Goal: Task Accomplishment & Management: Manage account settings

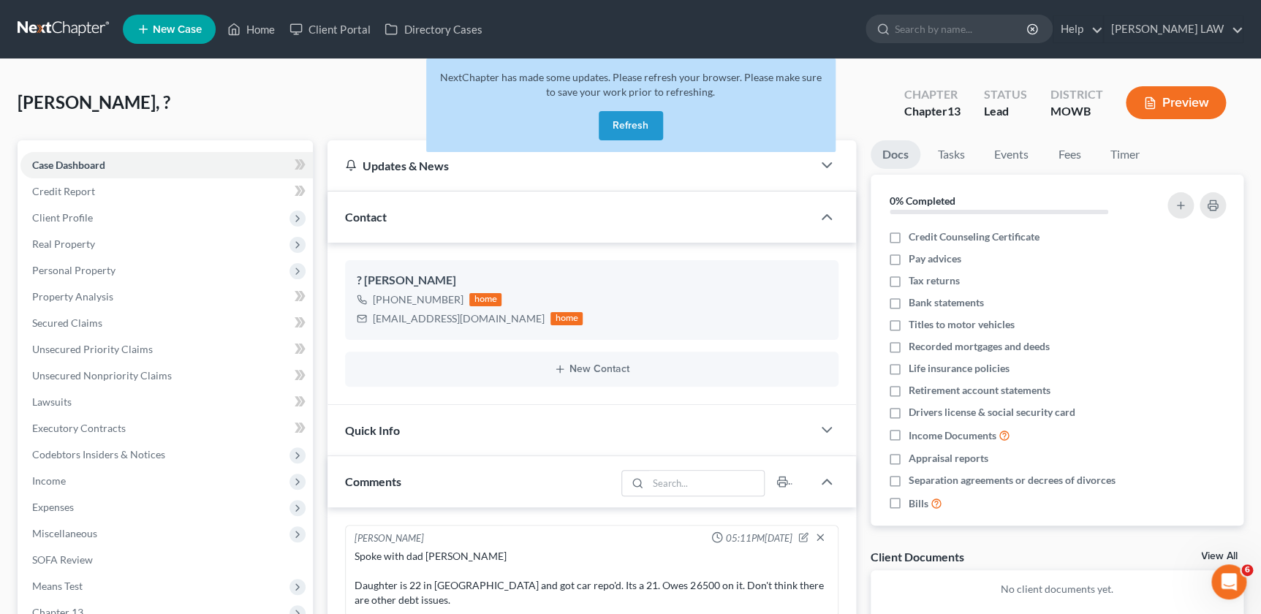
drag, startPoint x: 629, startPoint y: 124, endPoint x: 621, endPoint y: 128, distance: 8.2
click at [627, 126] on button "Refresh" at bounding box center [631, 125] width 64 height 29
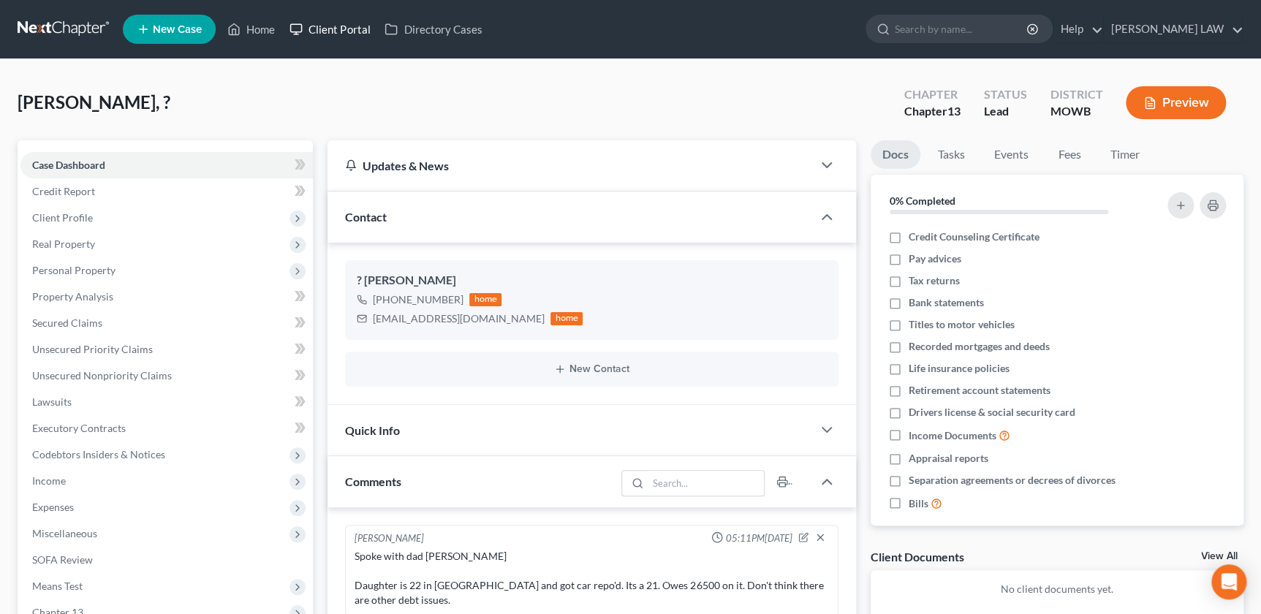
click at [355, 34] on link "Client Portal" at bounding box center [329, 29] width 95 height 26
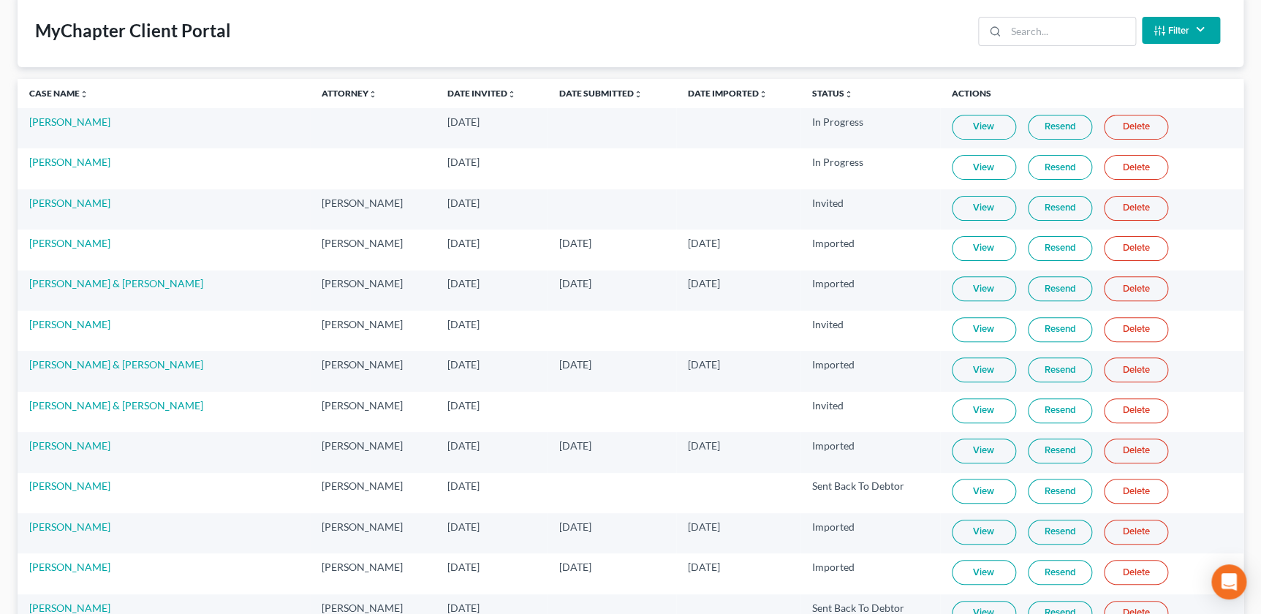
scroll to position [33, 0]
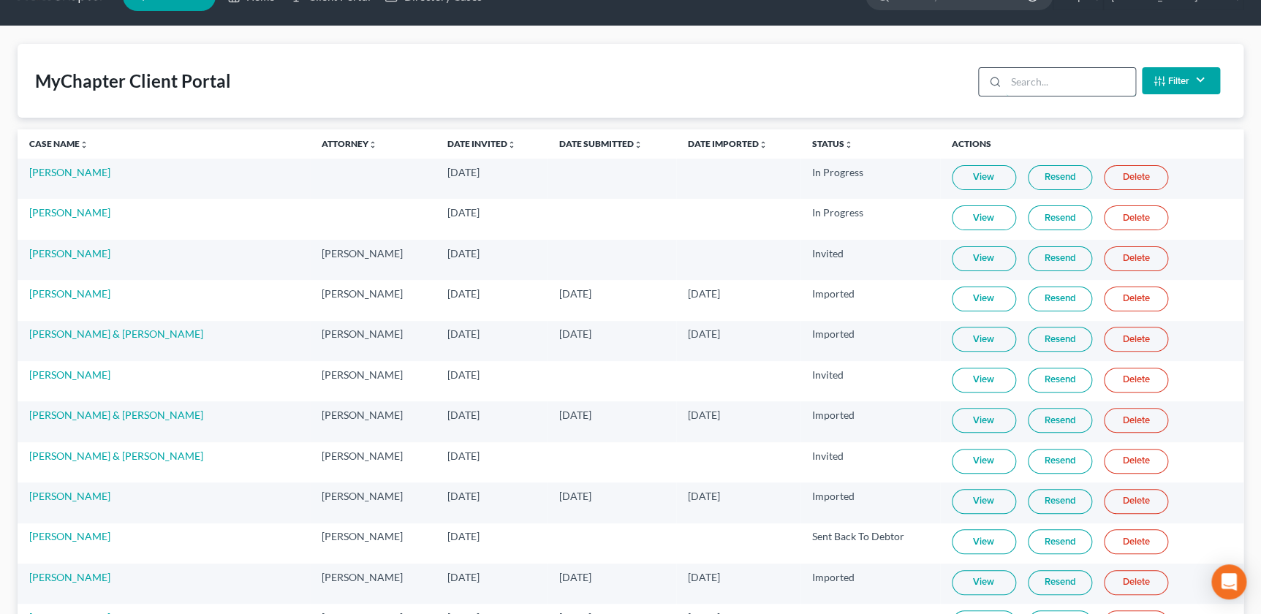
click at [1014, 80] on input "search" at bounding box center [1070, 82] width 129 height 28
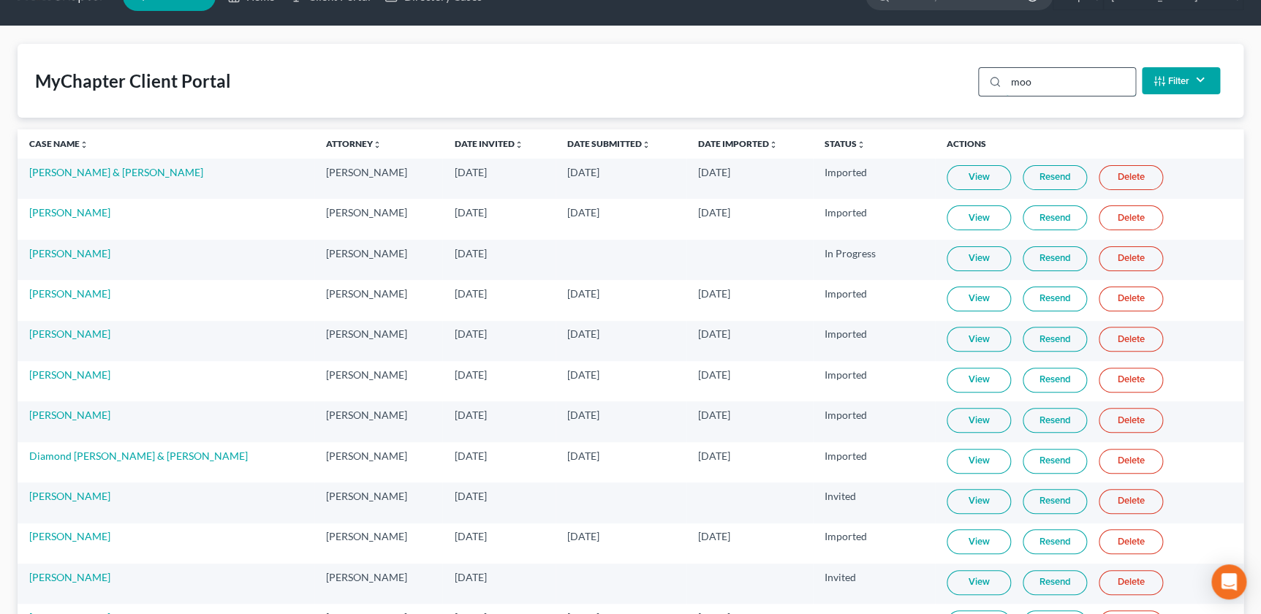
scroll to position [0, 0]
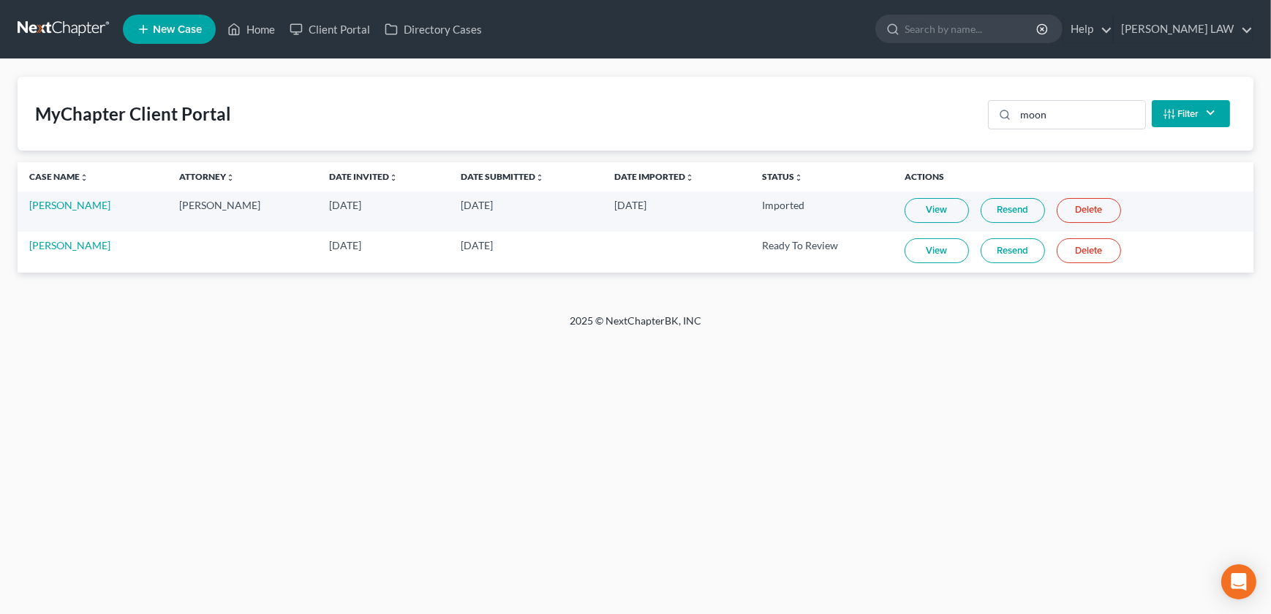
click at [921, 252] on link "View" at bounding box center [936, 250] width 64 height 25
drag, startPoint x: 1058, startPoint y: 116, endPoint x: 994, endPoint y: 107, distance: 64.2
click at [1005, 115] on div "moon" at bounding box center [1067, 114] width 158 height 29
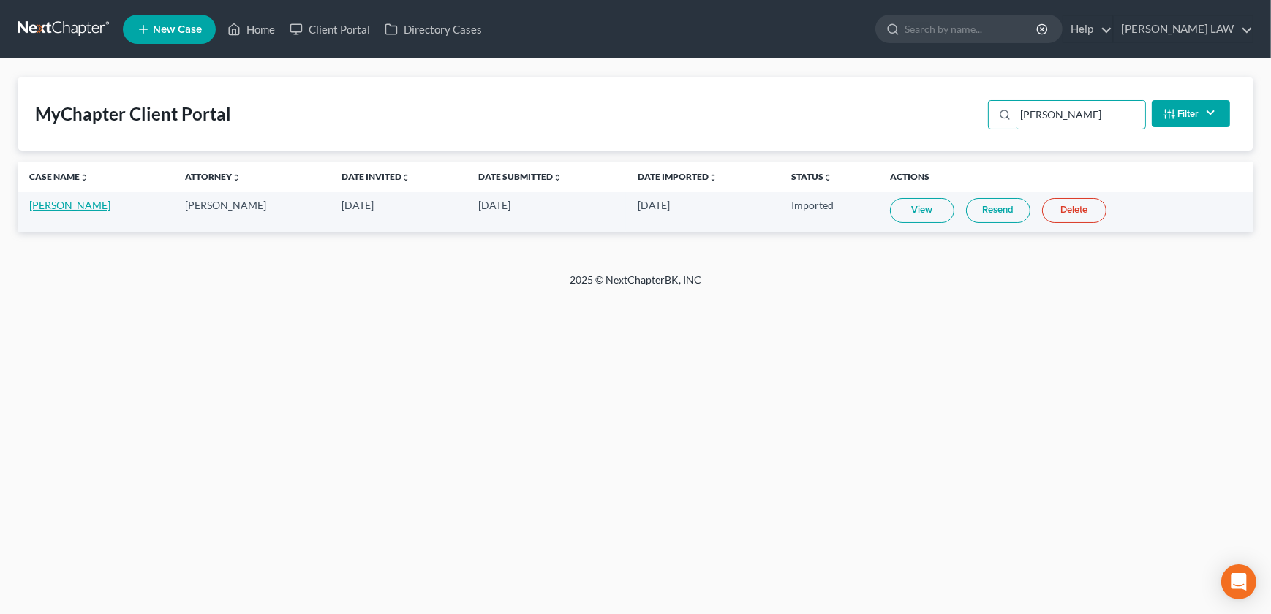
type input "[PERSON_NAME]"
click at [66, 205] on link "[PERSON_NAME]" at bounding box center [69, 205] width 81 height 12
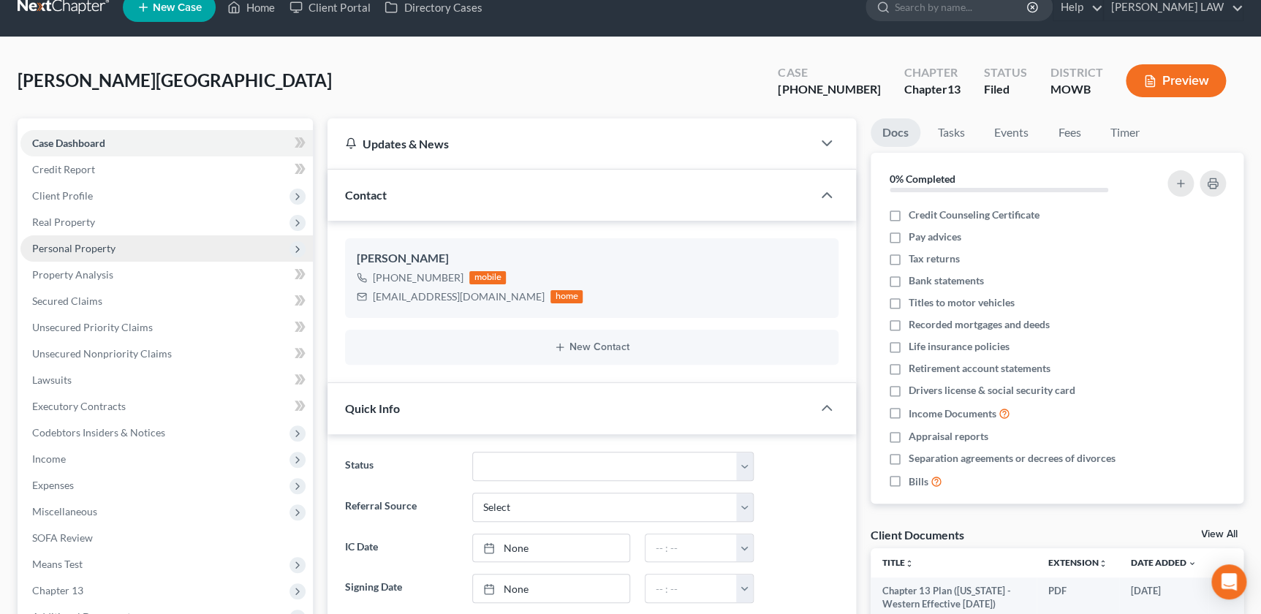
scroll to position [33, 0]
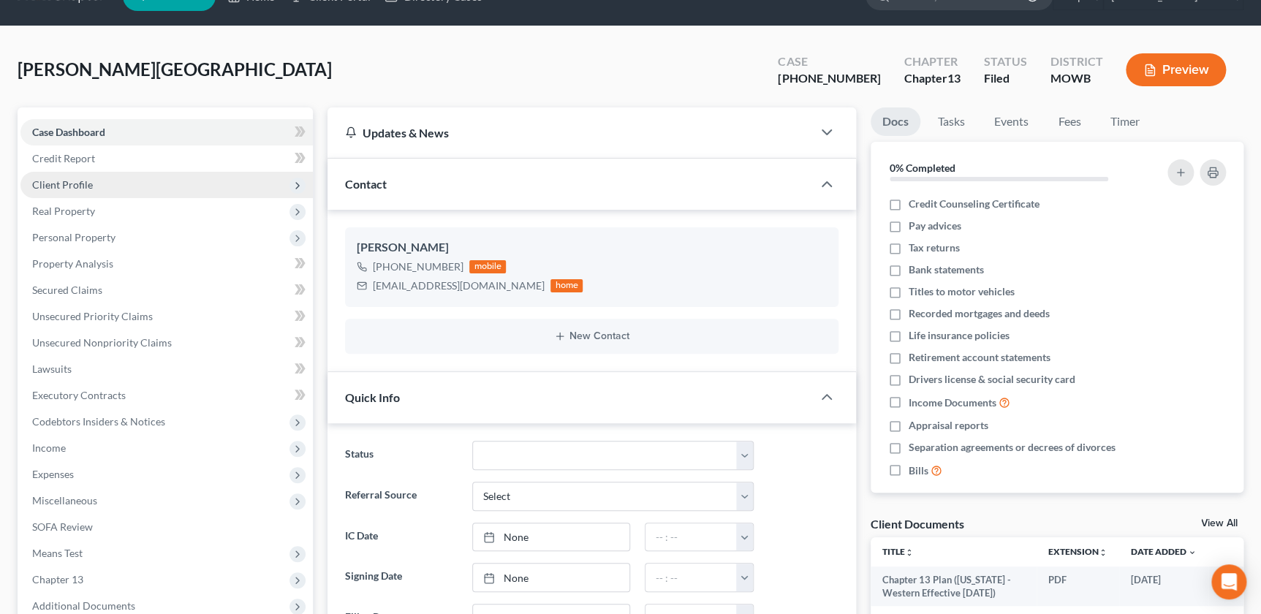
click at [76, 188] on span "Client Profile" at bounding box center [62, 184] width 61 height 12
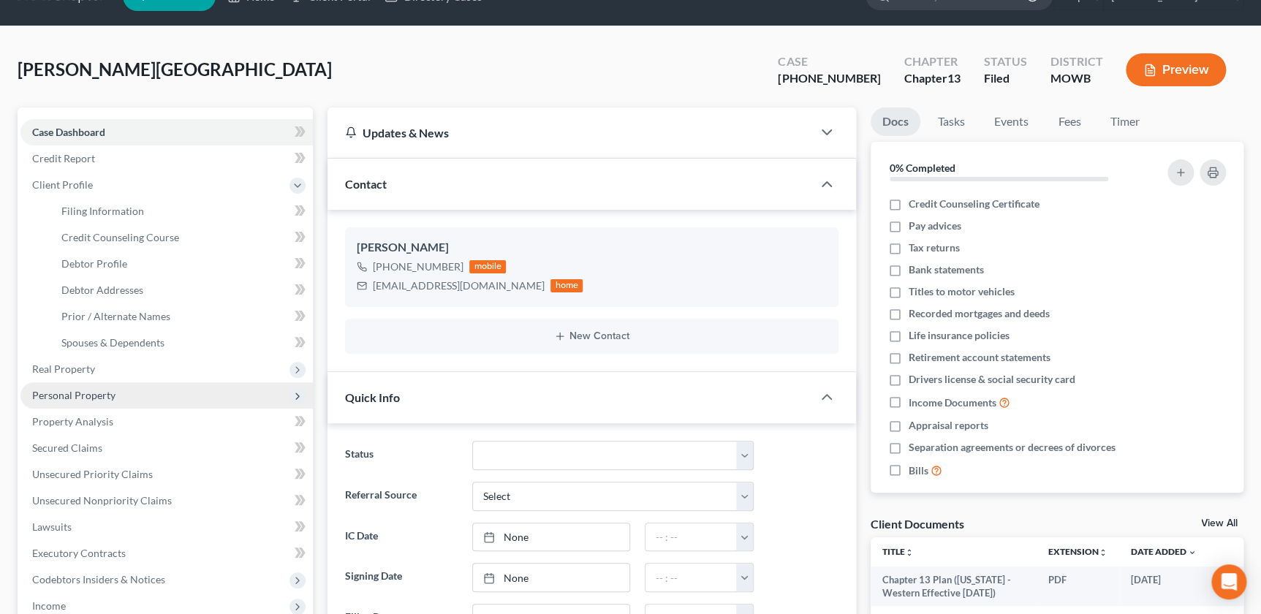
click at [80, 396] on span "Personal Property" at bounding box center [73, 395] width 83 height 12
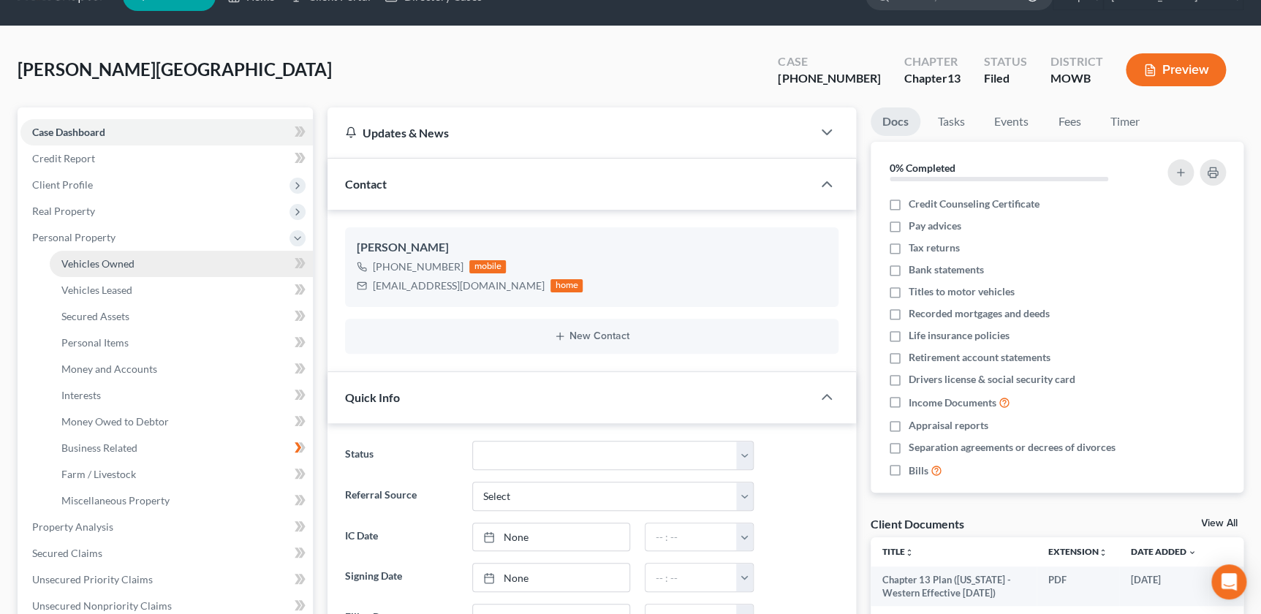
click at [97, 258] on span "Vehicles Owned" at bounding box center [97, 263] width 73 height 12
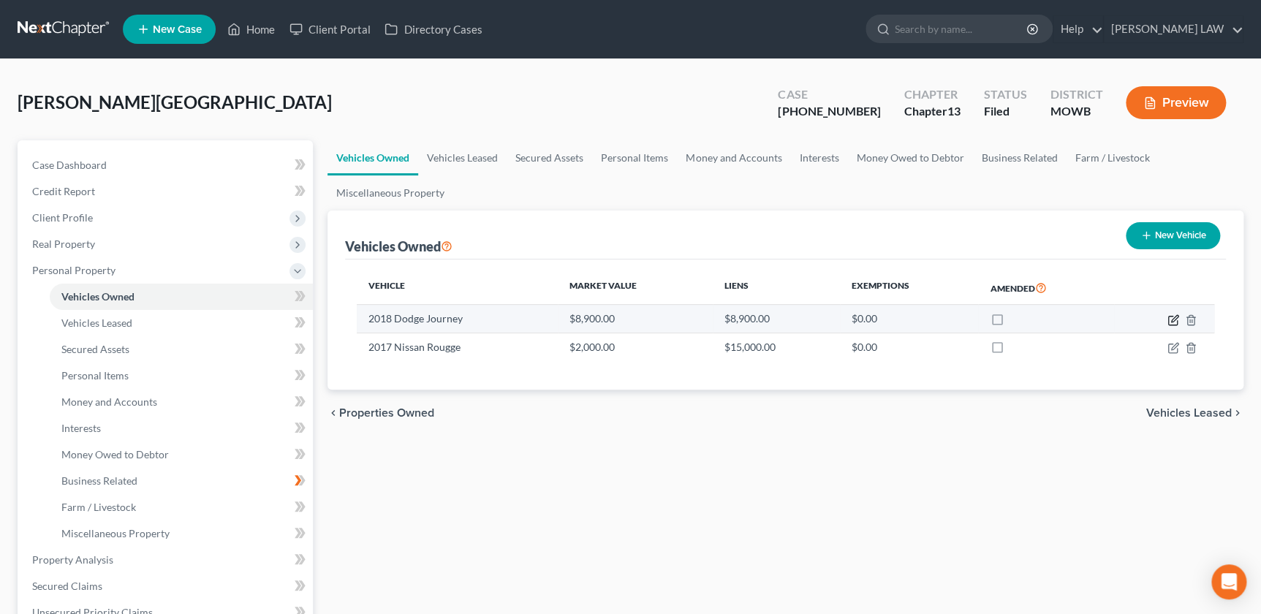
click at [1171, 318] on icon "button" at bounding box center [1174, 318] width 7 height 7
select select "0"
select select "8"
select select "0"
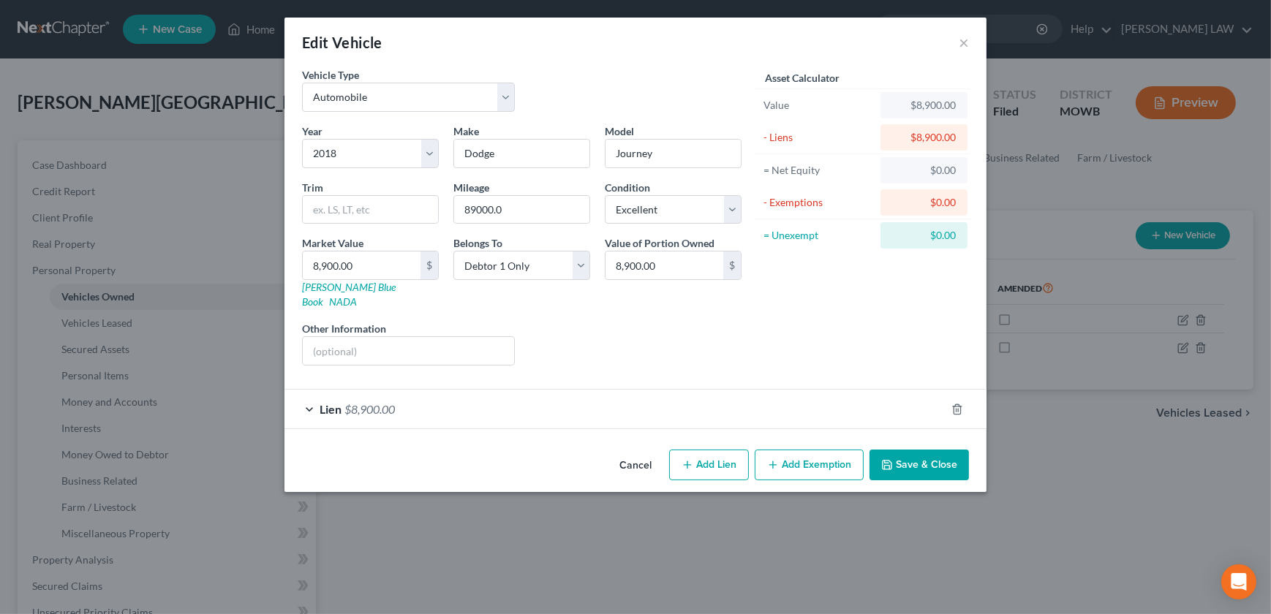
click at [903, 450] on button "Save & Close" at bounding box center [918, 465] width 99 height 31
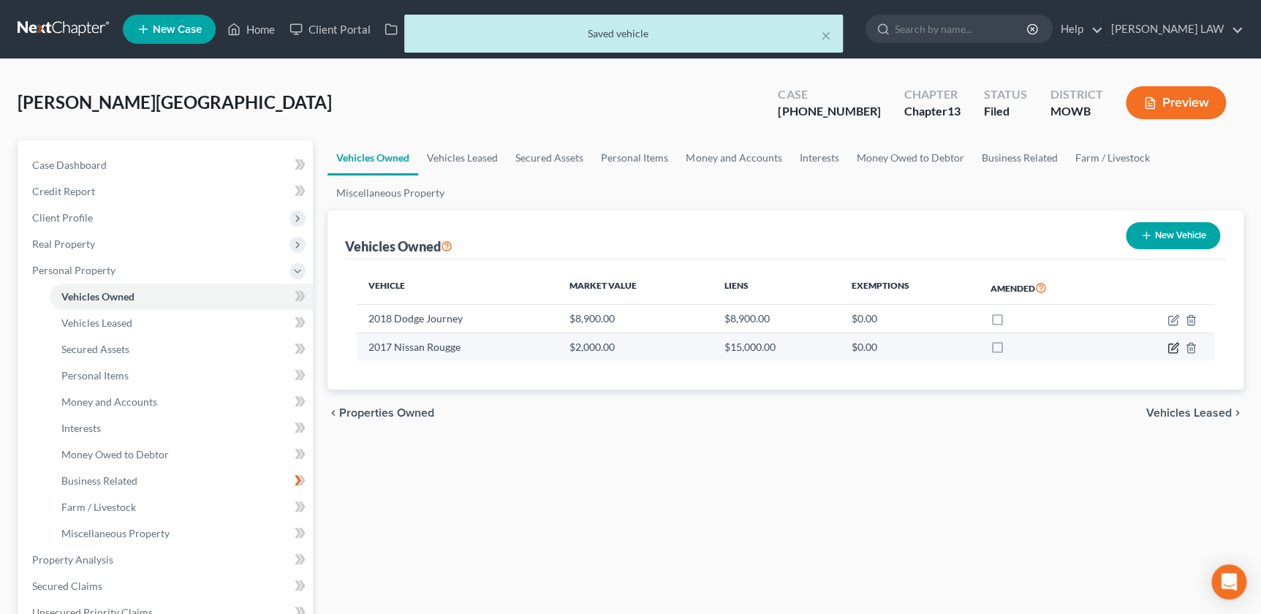
click at [1170, 347] on icon "button" at bounding box center [1174, 348] width 12 height 12
select select "0"
select select "9"
select select "0"
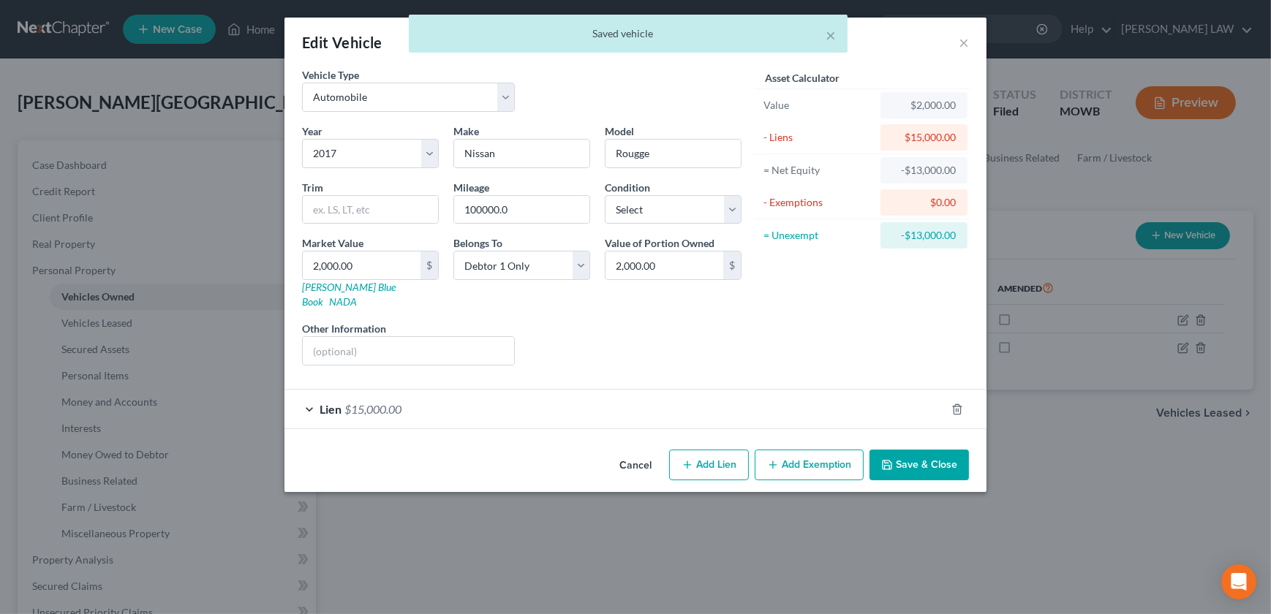
click at [907, 450] on button "Save & Close" at bounding box center [918, 465] width 99 height 31
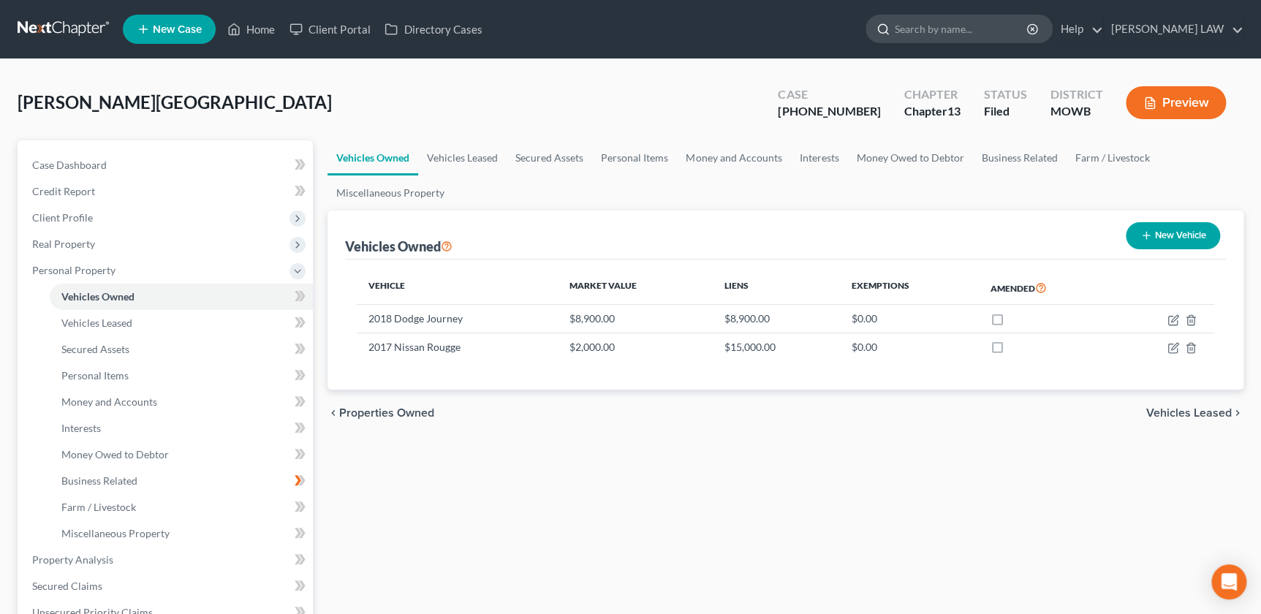
click at [1029, 28] on input "search" at bounding box center [962, 28] width 134 height 27
type input "[PERSON_NAME]"
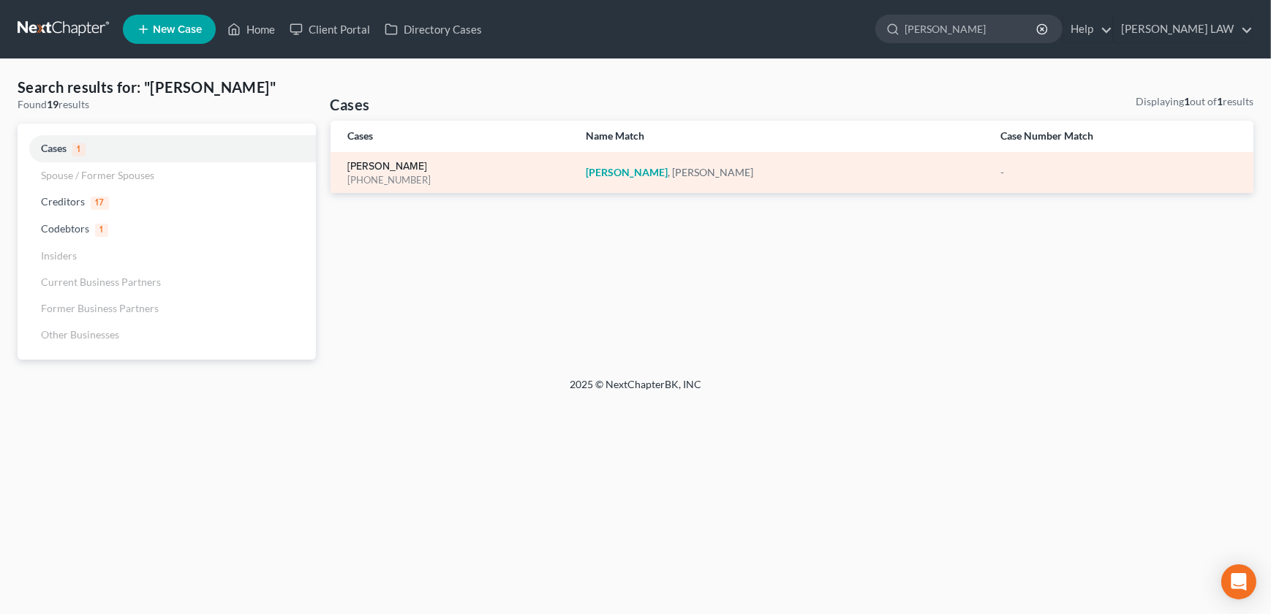
click at [375, 167] on link "[PERSON_NAME]" at bounding box center [388, 167] width 80 height 10
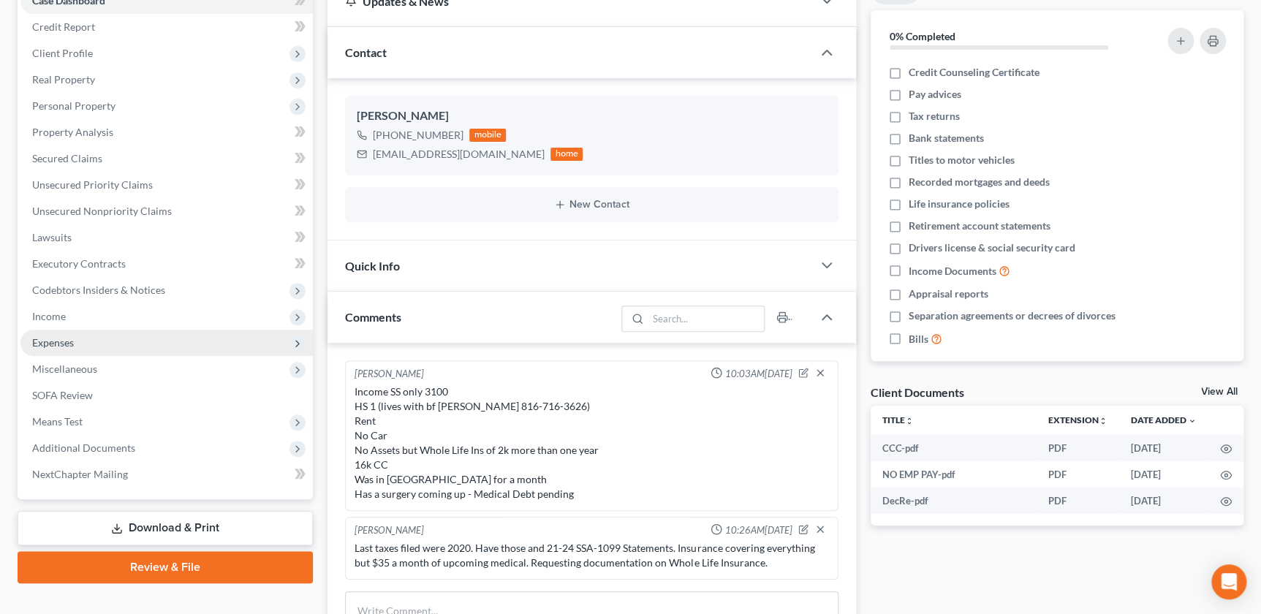
scroll to position [233, 0]
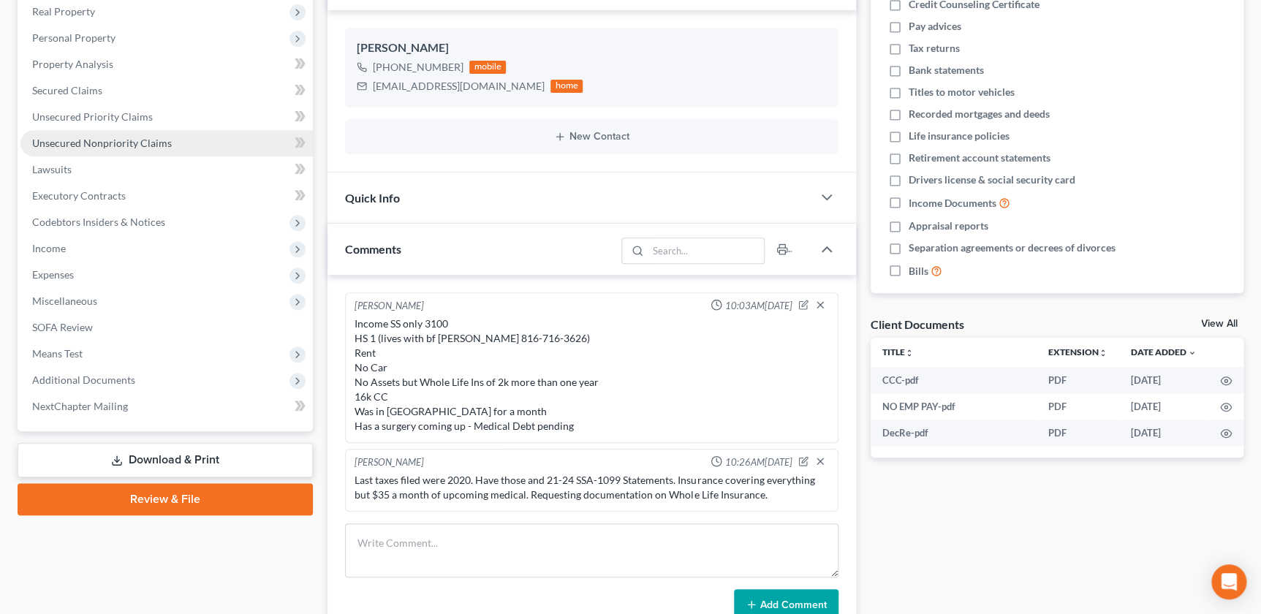
click at [121, 149] on link "Unsecured Nonpriority Claims" at bounding box center [166, 143] width 292 height 26
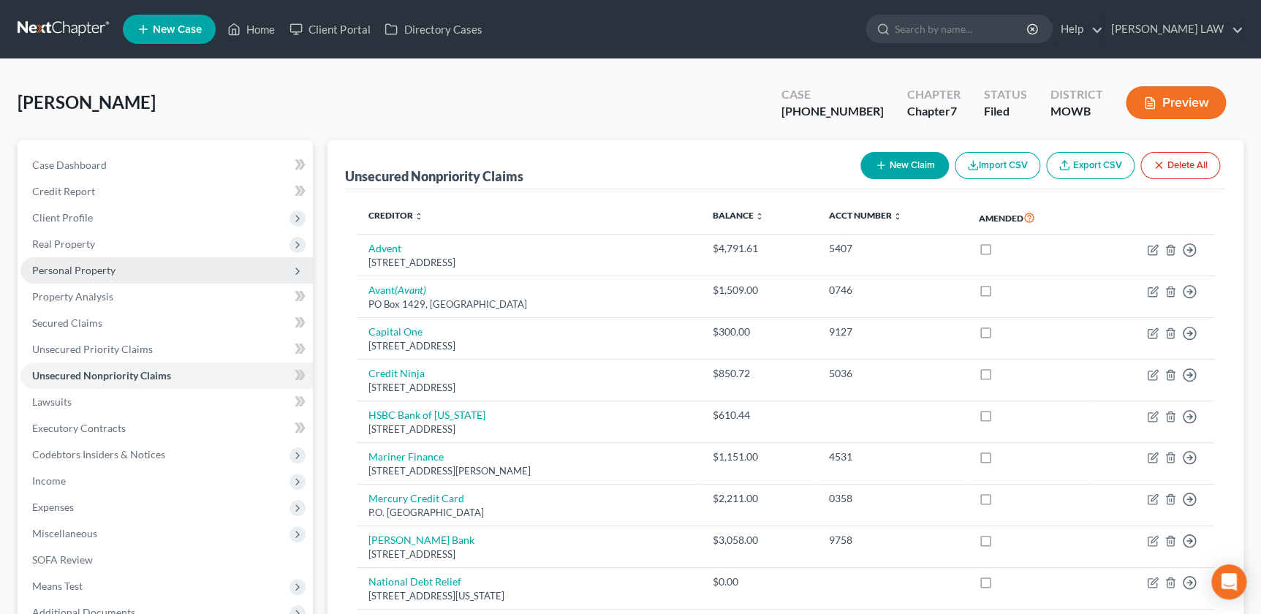
click at [110, 269] on span "Personal Property" at bounding box center [73, 270] width 83 height 12
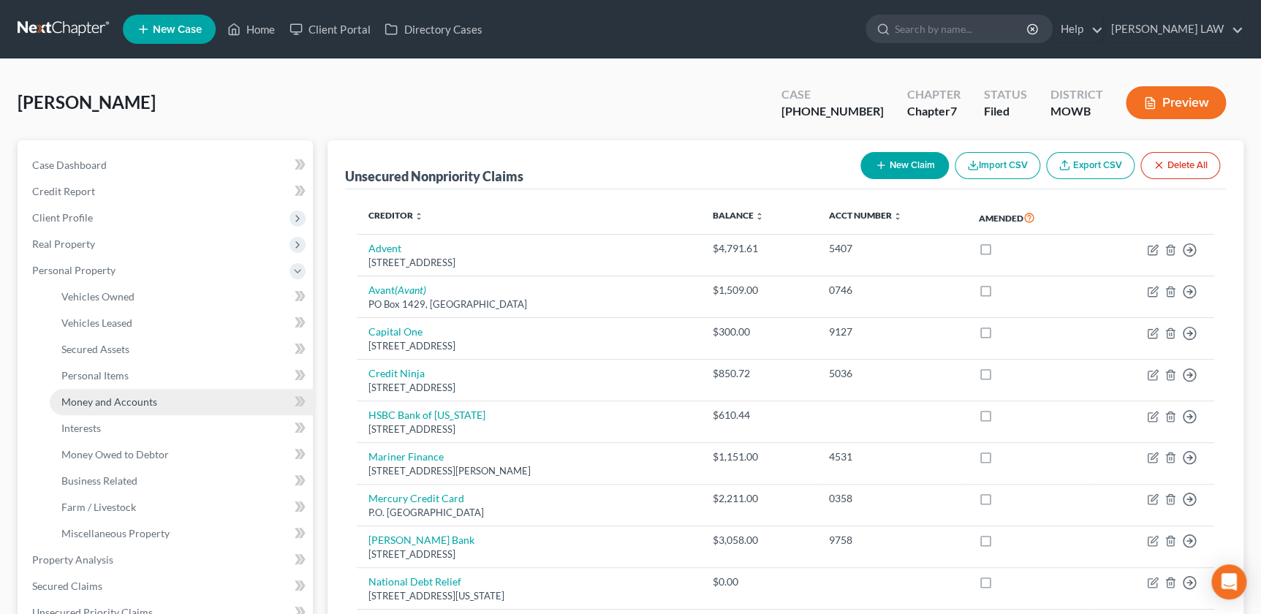
click at [113, 396] on span "Money and Accounts" at bounding box center [109, 402] width 96 height 12
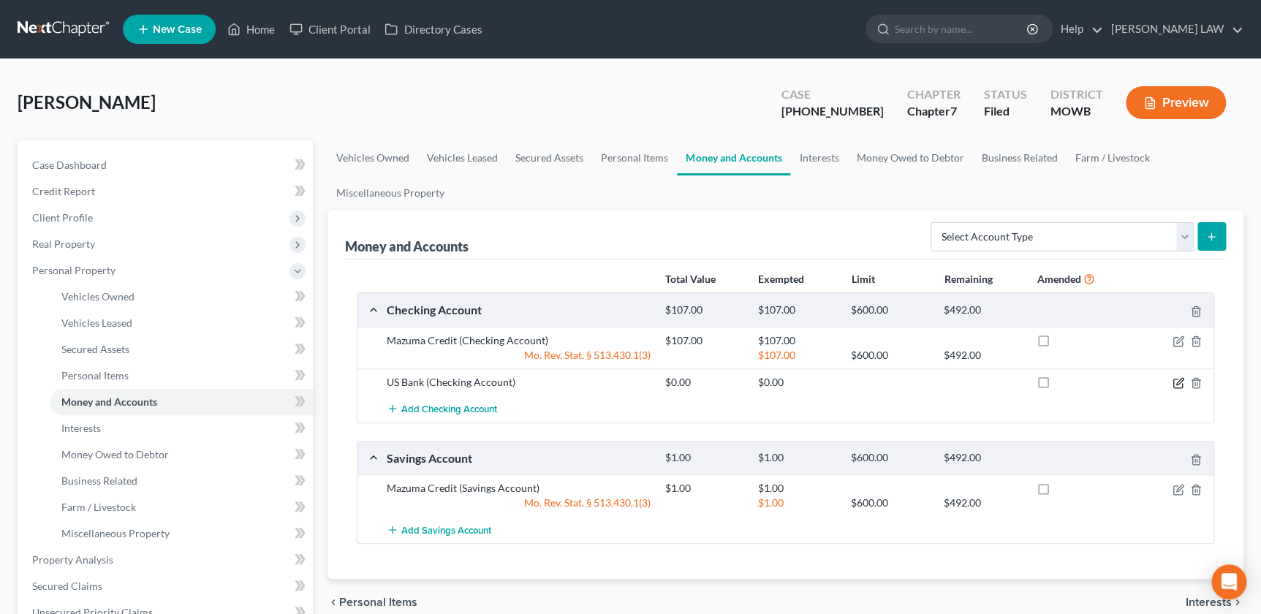
click at [1184, 382] on icon "button" at bounding box center [1179, 383] width 12 height 12
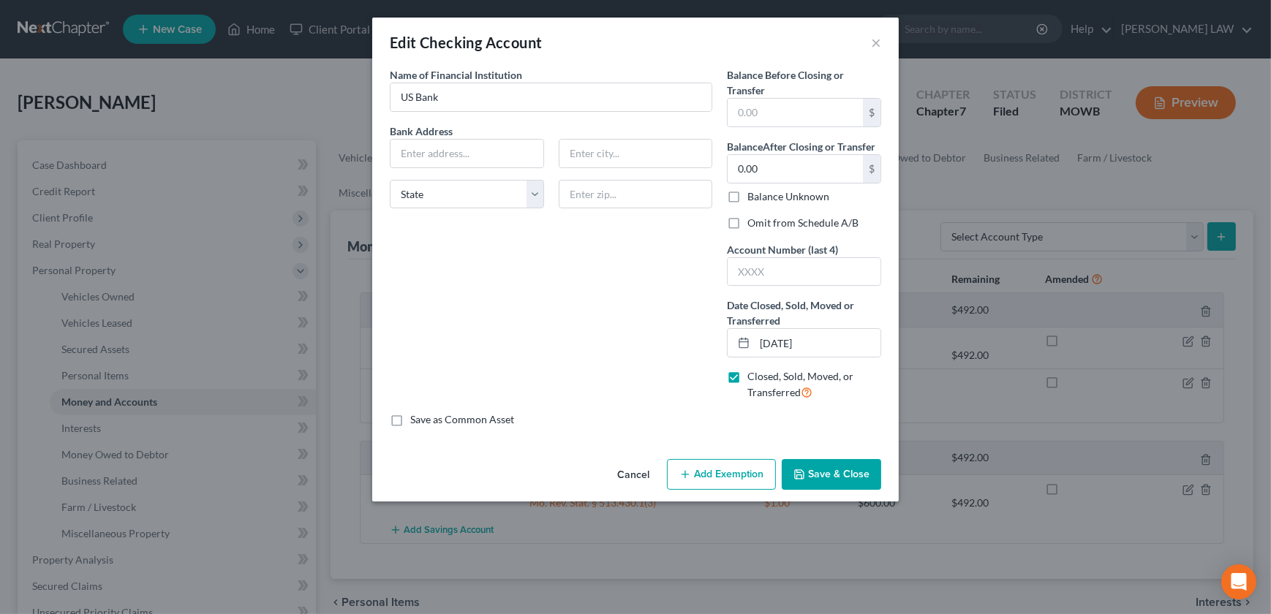
click at [824, 478] on button "Save & Close" at bounding box center [831, 474] width 99 height 31
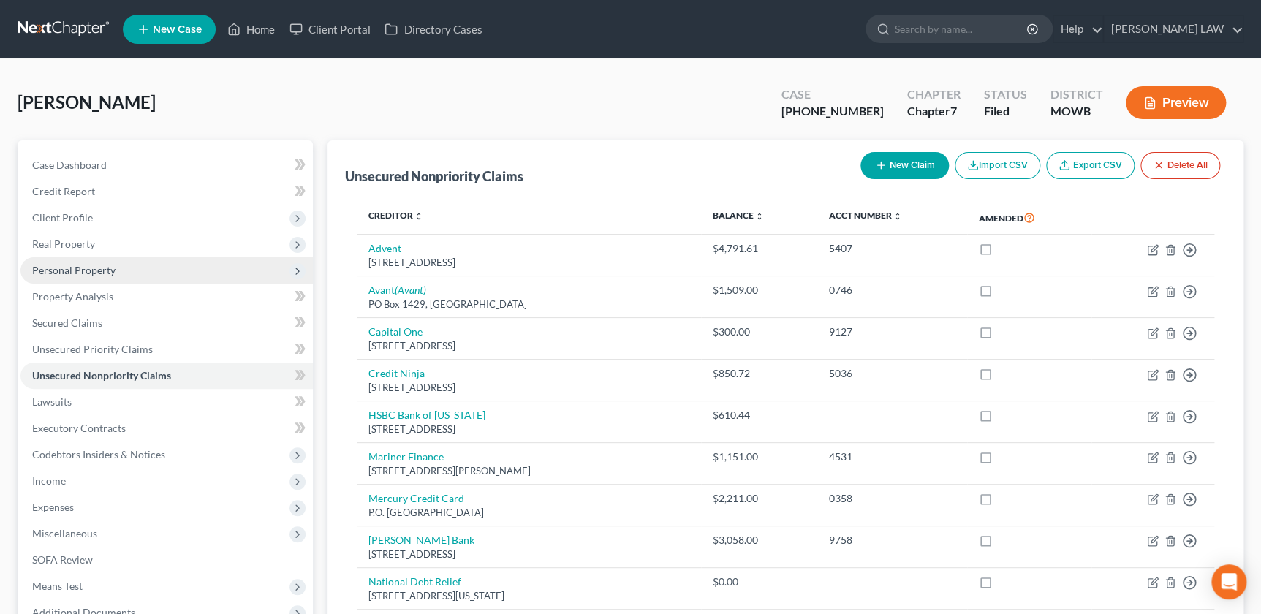
click at [75, 275] on span "Personal Property" at bounding box center [73, 270] width 83 height 12
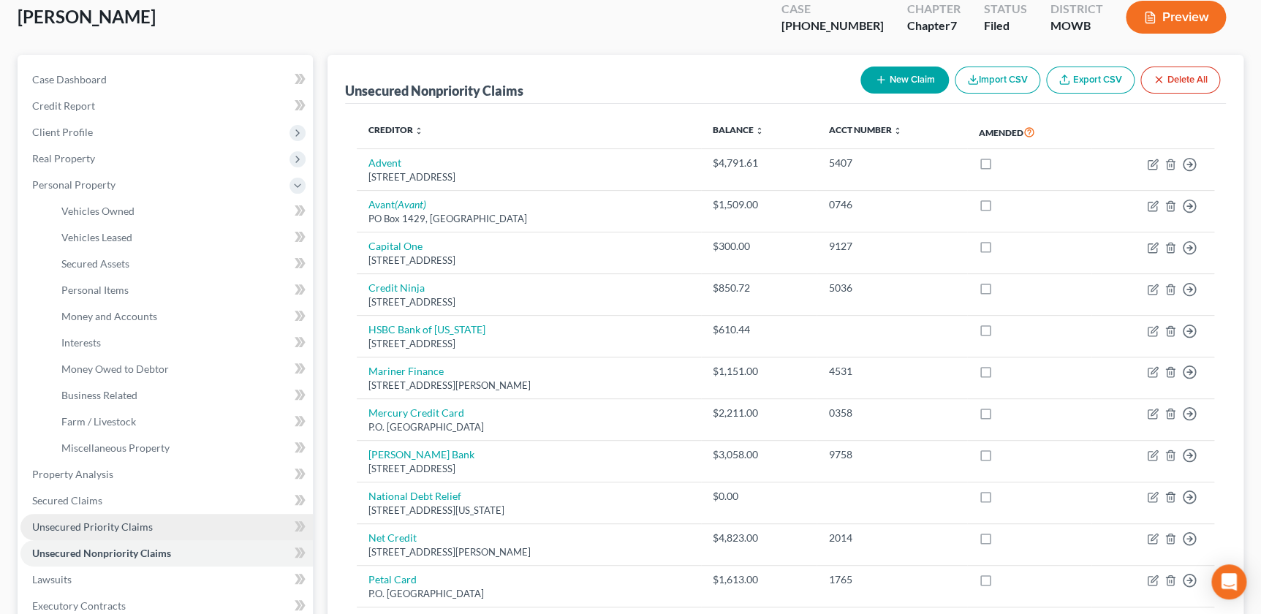
scroll to position [199, 0]
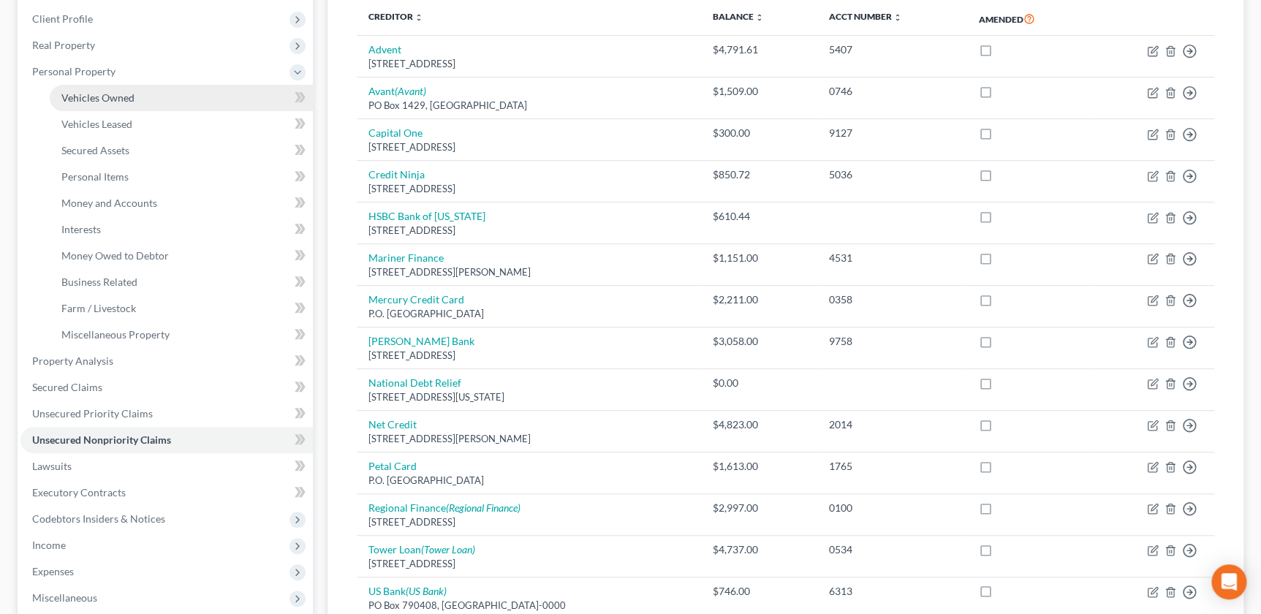
click at [106, 103] on link "Vehicles Owned" at bounding box center [181, 98] width 263 height 26
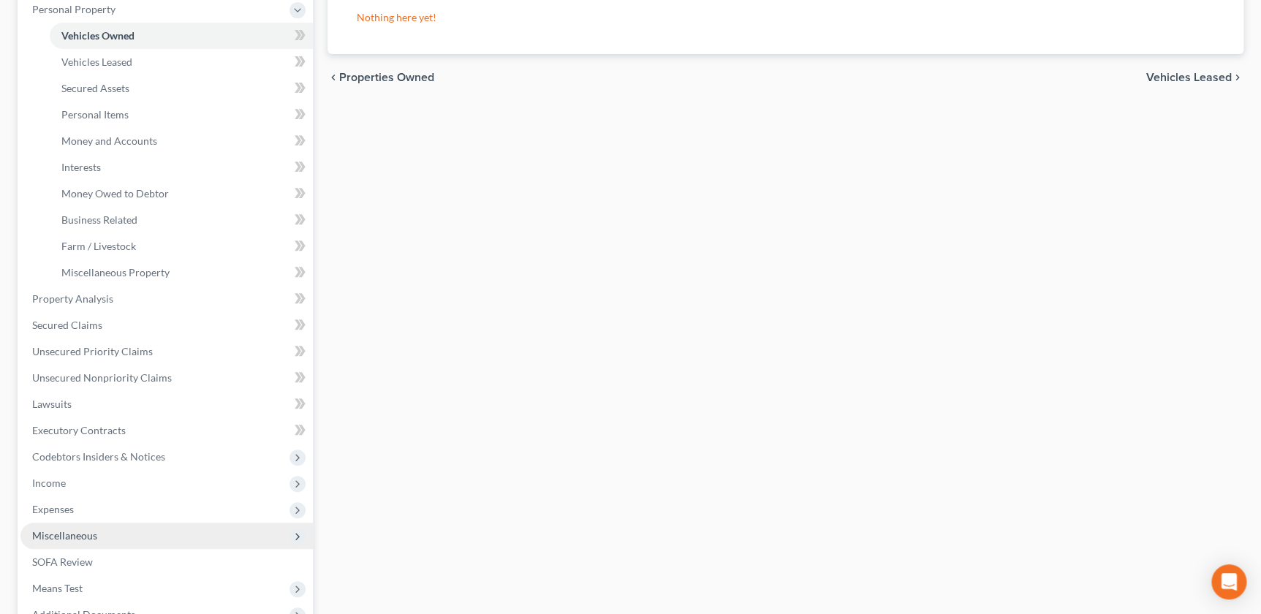
scroll to position [450, 0]
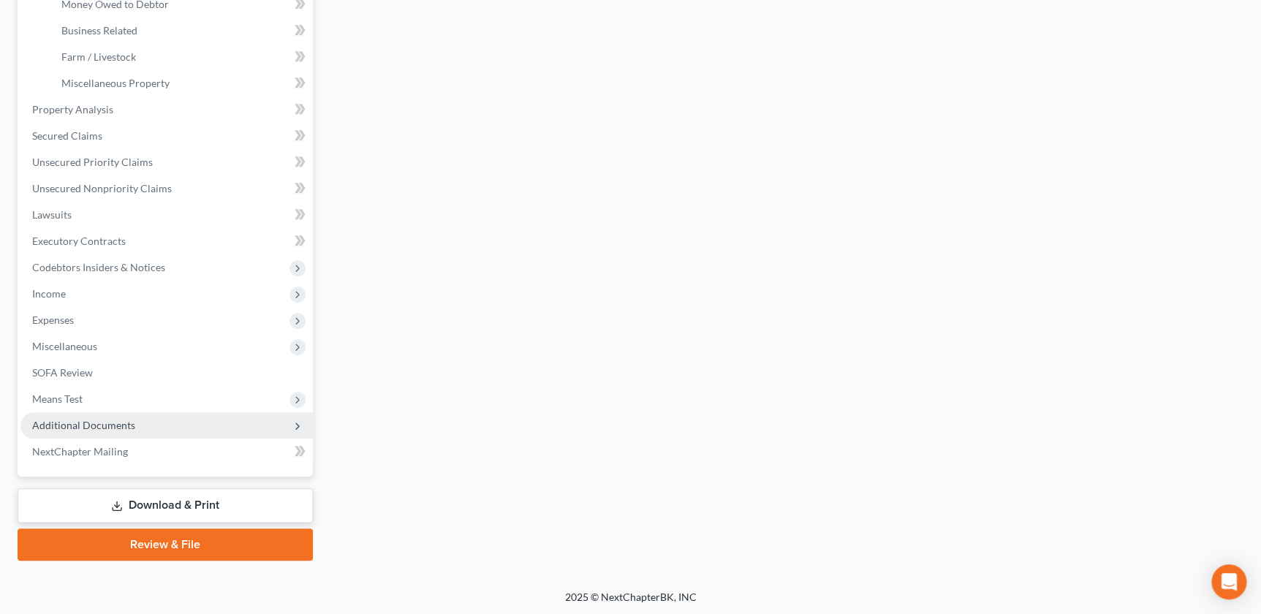
click at [110, 429] on span "Additional Documents" at bounding box center [83, 425] width 103 height 12
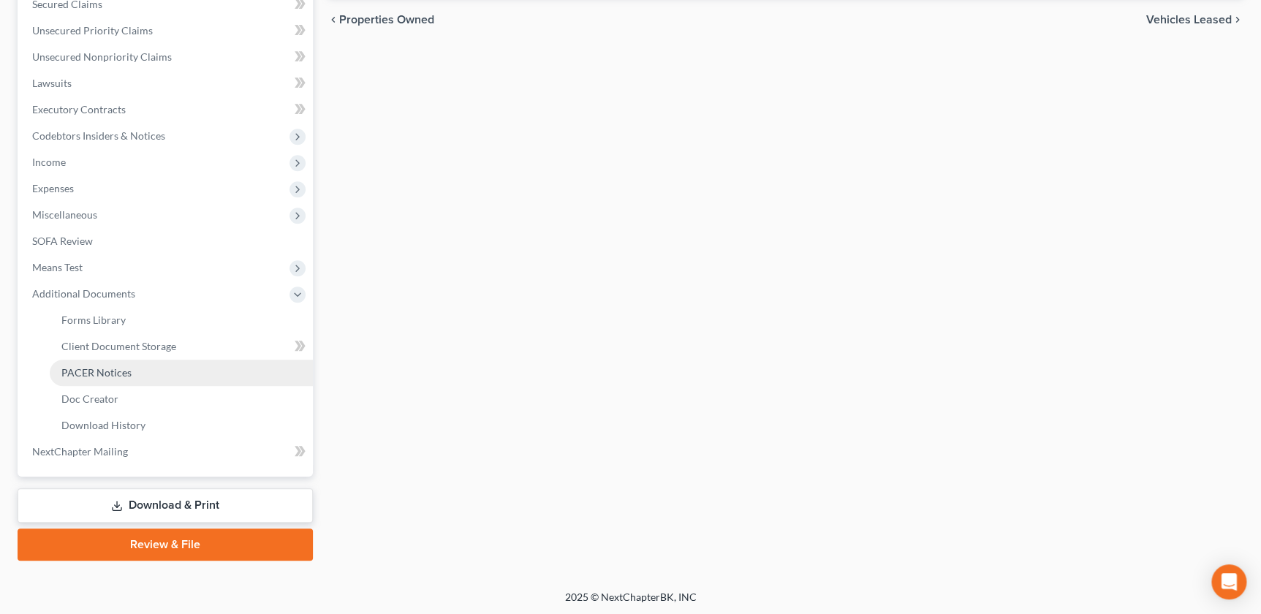
click at [132, 380] on link "PACER Notices" at bounding box center [181, 373] width 263 height 26
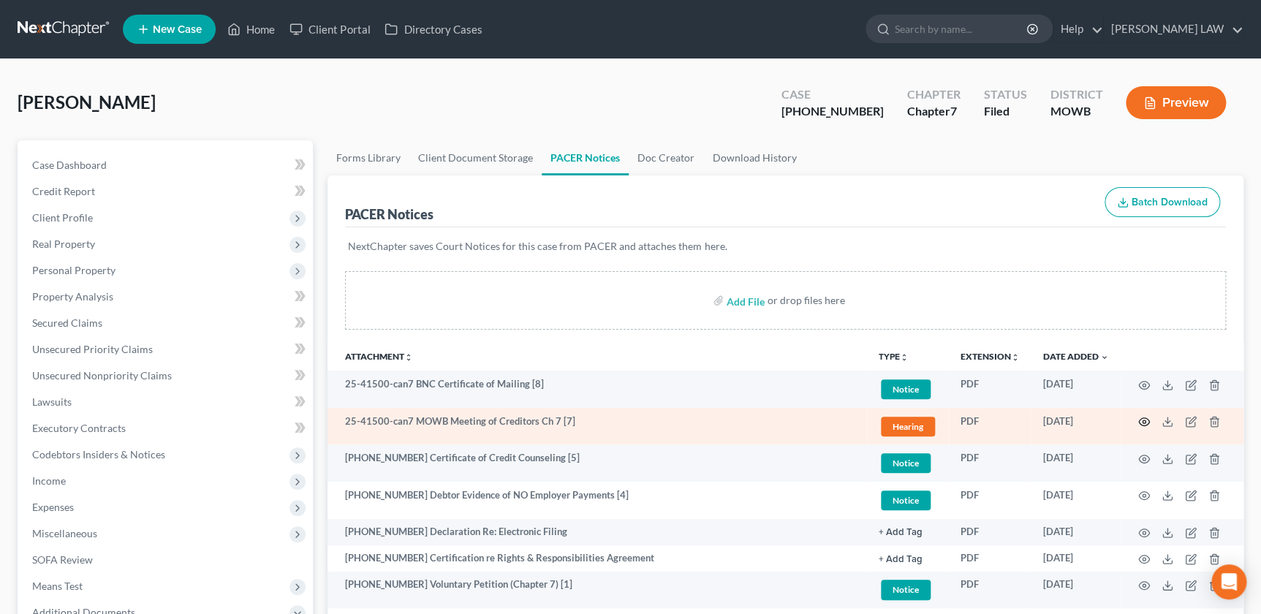
click at [1146, 421] on icon "button" at bounding box center [1144, 422] width 12 height 12
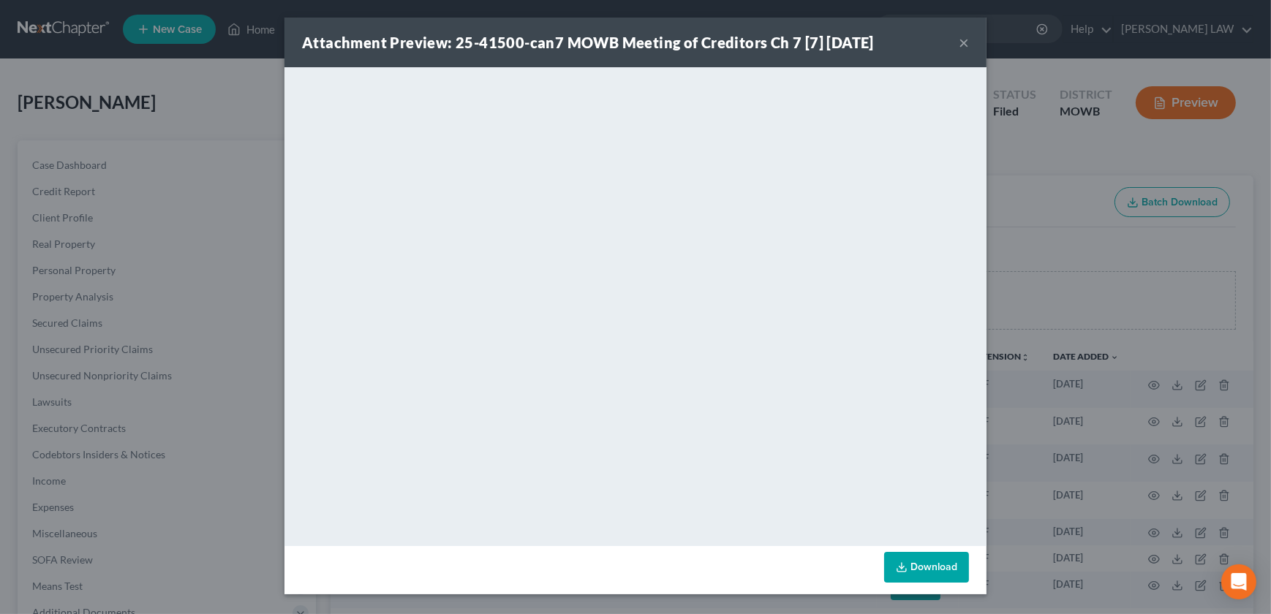
click at [959, 42] on button "×" at bounding box center [964, 43] width 10 height 18
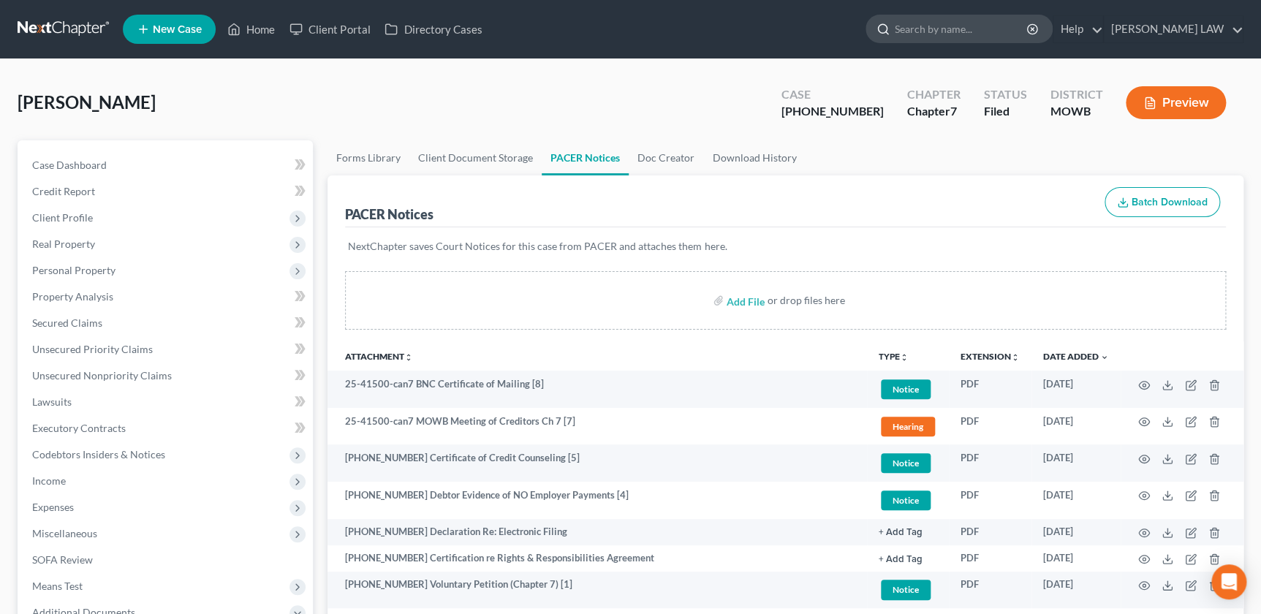
click at [977, 36] on input "search" at bounding box center [962, 28] width 134 height 27
type input "b"
type input "[PERSON_NAME]"
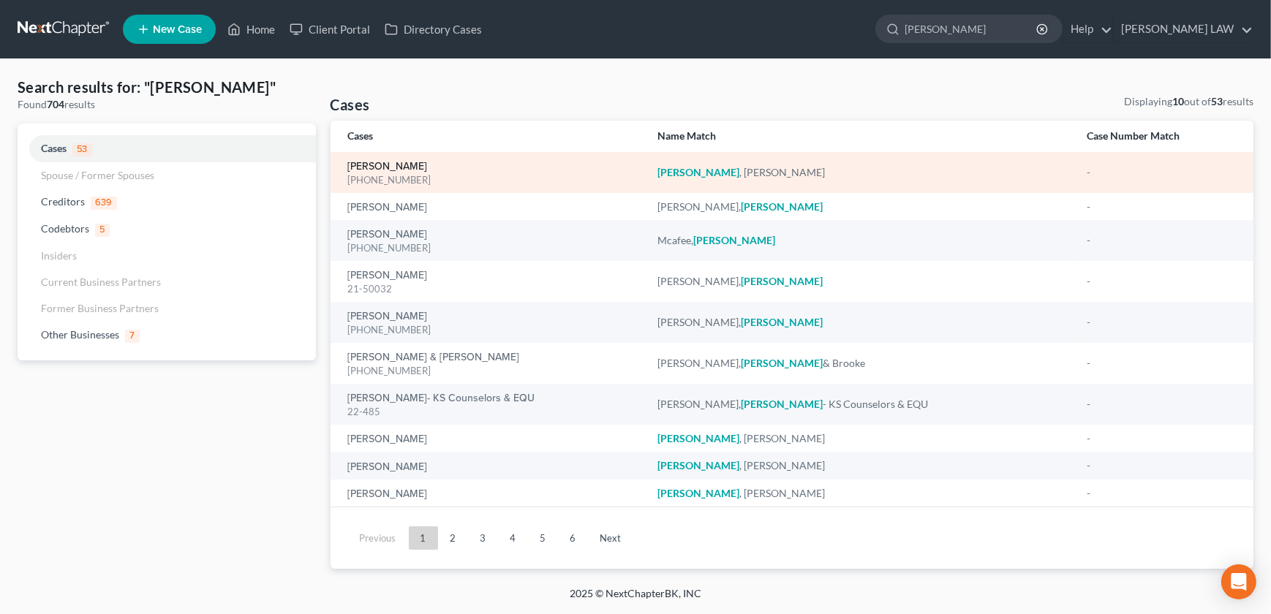
click at [389, 167] on link "[PERSON_NAME]" at bounding box center [388, 167] width 80 height 10
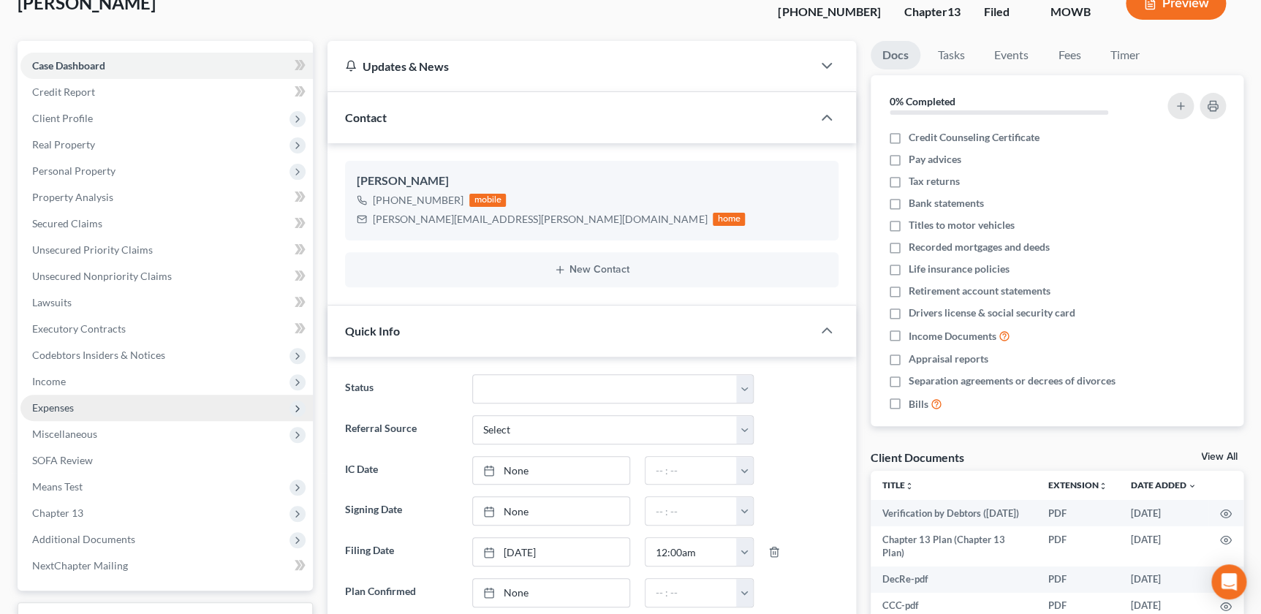
scroll to position [199, 0]
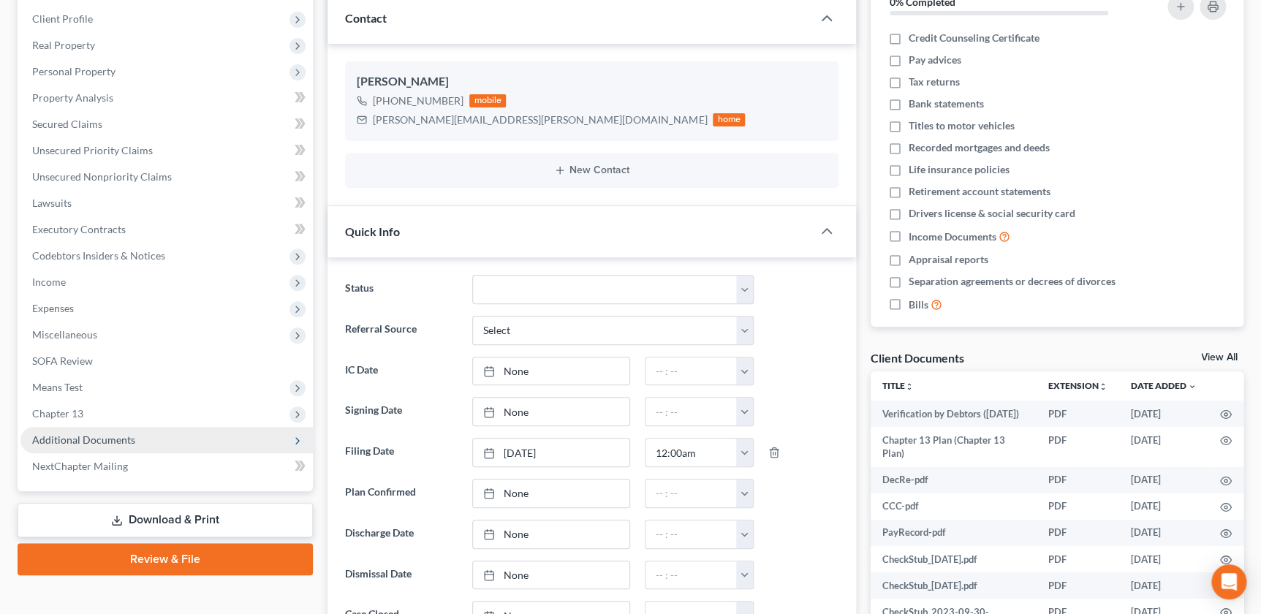
click at [92, 444] on span "Additional Documents" at bounding box center [83, 440] width 103 height 12
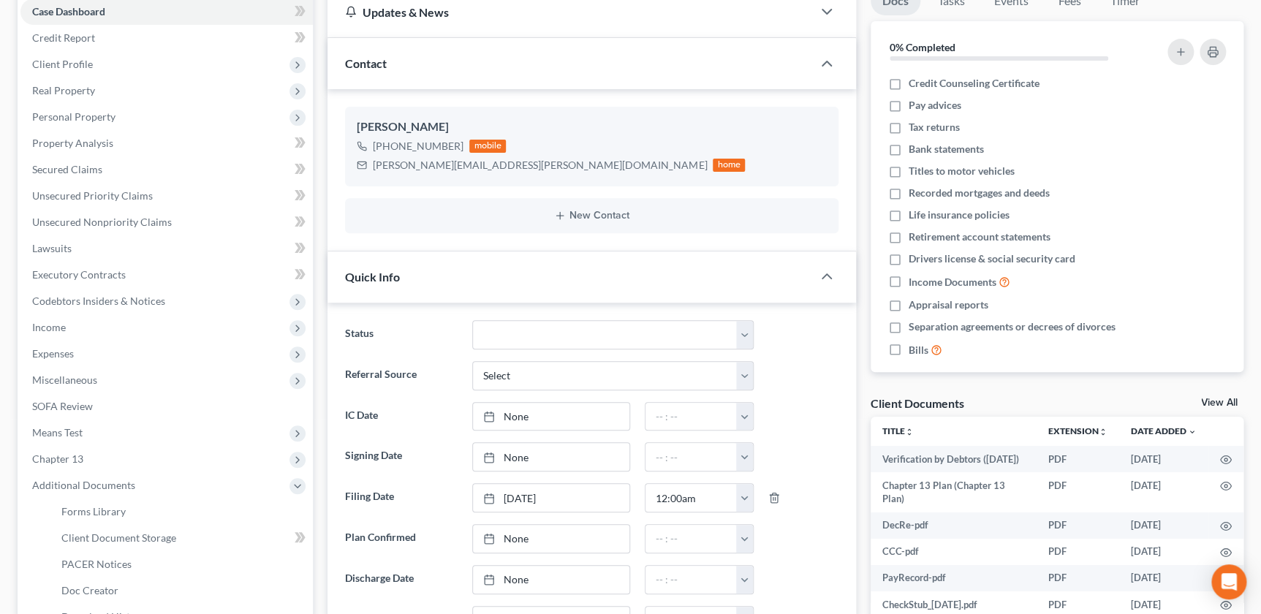
scroll to position [0, 0]
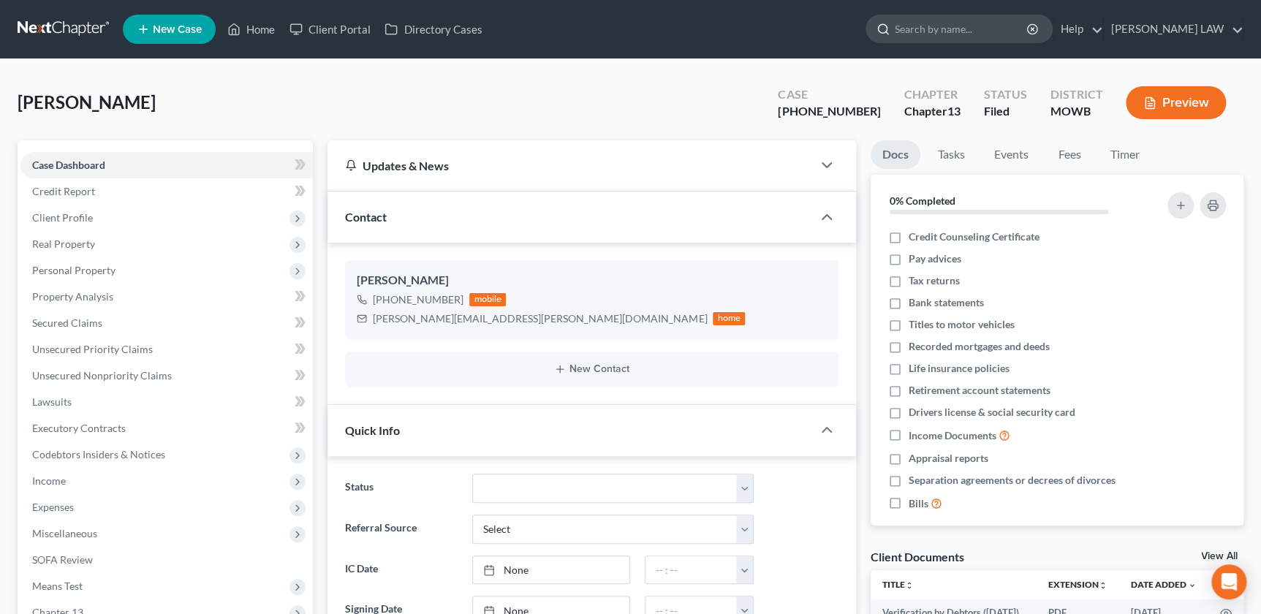
click at [982, 29] on input "search" at bounding box center [962, 28] width 134 height 27
type input "[PERSON_NAME]"
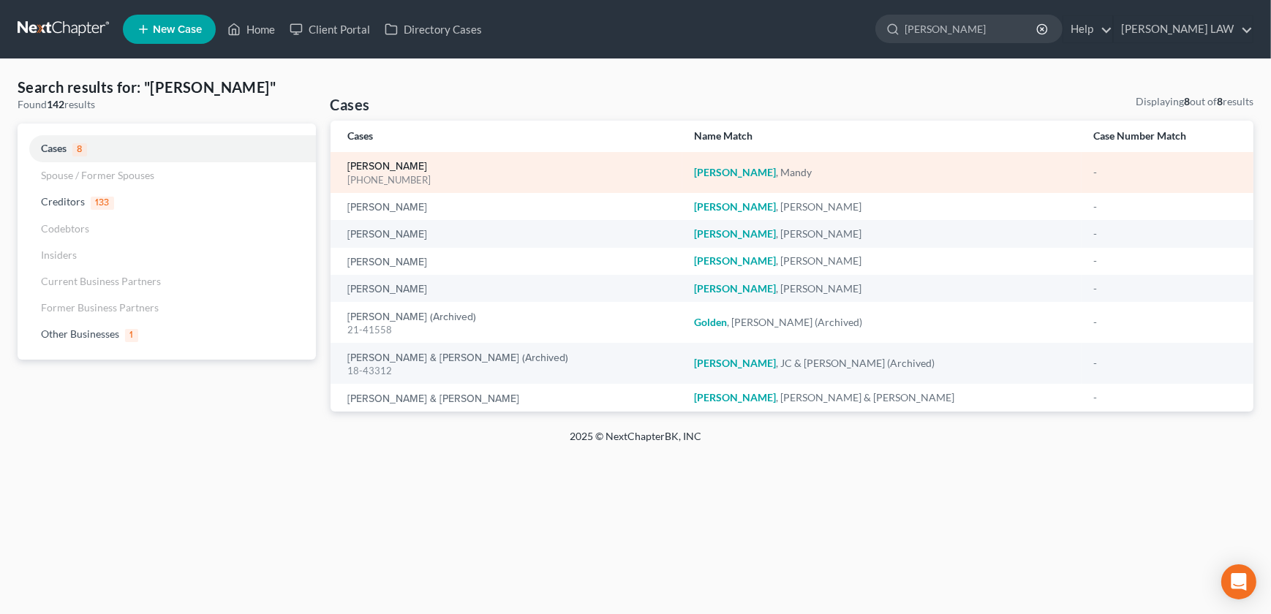
click at [413, 165] on link "[PERSON_NAME]" at bounding box center [388, 167] width 80 height 10
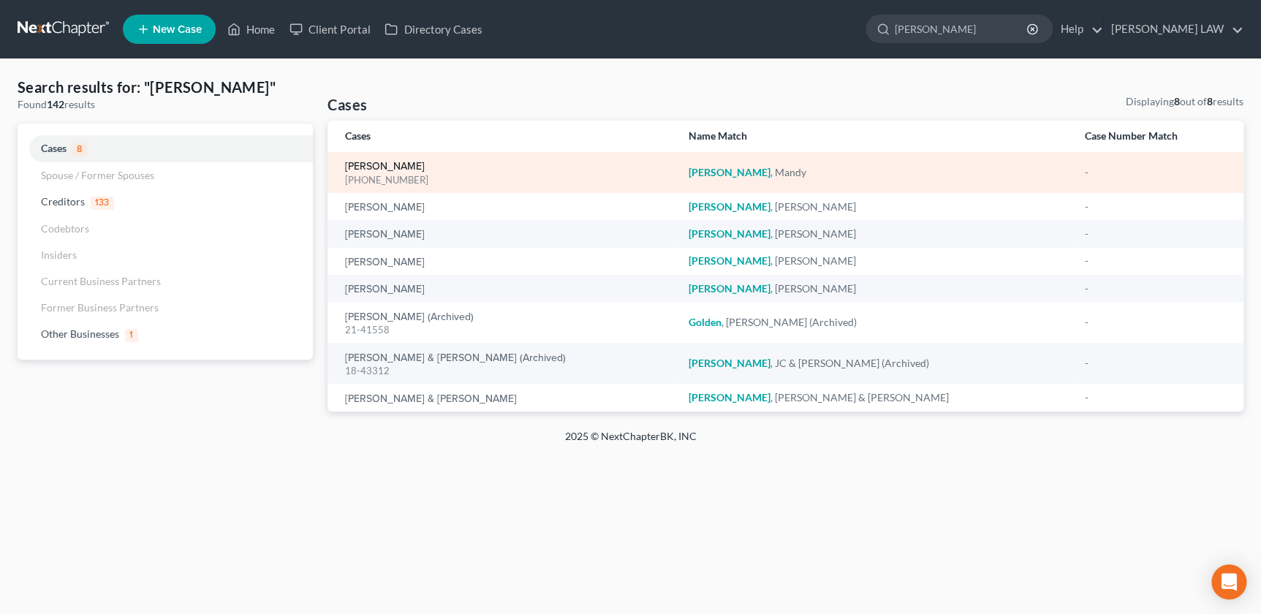
select select "2"
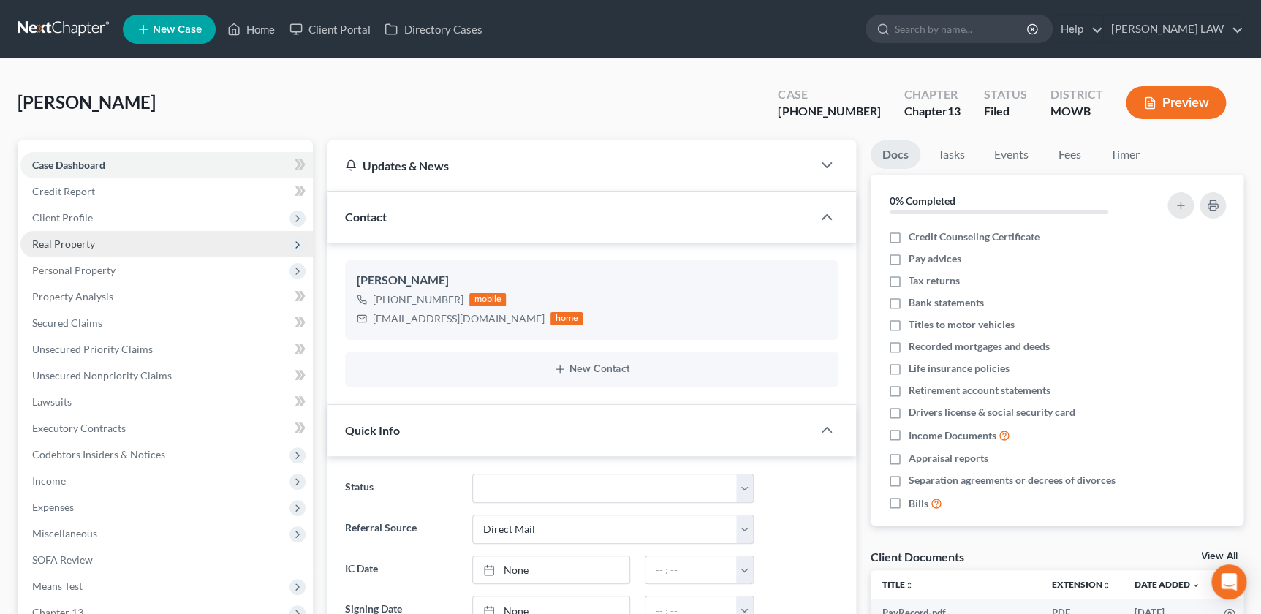
scroll to position [366, 0]
click at [85, 223] on span "Client Profile" at bounding box center [166, 218] width 292 height 26
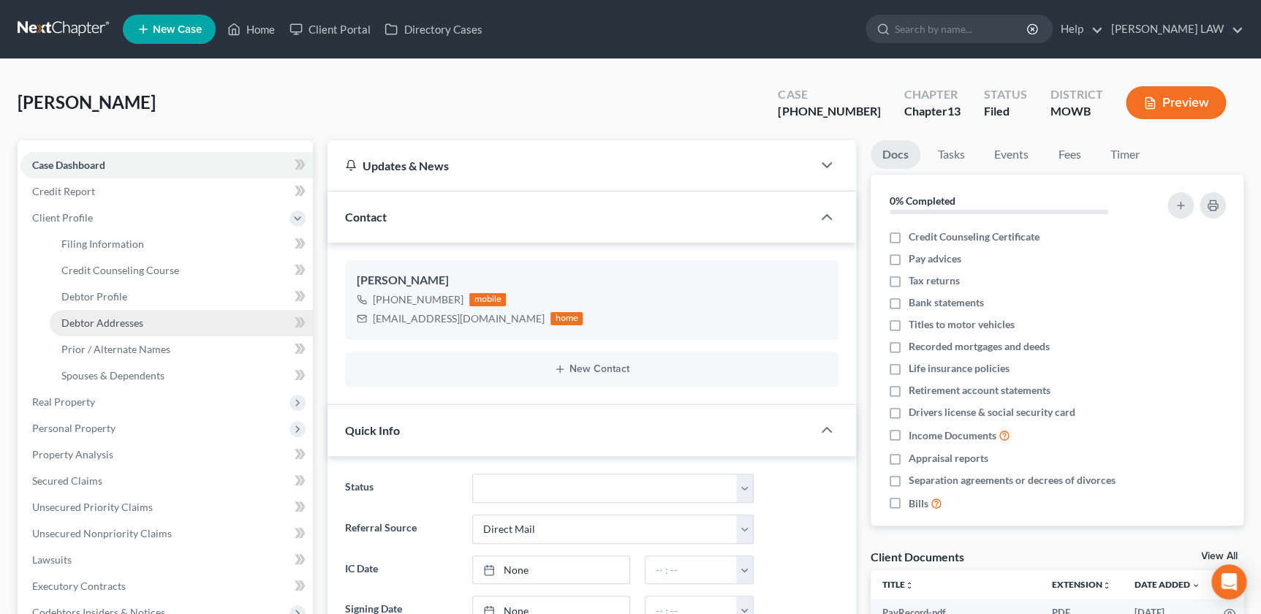
click at [120, 327] on span "Debtor Addresses" at bounding box center [102, 323] width 82 height 12
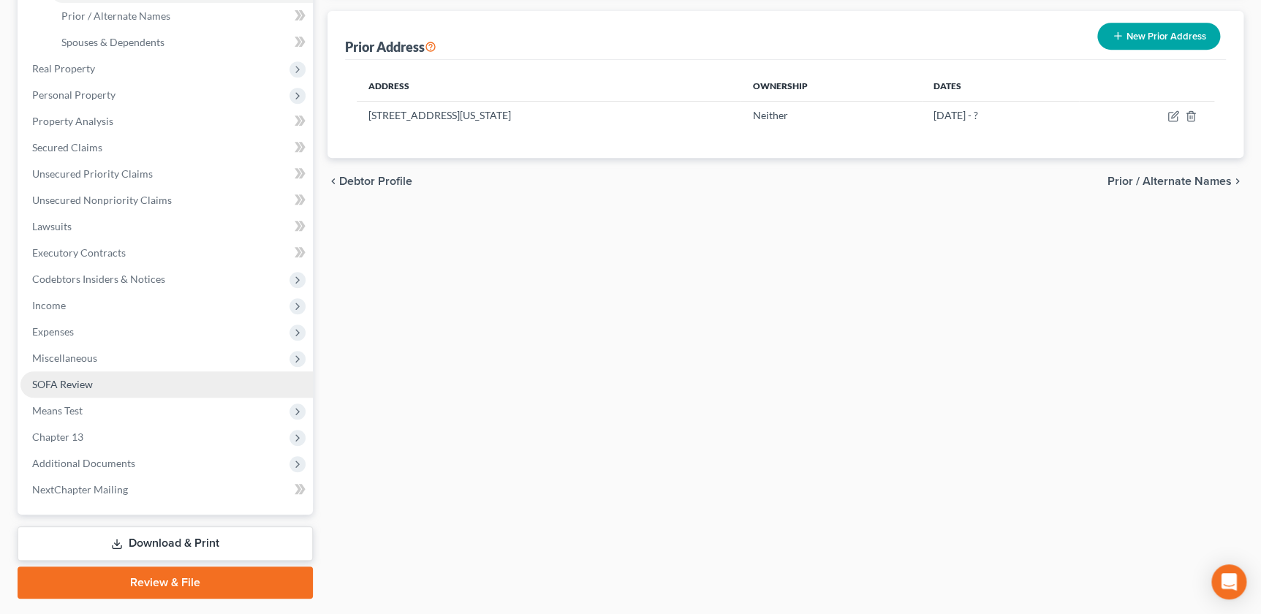
scroll to position [349, 0]
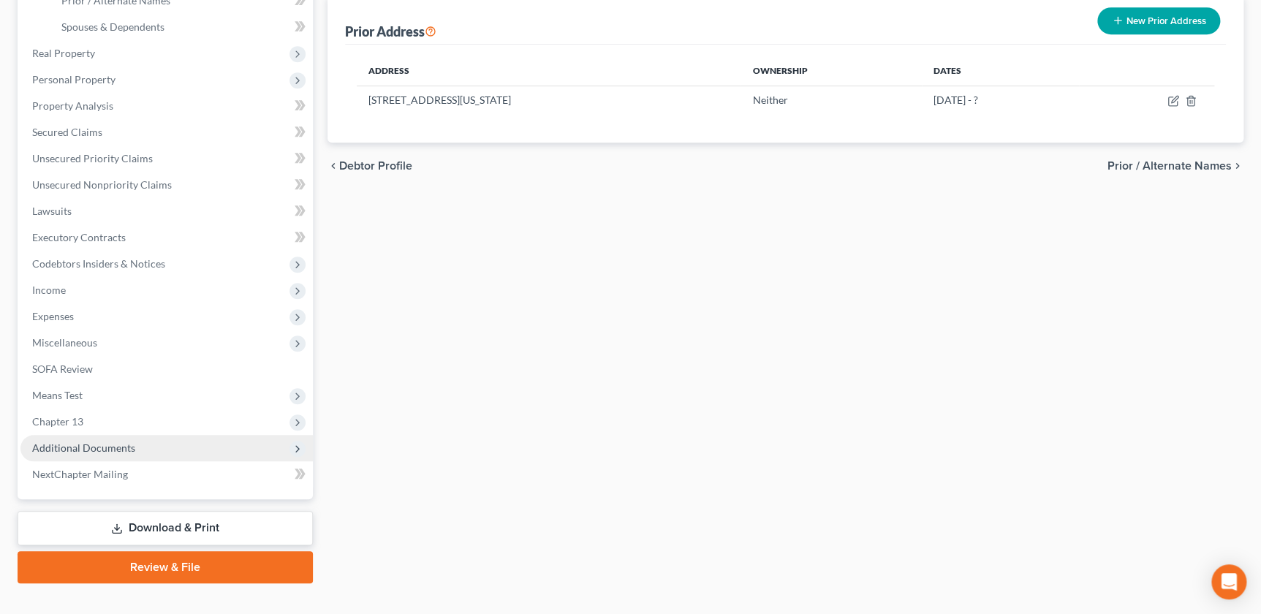
click at [110, 449] on span "Additional Documents" at bounding box center [83, 448] width 103 height 12
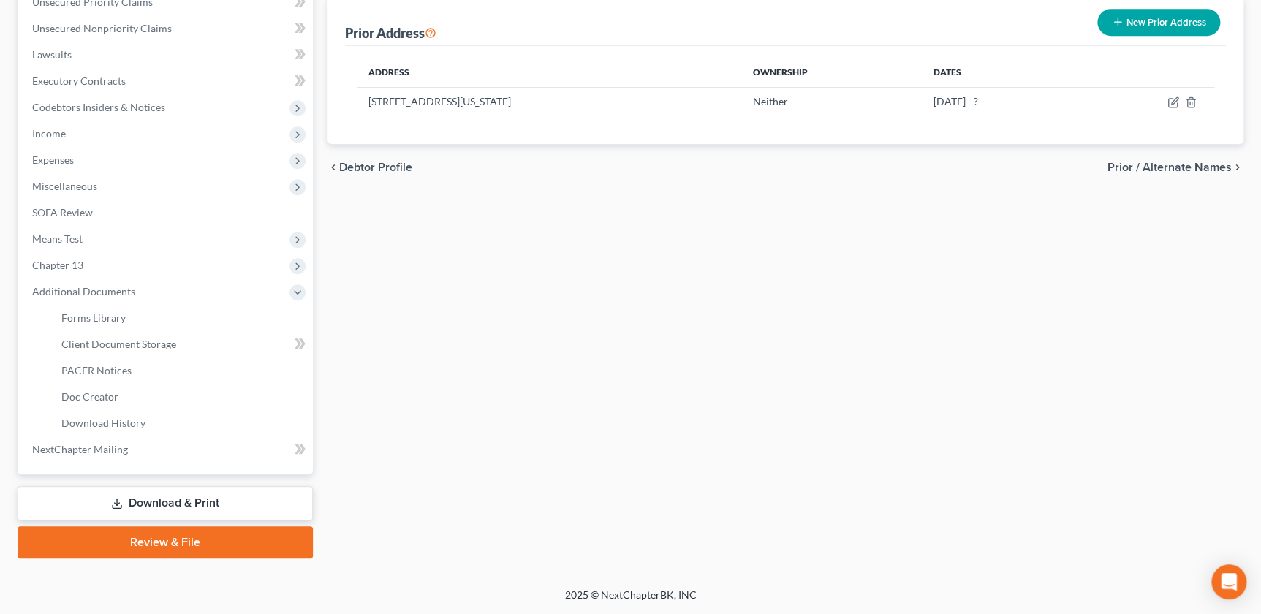
scroll to position [345, 0]
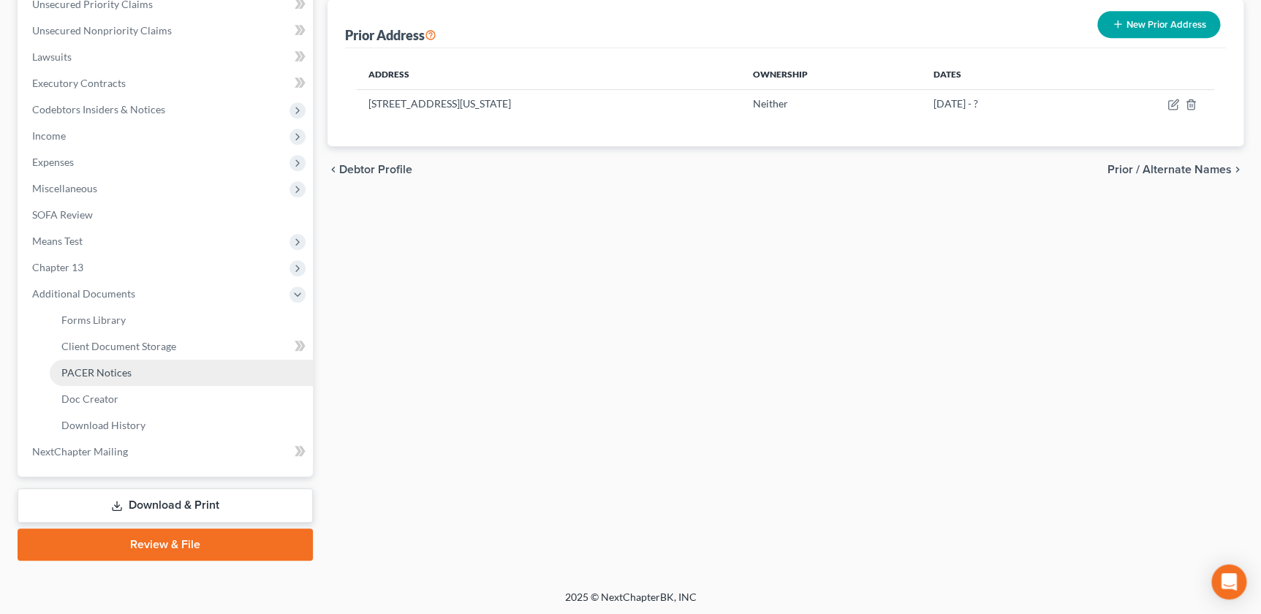
drag, startPoint x: 110, startPoint y: 370, endPoint x: 132, endPoint y: 379, distance: 23.9
click at [110, 371] on span "PACER Notices" at bounding box center [96, 372] width 70 height 12
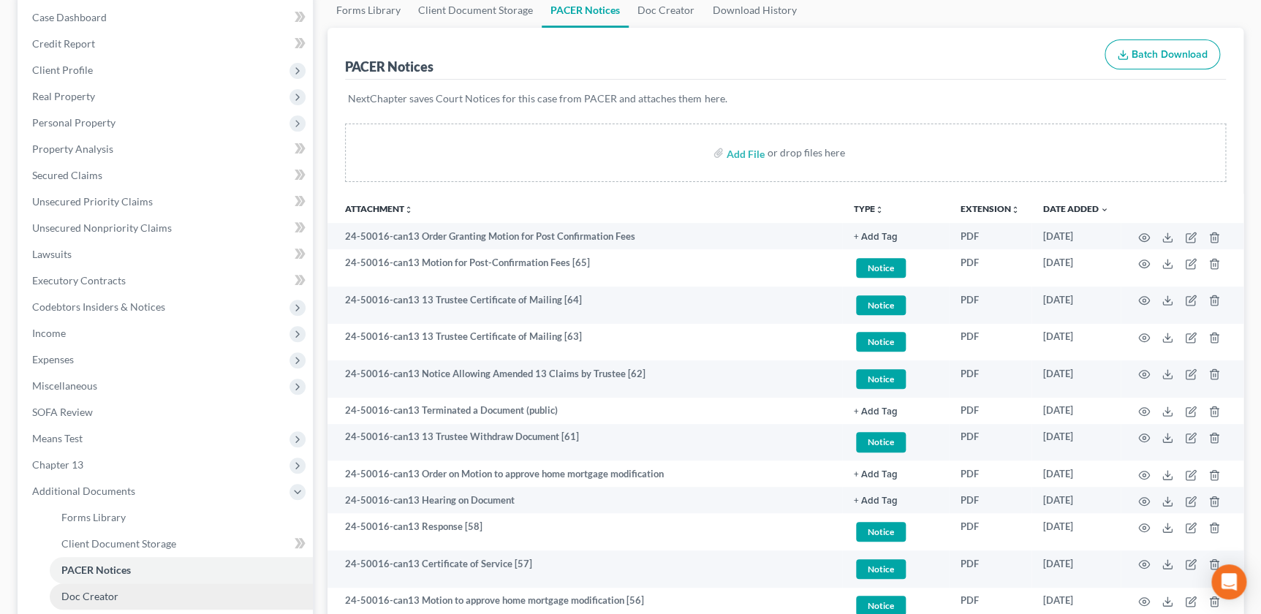
scroll to position [332, 0]
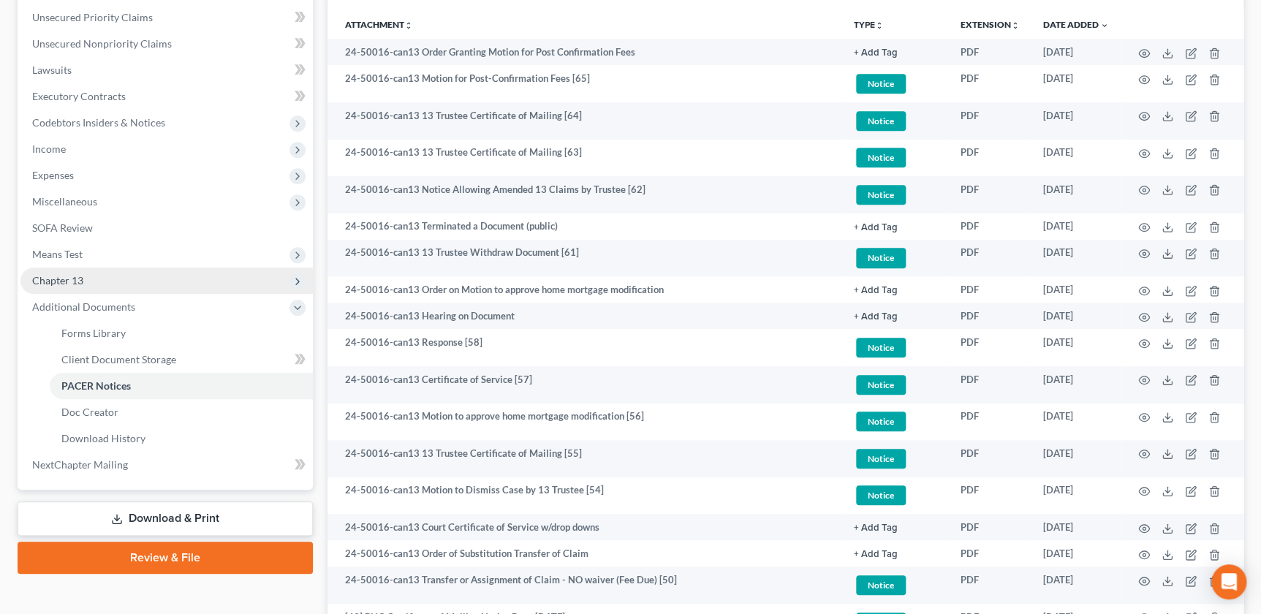
click at [72, 276] on span "Chapter 13" at bounding box center [57, 280] width 51 height 12
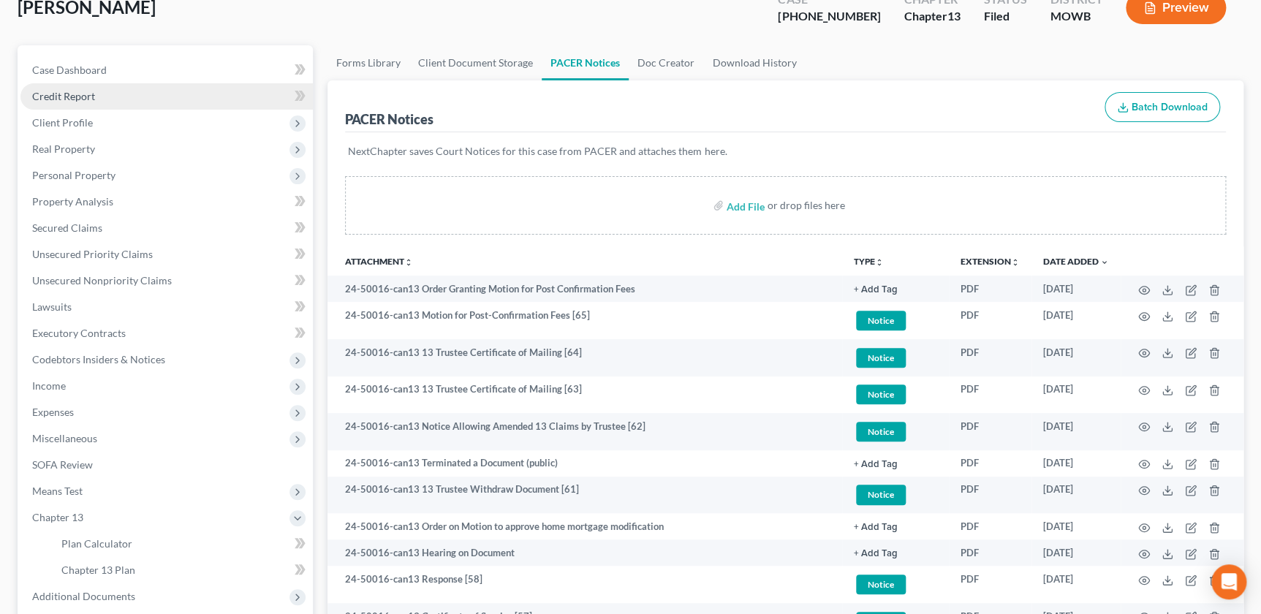
scroll to position [0, 0]
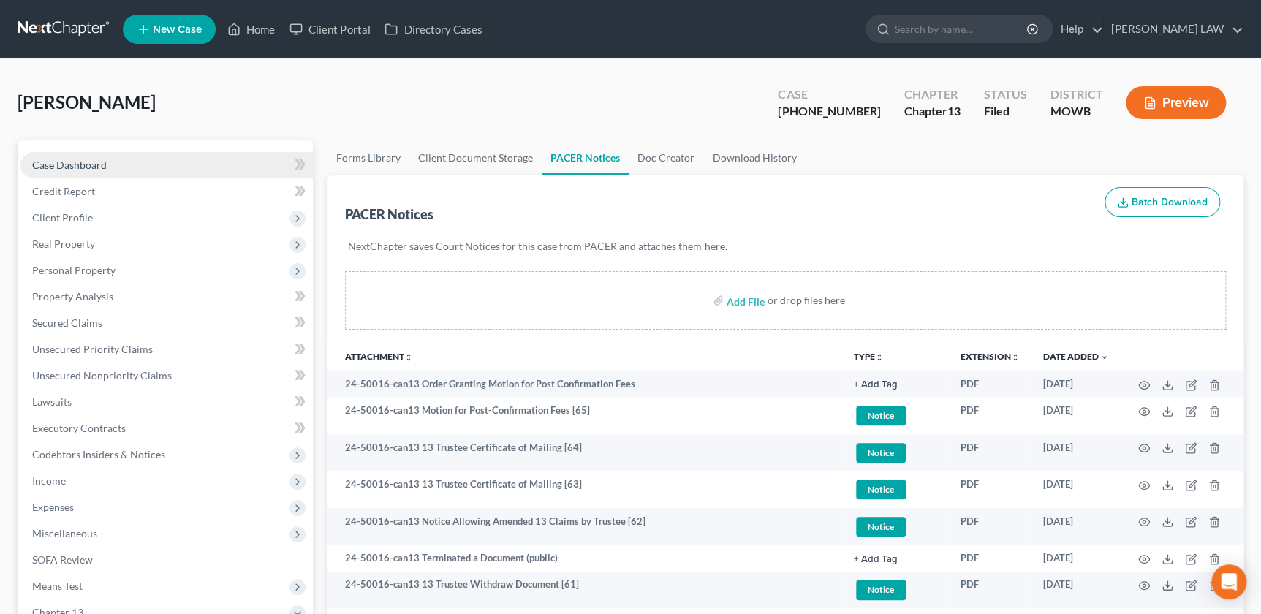
click at [73, 159] on span "Case Dashboard" at bounding box center [69, 165] width 75 height 12
select select "2"
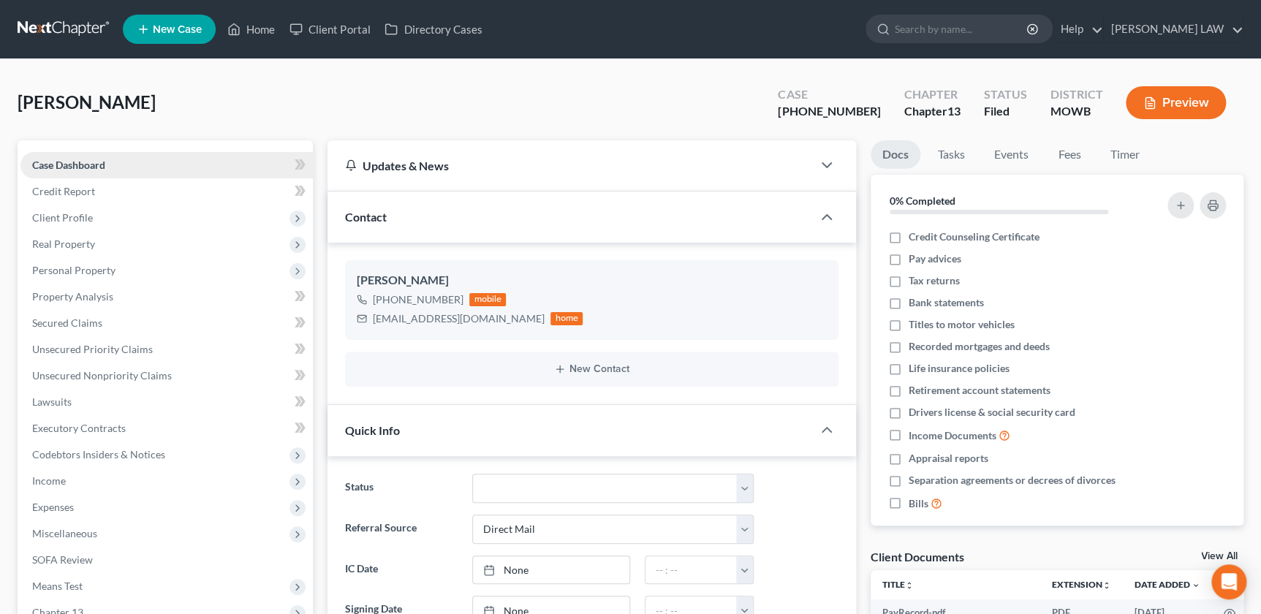
scroll to position [366, 0]
drag, startPoint x: 502, startPoint y: 315, endPoint x: 373, endPoint y: 294, distance: 131.1
click at [373, 294] on div "[PHONE_NUMBER] mobile [EMAIL_ADDRESS][DOMAIN_NAME] home" at bounding box center [470, 309] width 226 height 38
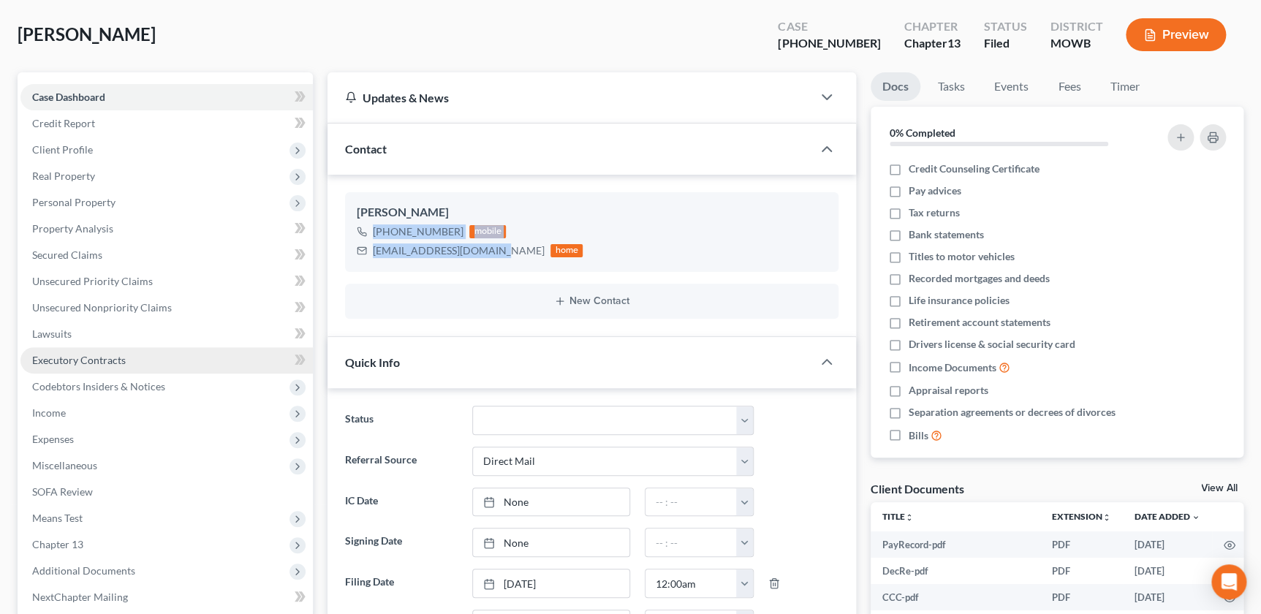
scroll to position [66, 0]
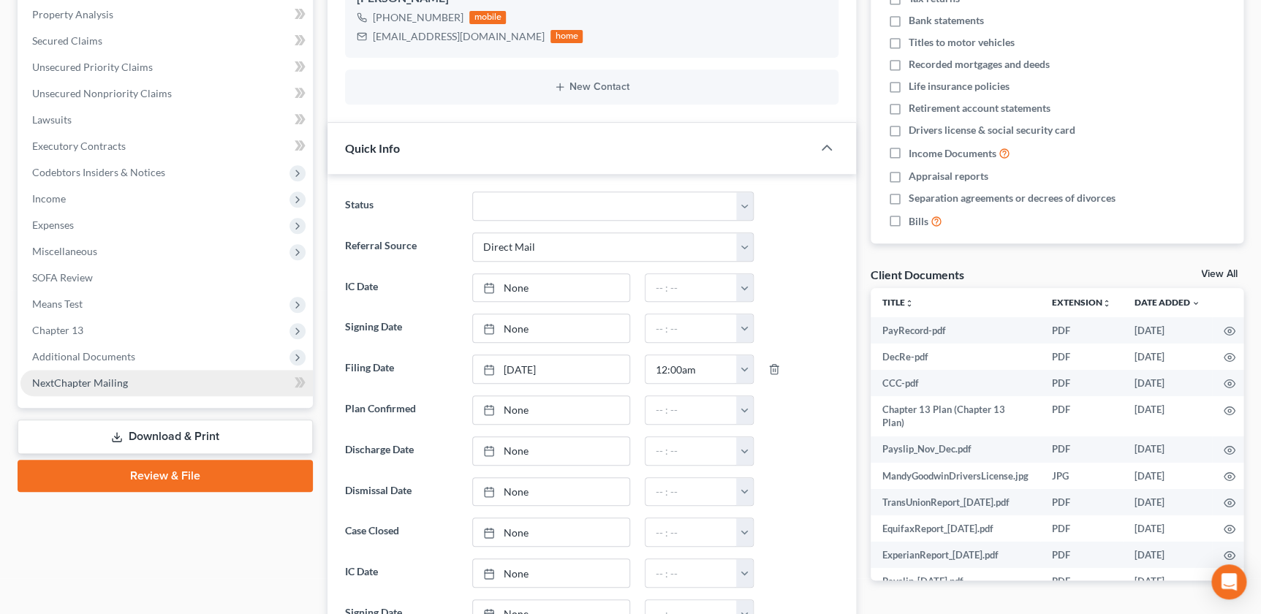
scroll to position [299, 0]
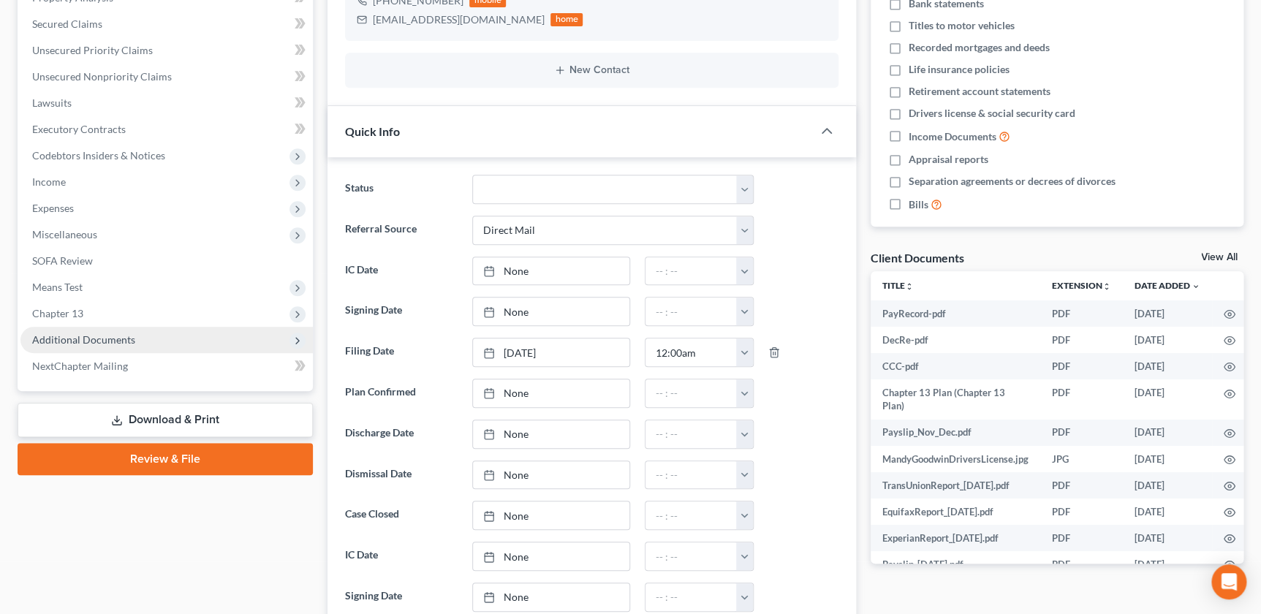
click at [110, 335] on span "Additional Documents" at bounding box center [83, 339] width 103 height 12
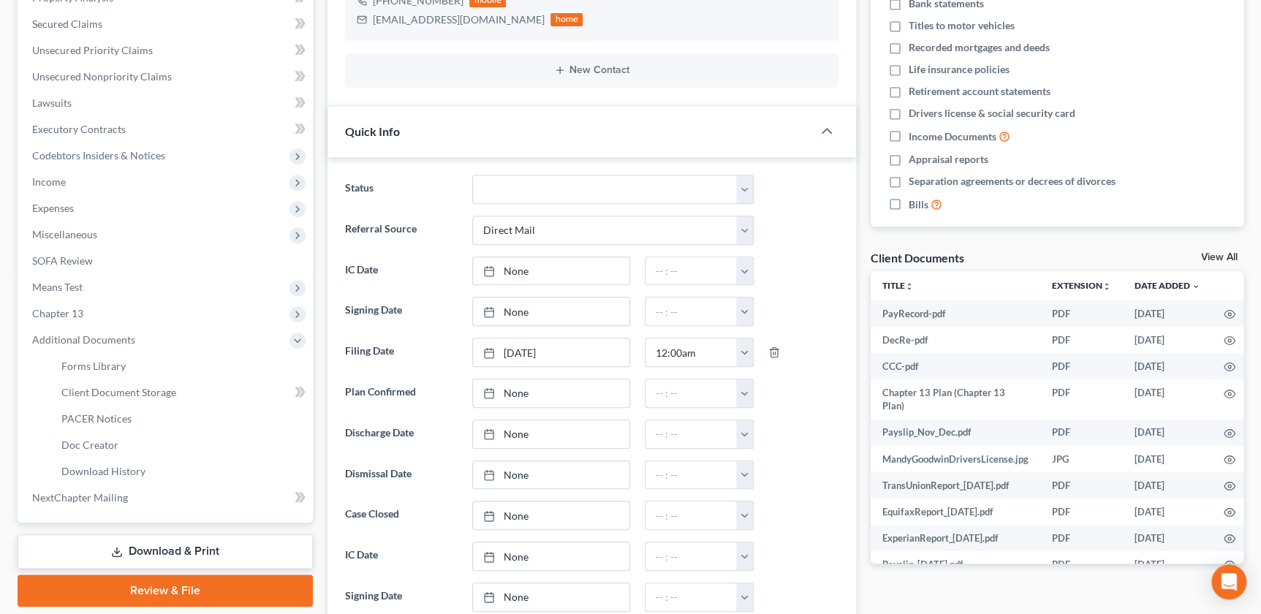
click at [316, 165] on div "Case Dashboard Payments Invoices Payments Payments Credit Report Client Profile" at bounding box center [165, 578] width 310 height 1475
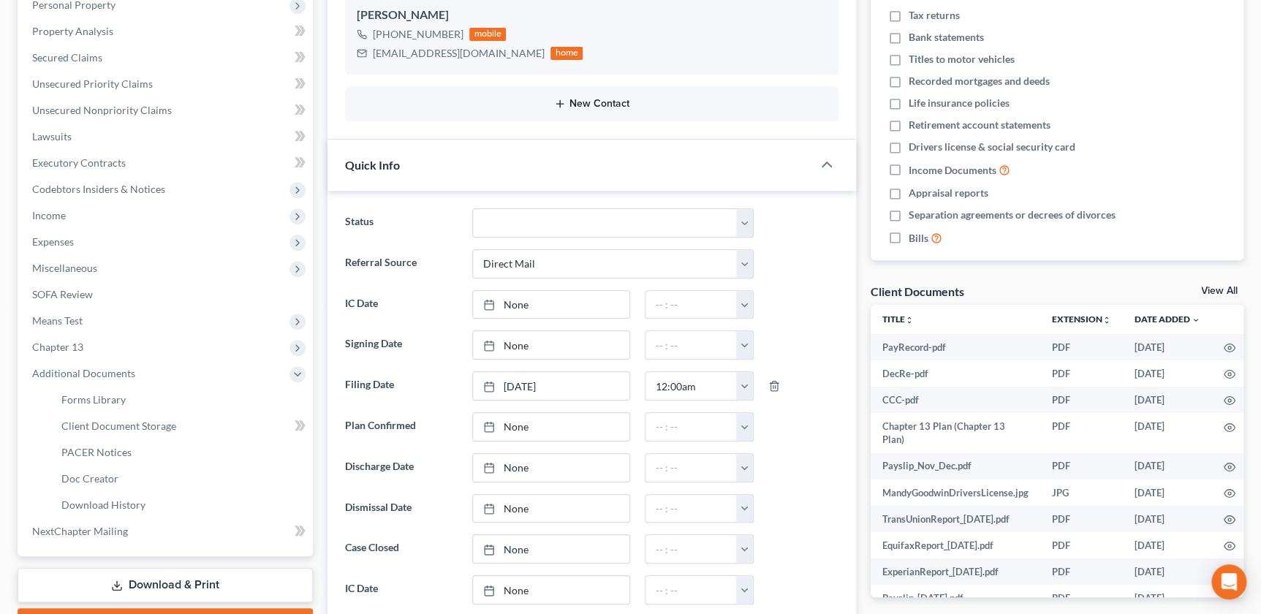
scroll to position [0, 0]
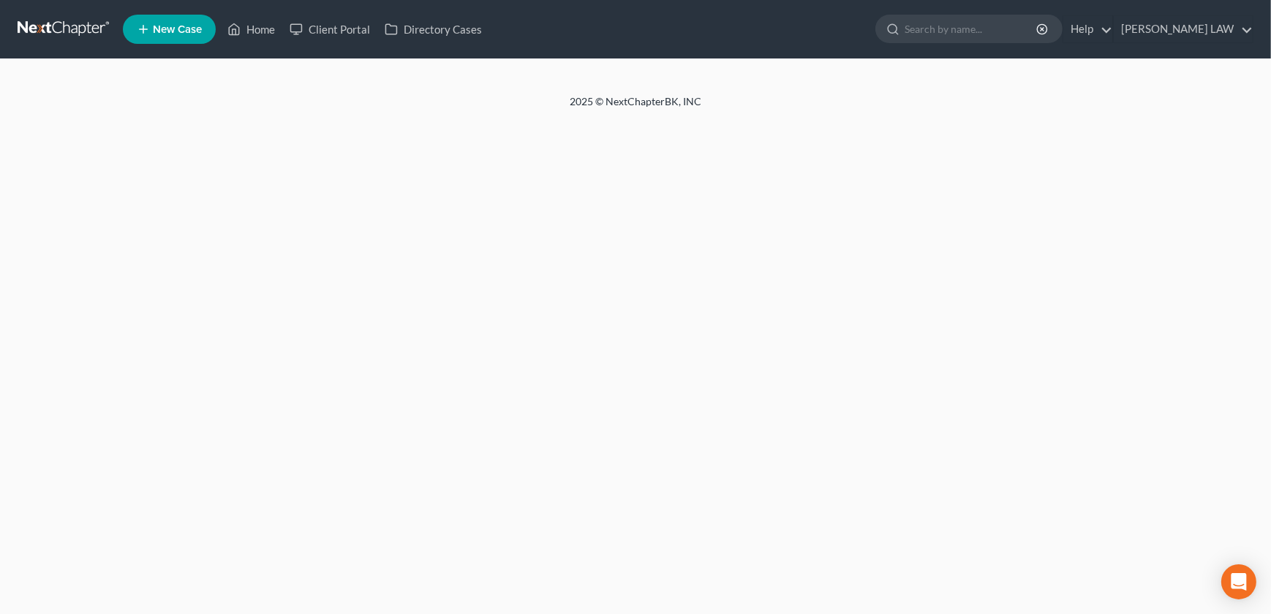
select select "4"
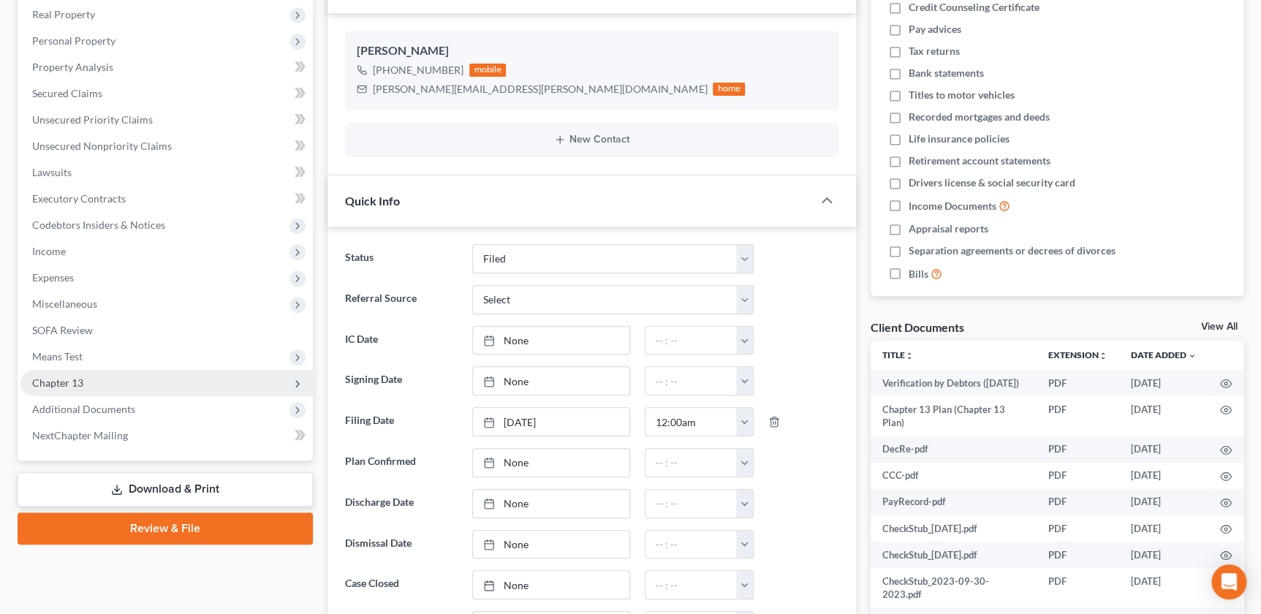
scroll to position [216, 0]
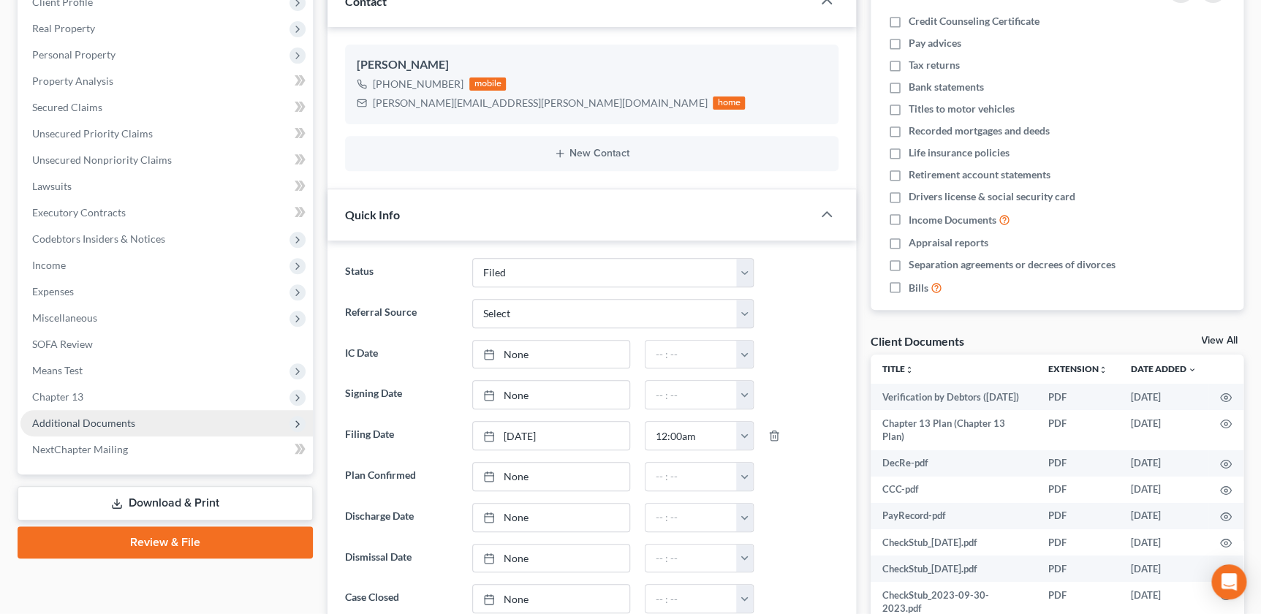
click at [115, 412] on span "Additional Documents" at bounding box center [166, 423] width 292 height 26
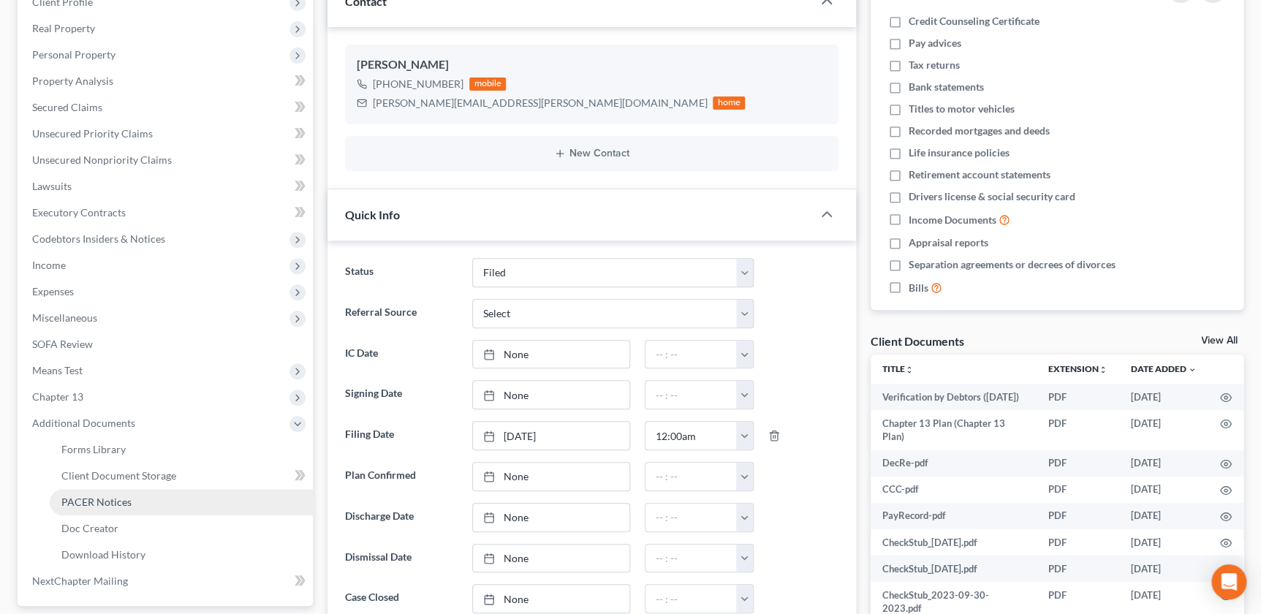
click at [90, 496] on span "PACER Notices" at bounding box center [96, 502] width 70 height 12
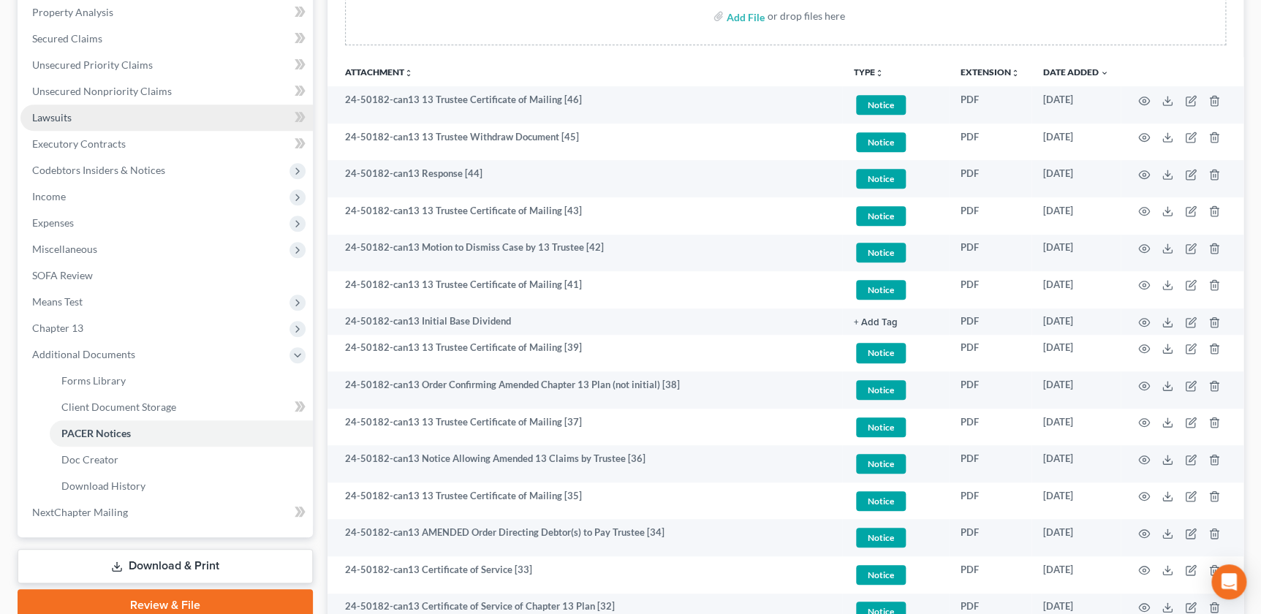
scroll to position [121, 0]
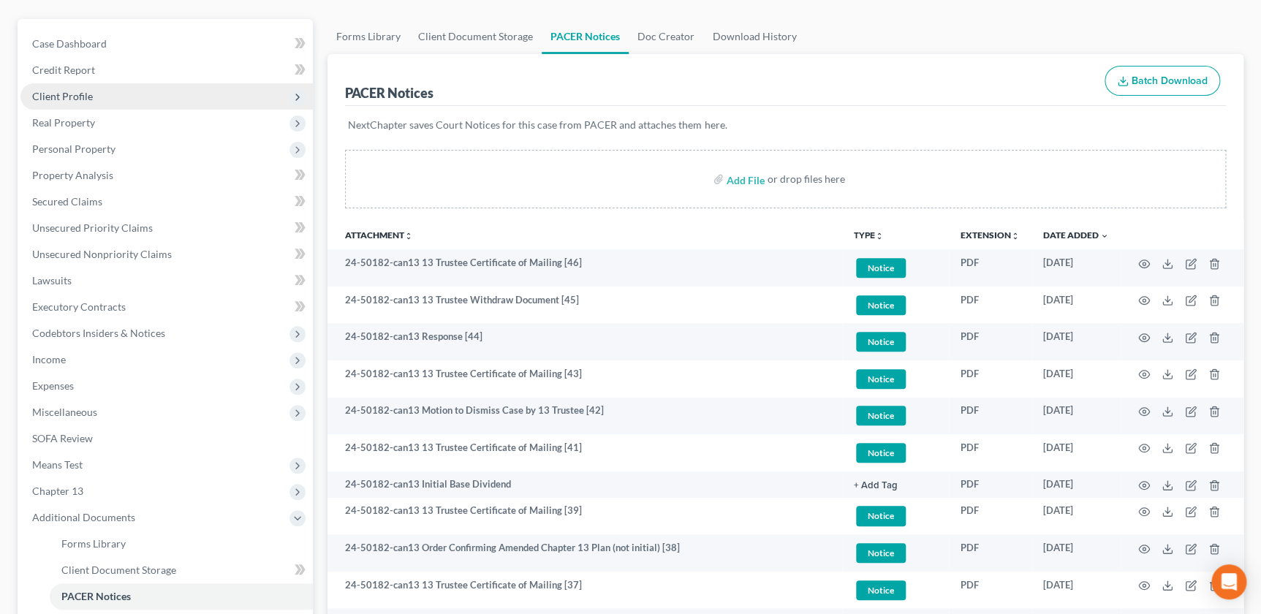
click at [73, 91] on span "Client Profile" at bounding box center [62, 96] width 61 height 12
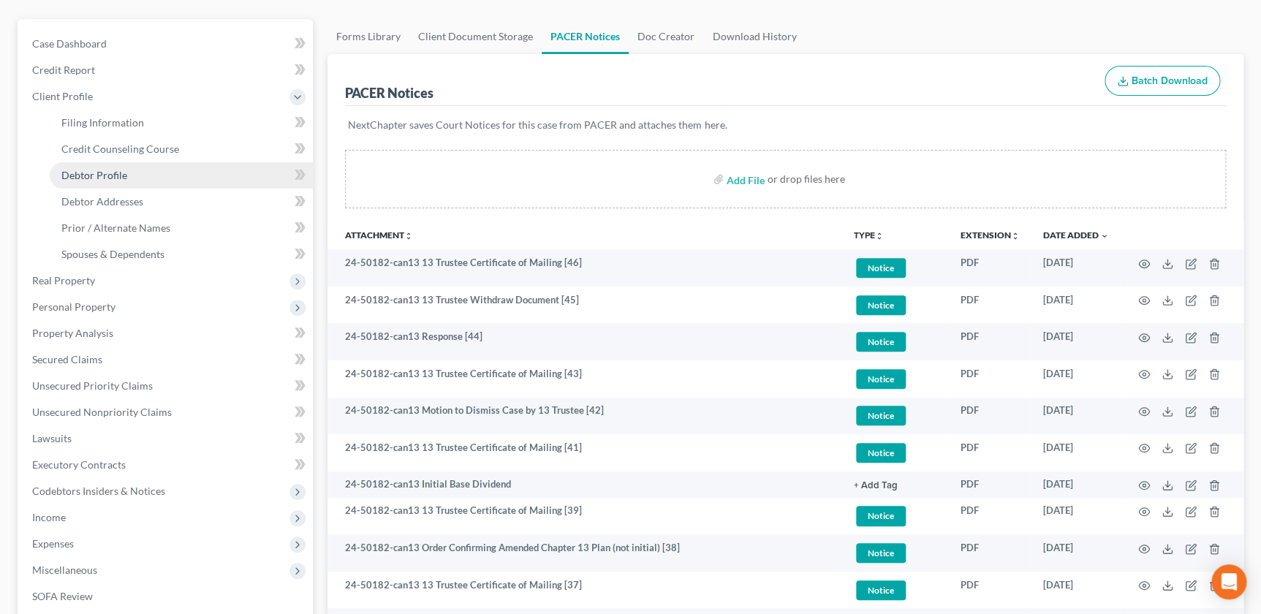
click at [94, 179] on span "Debtor Profile" at bounding box center [94, 175] width 66 height 12
select select "0"
select select "1"
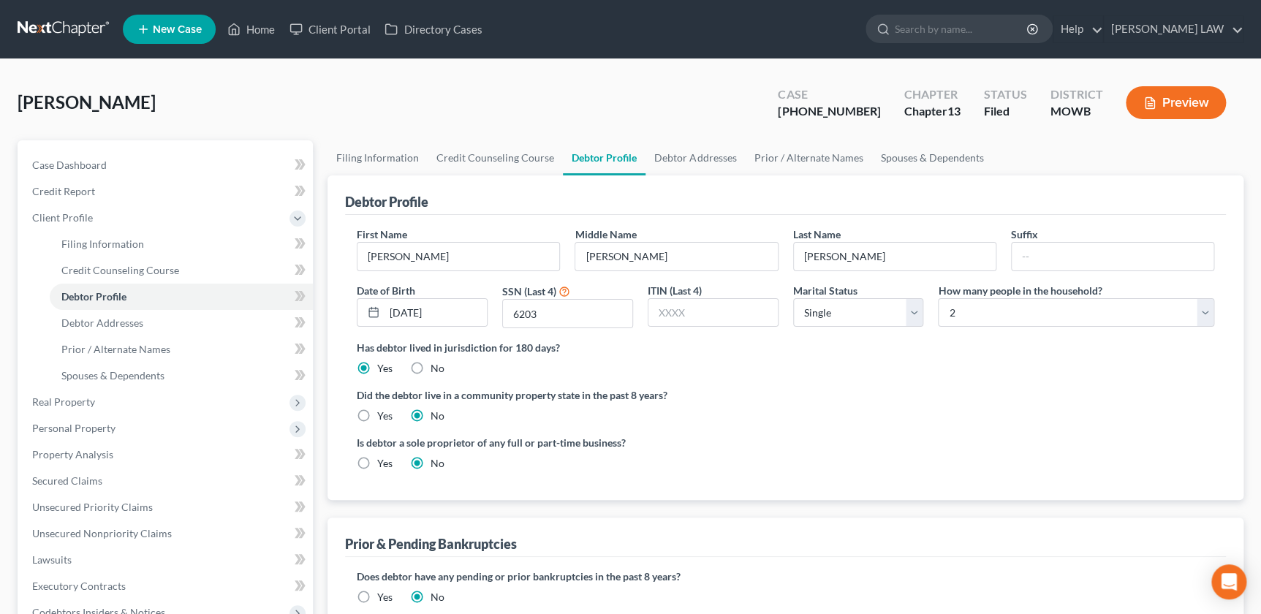
scroll to position [16, 0]
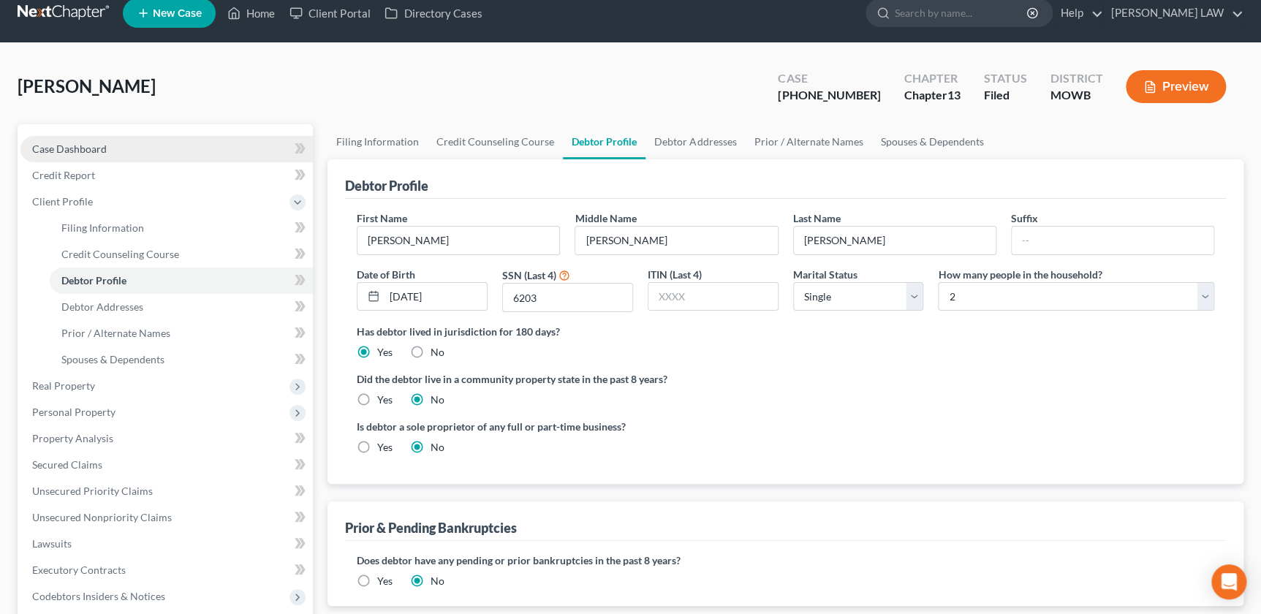
click at [124, 158] on link "Case Dashboard" at bounding box center [166, 149] width 292 height 26
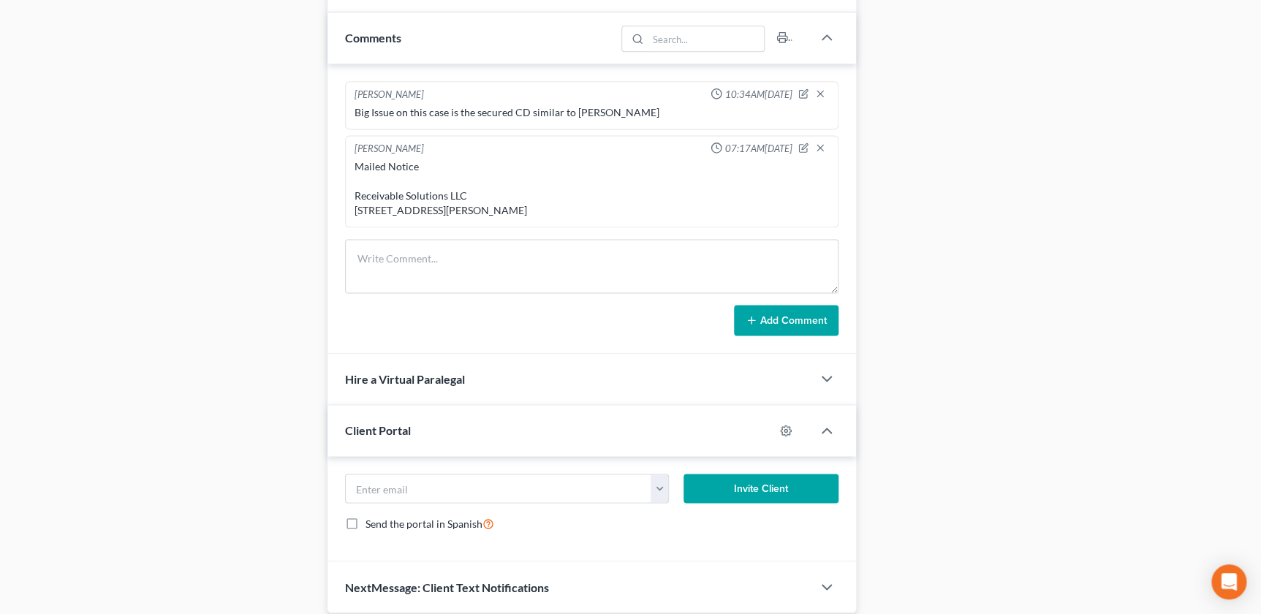
scroll to position [930, 0]
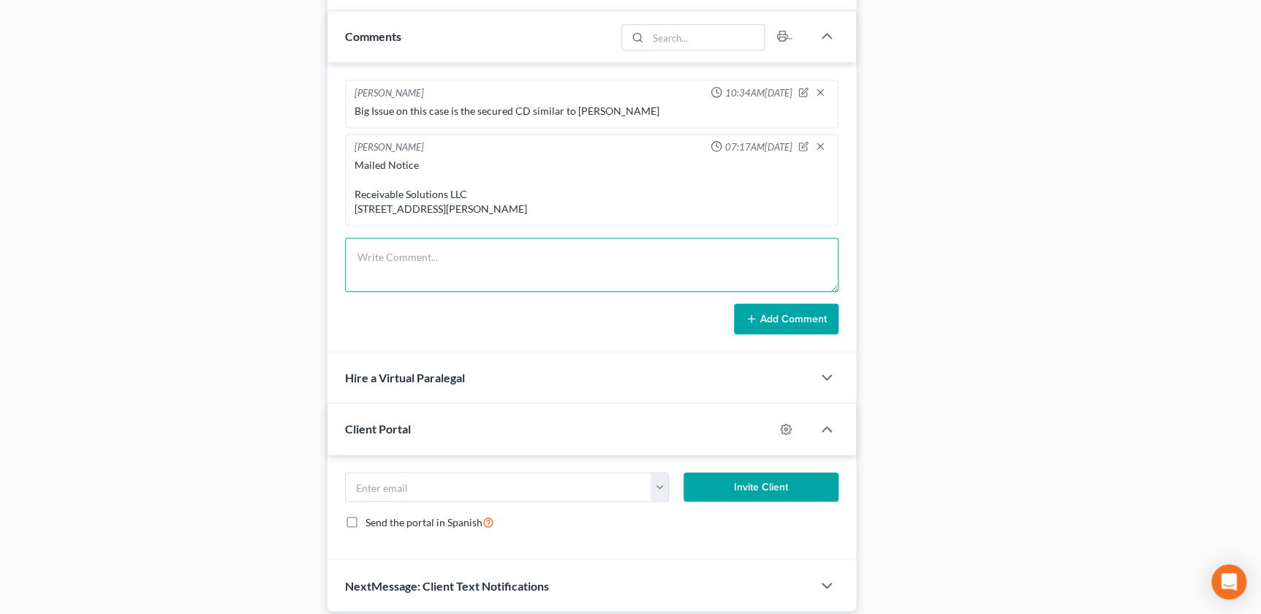
click at [450, 271] on textarea at bounding box center [591, 265] width 493 height 54
drag, startPoint x: 464, startPoint y: 284, endPoint x: 349, endPoint y: 263, distance: 116.6
click at [349, 263] on textarea "Mailed Notice Mosaic Walk-in Clinic - Maryville 114 E South Hills Dr Maryville,…" at bounding box center [591, 265] width 493 height 54
drag, startPoint x: 556, startPoint y: 295, endPoint x: 534, endPoint y: 279, distance: 27.6
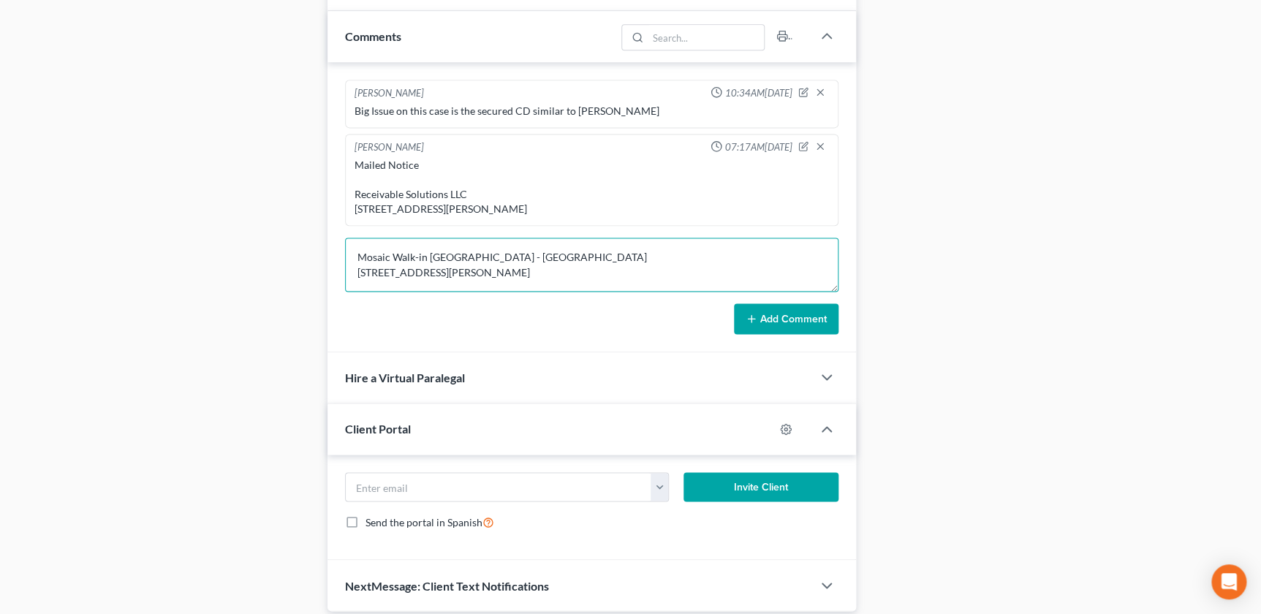
click at [555, 292] on textarea "Mailed Notice Mosaic Walk-in Clinic - Maryville 114 E South Hills Dr Maryville,…" at bounding box center [591, 265] width 493 height 54
click at [499, 292] on textarea "Mailed Notice Mosaic Walk-in Clinic - Maryville 114 E South Hills Dr Maryville,…" at bounding box center [591, 265] width 493 height 54
click at [505, 292] on textarea "Mailed Notice Mosaic Walk-in Clinic - Maryville 114 E South Hills Dr Maryville,…" at bounding box center [591, 265] width 493 height 54
click at [507, 292] on textarea "Mailed Notice Mosaic Walk-in Clinic - Maryville 114 E South Hills Dr Maryville,…" at bounding box center [591, 265] width 493 height 54
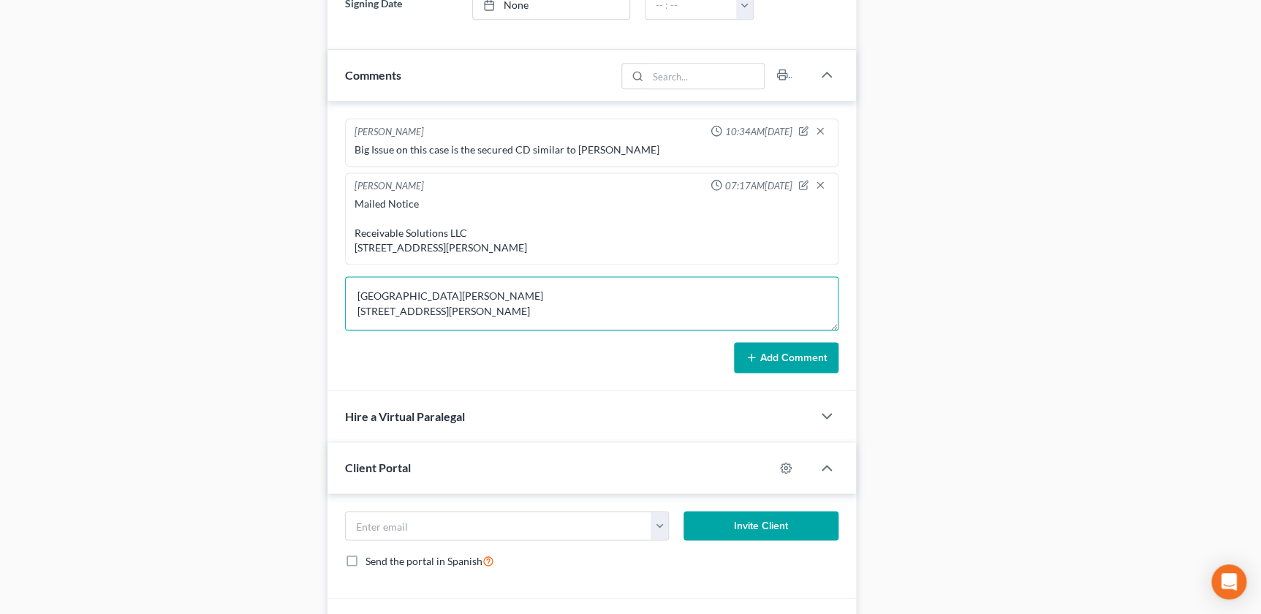
scroll to position [764, 0]
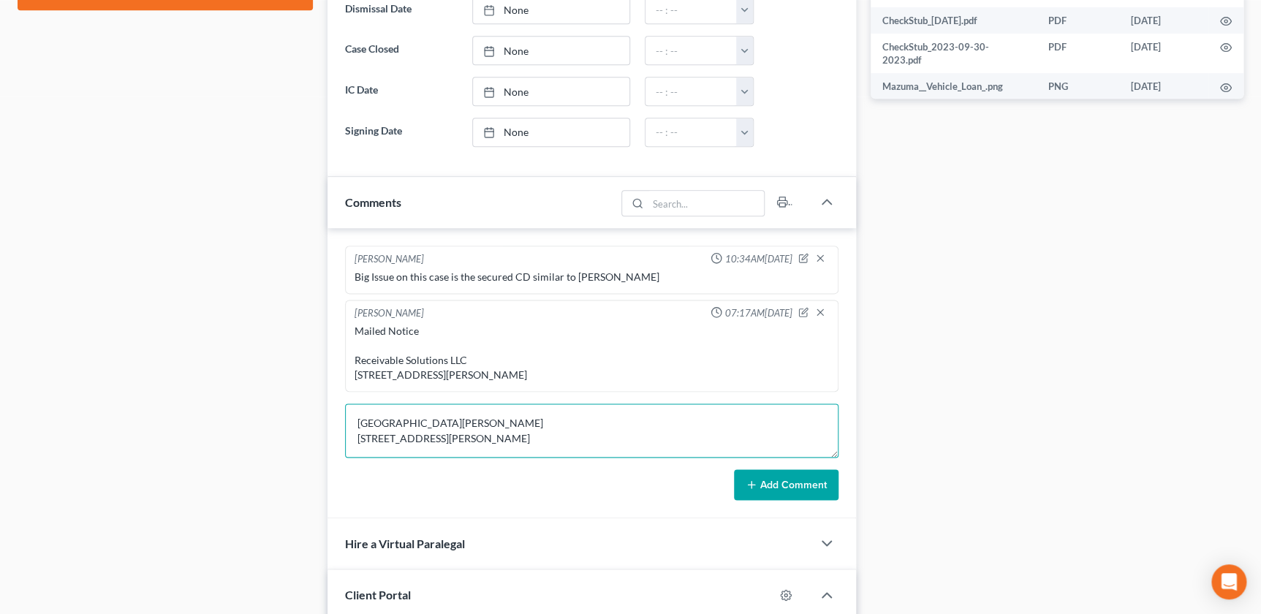
type textarea "Mailed Notice Mosaic Walk-in Clinic - Maryville 114 E South Hills Dr Maryville,…"
click at [769, 497] on button "Add Comment" at bounding box center [786, 484] width 105 height 31
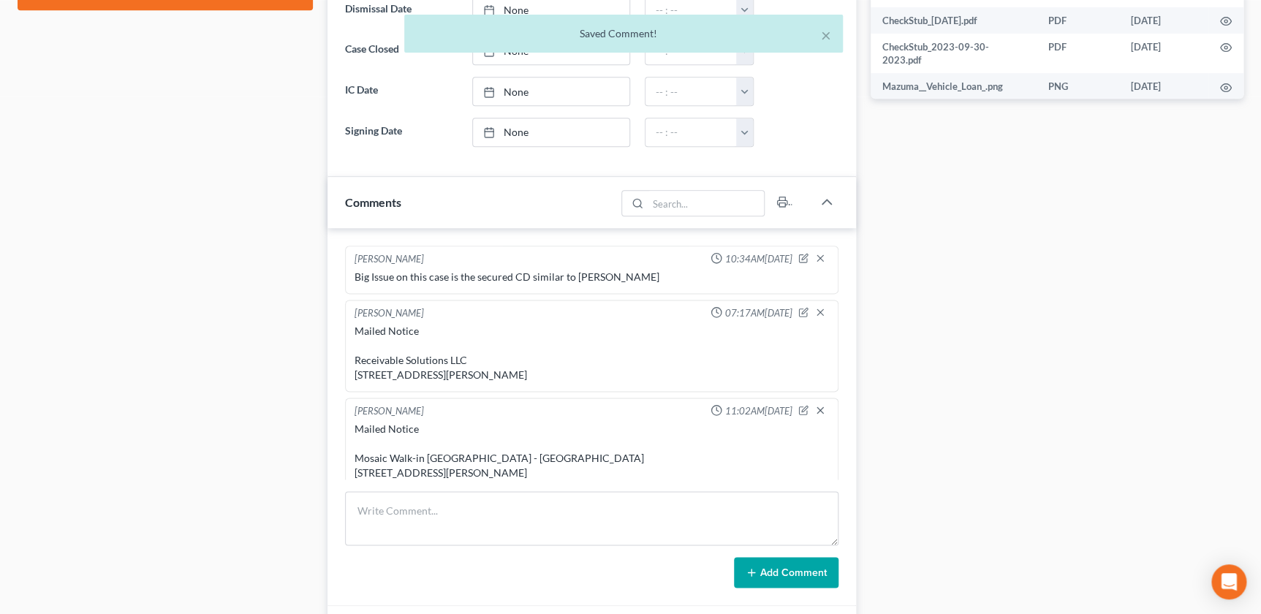
scroll to position [97, 0]
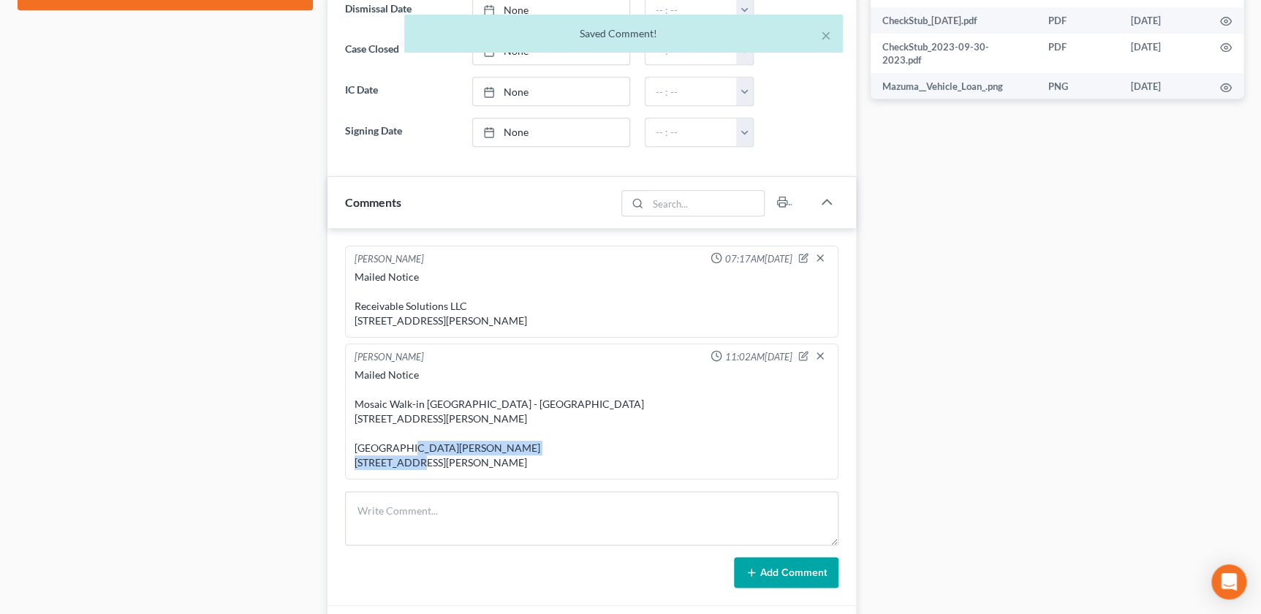
drag, startPoint x: 468, startPoint y: 458, endPoint x: 379, endPoint y: 439, distance: 91.4
click at [377, 439] on div "Mailed Notice Mosaic Walk-in Clinic - Maryville 114 E South Hills Dr Maryville,…" at bounding box center [592, 419] width 474 height 102
click at [801, 352] on icon "button" at bounding box center [804, 355] width 6 height 6
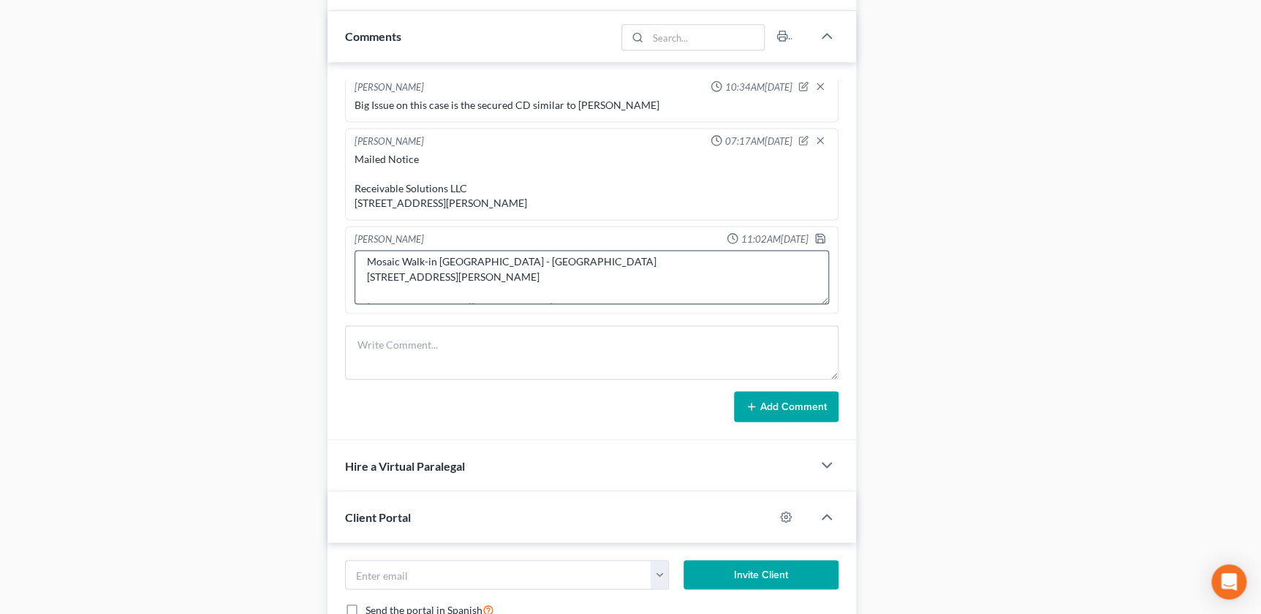
scroll to position [107, 0]
click at [431, 252] on textarea "Mailed Notice Mosaic Walk-in Clinic - Maryville 114 E South Hills Dr Maryville,…" at bounding box center [592, 277] width 474 height 54
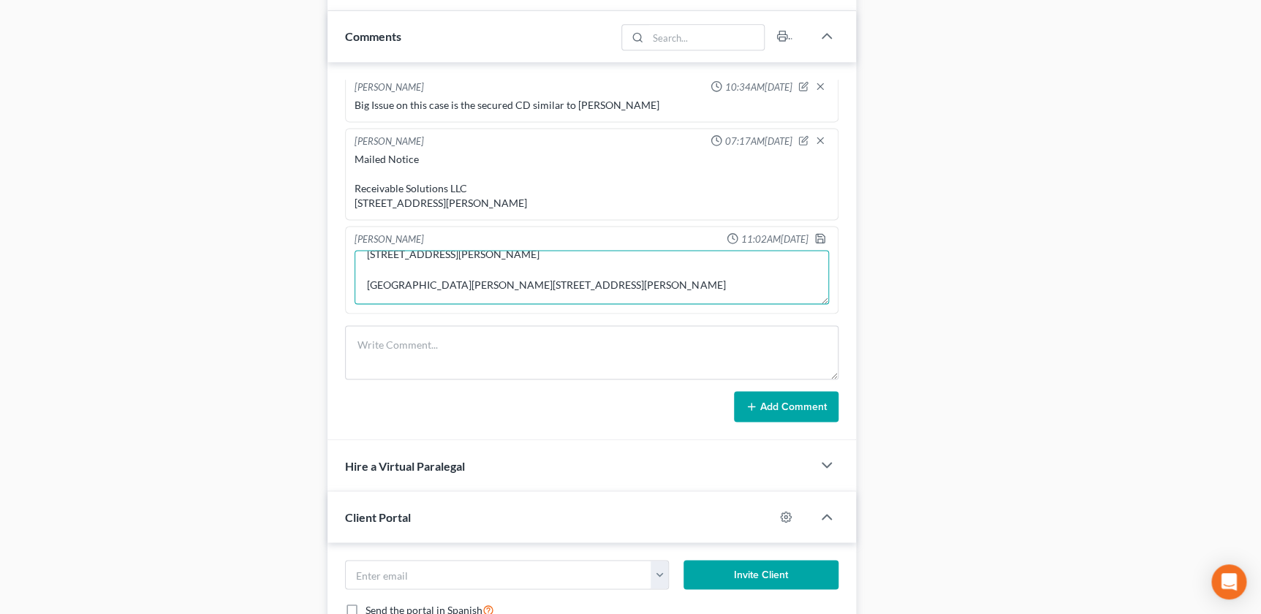
scroll to position [104, 0]
type textarea "Mailed Notice Mosaic Walk-in Clinic - Maryville 114 E South Hills Dr Maryville,…"
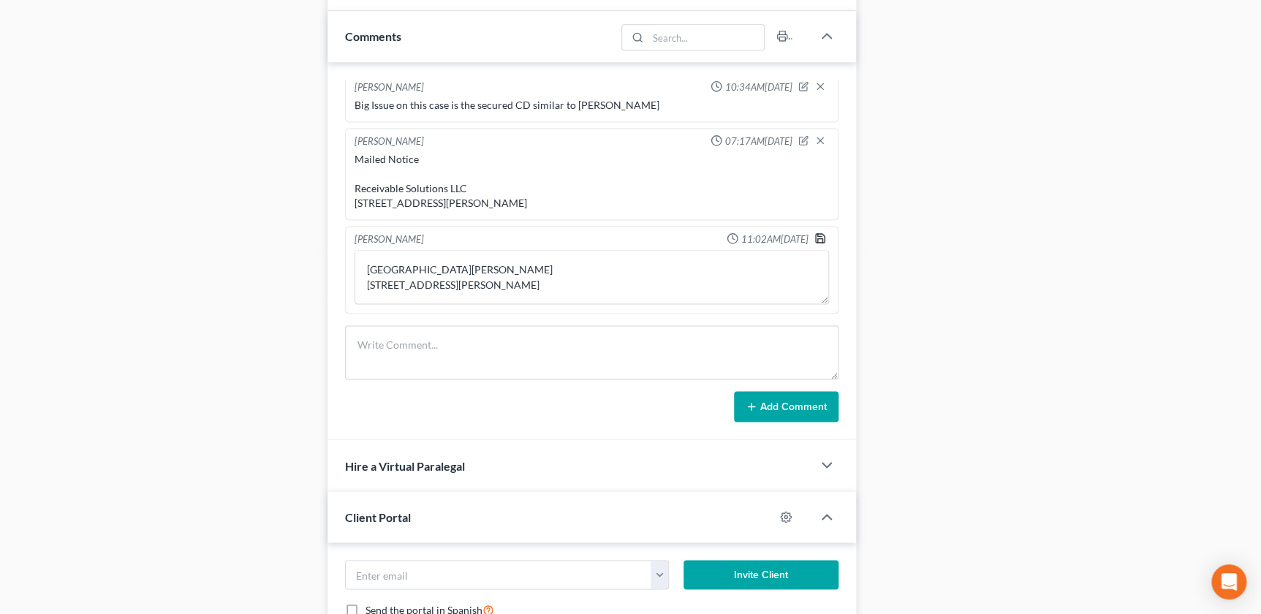
click at [814, 238] on icon "button" at bounding box center [820, 239] width 12 height 12
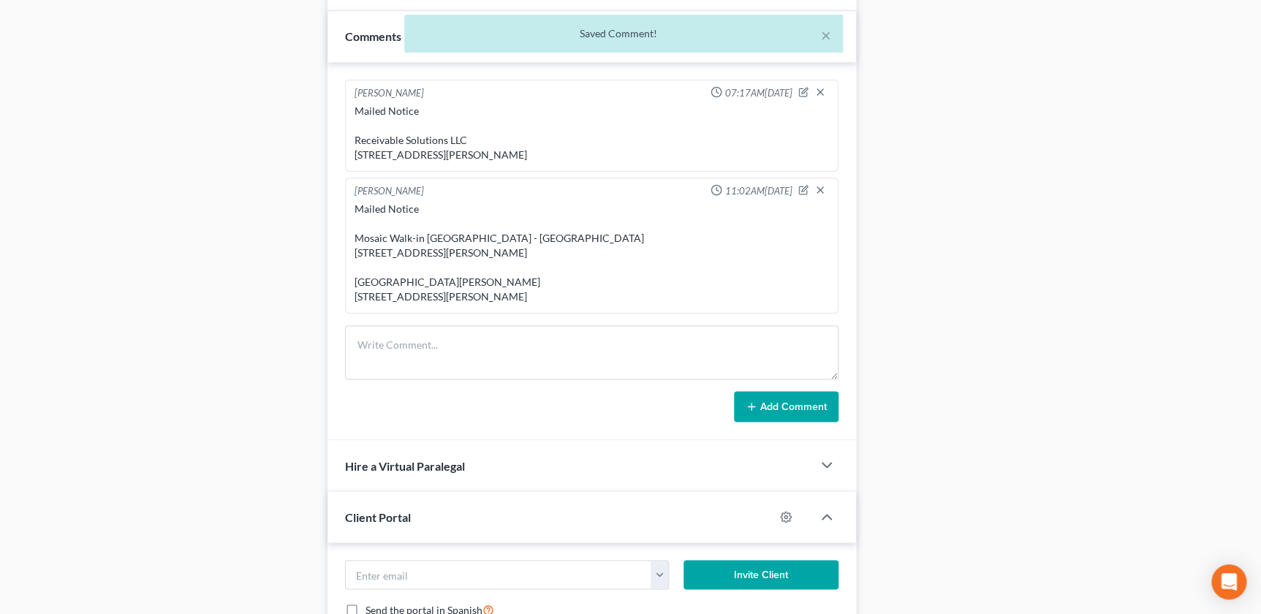
scroll to position [97, 0]
drag, startPoint x: 461, startPoint y: 292, endPoint x: 352, endPoint y: 263, distance: 111.9
click at [352, 263] on div "Mailed Notice Mosaic Walk-in Clinic - Maryville 114 E South Hills Dr Maryville,…" at bounding box center [592, 253] width 480 height 108
drag, startPoint x: 353, startPoint y: 263, endPoint x: 385, endPoint y: 276, distance: 34.1
drag, startPoint x: 385, startPoint y: 276, endPoint x: 463, endPoint y: 271, distance: 78.4
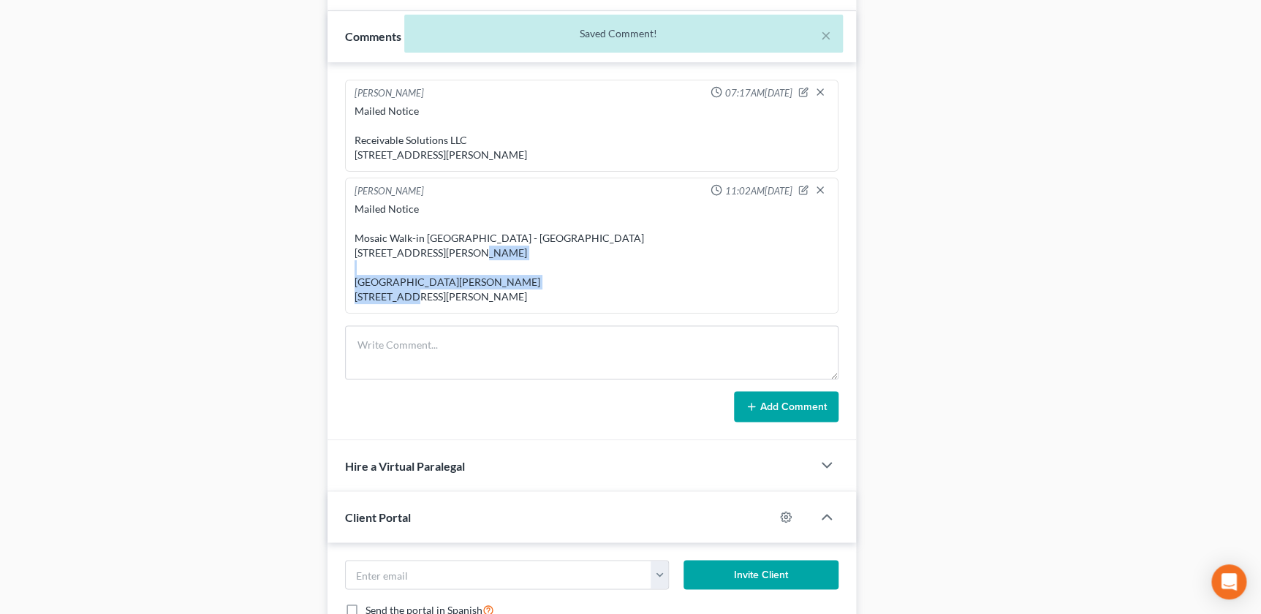
click at [463, 271] on div "Mailed Notice Mosaic Walk-in Clinic - Maryville 114 E South Hills Dr Maryville,…" at bounding box center [592, 253] width 474 height 102
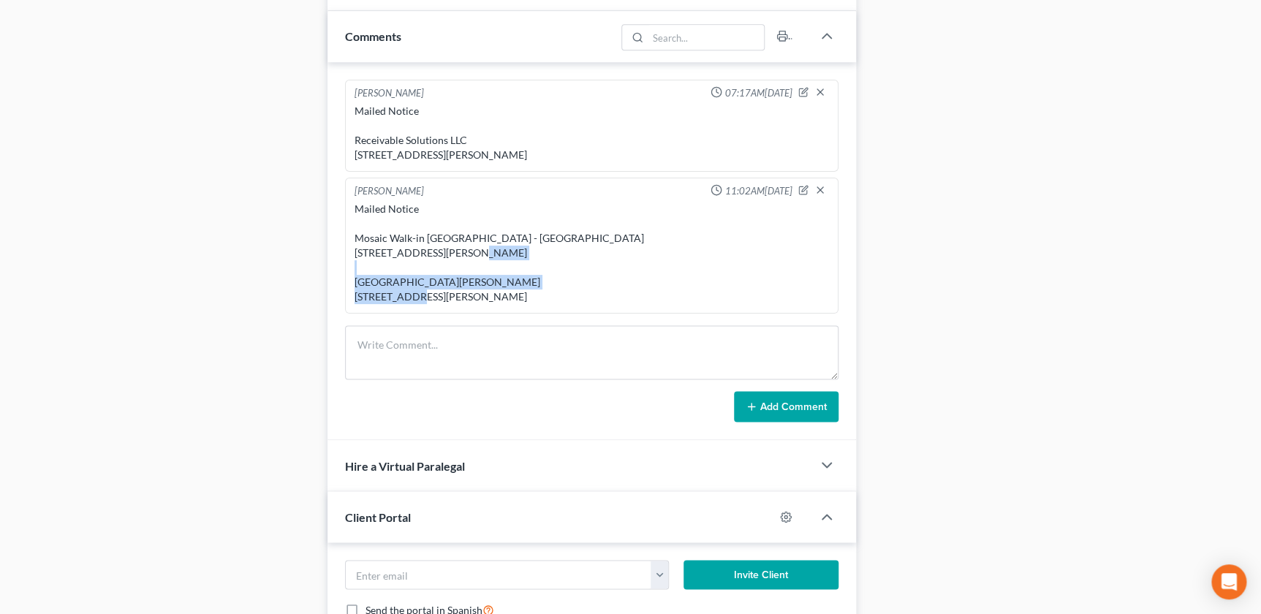
drag, startPoint x: 470, startPoint y: 292, endPoint x: 355, endPoint y: 268, distance: 118.0
click at [355, 268] on div "Mailed Notice Mosaic Walk-in Clinic - Maryville 114 E South Hills Dr Maryville,…" at bounding box center [592, 253] width 474 height 102
drag, startPoint x: 358, startPoint y: 271, endPoint x: 367, endPoint y: 271, distance: 9.5
copy div "St Joseph Lab 5325 Faraon St Saint Joseph, MO 64506"
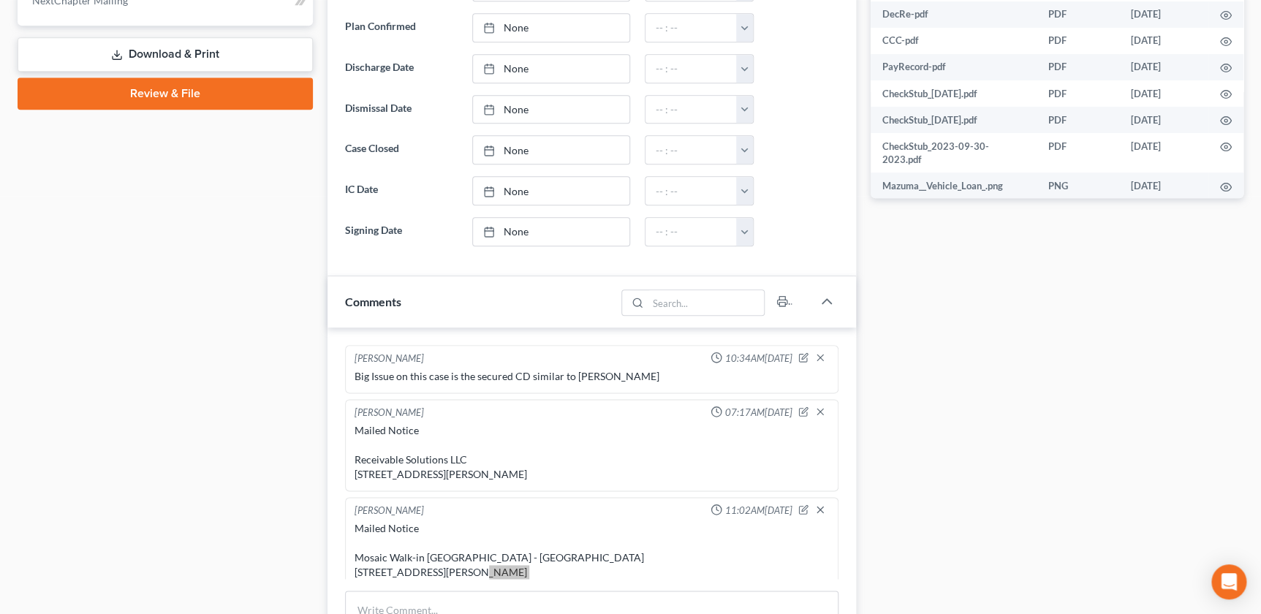
scroll to position [166, 0]
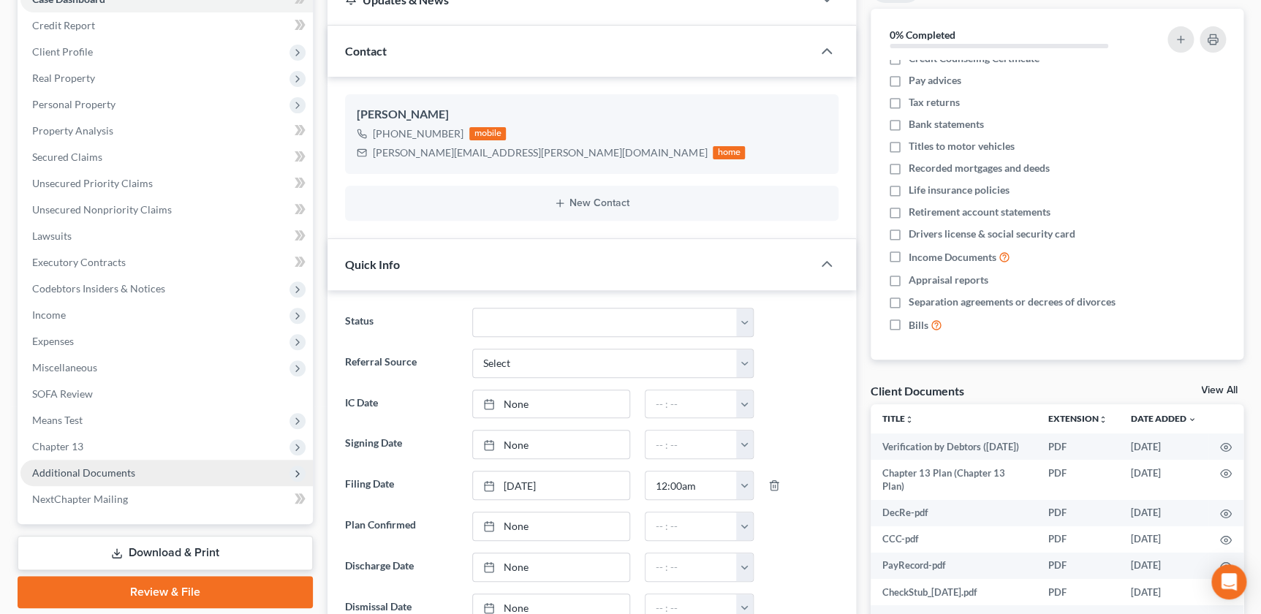
drag, startPoint x: 86, startPoint y: 476, endPoint x: 80, endPoint y: 466, distance: 12.2
click at [86, 476] on span "Additional Documents" at bounding box center [83, 472] width 103 height 12
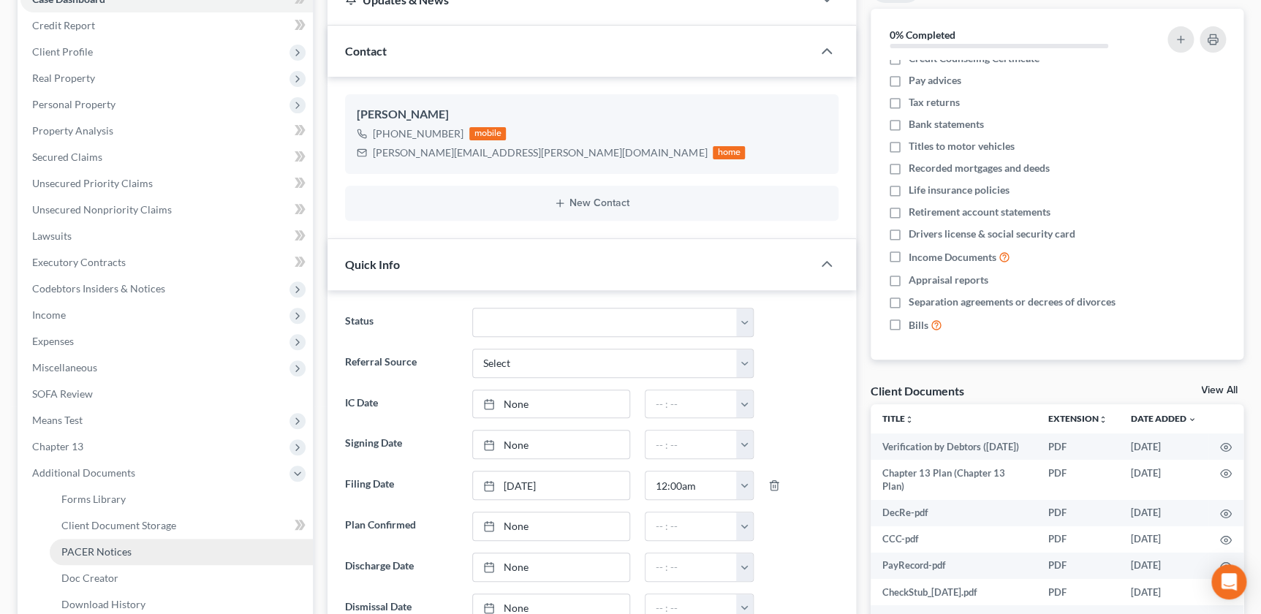
click at [132, 541] on link "PACER Notices" at bounding box center [181, 552] width 263 height 26
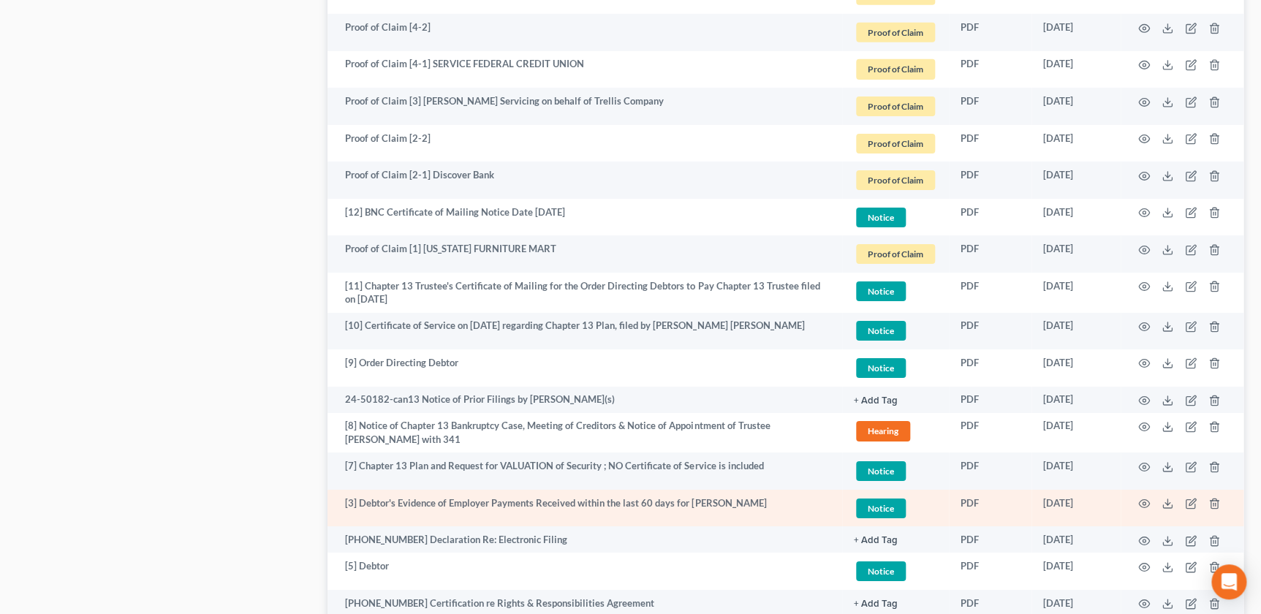
scroll to position [2364, 0]
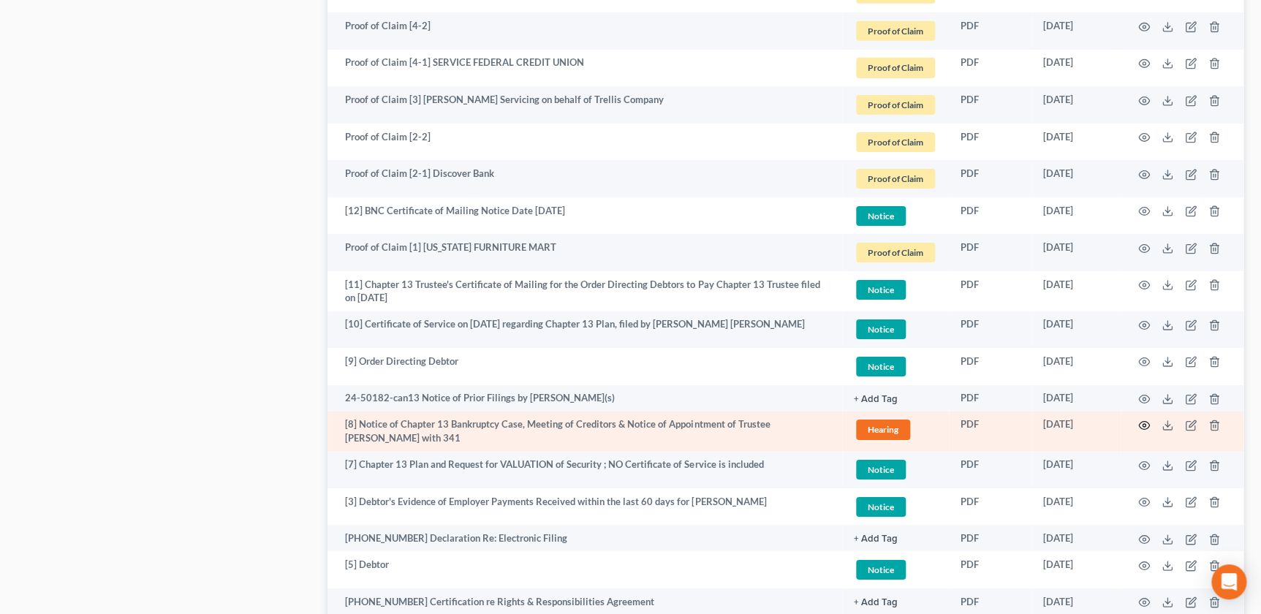
click at [1149, 425] on icon "button" at bounding box center [1144, 426] width 12 height 12
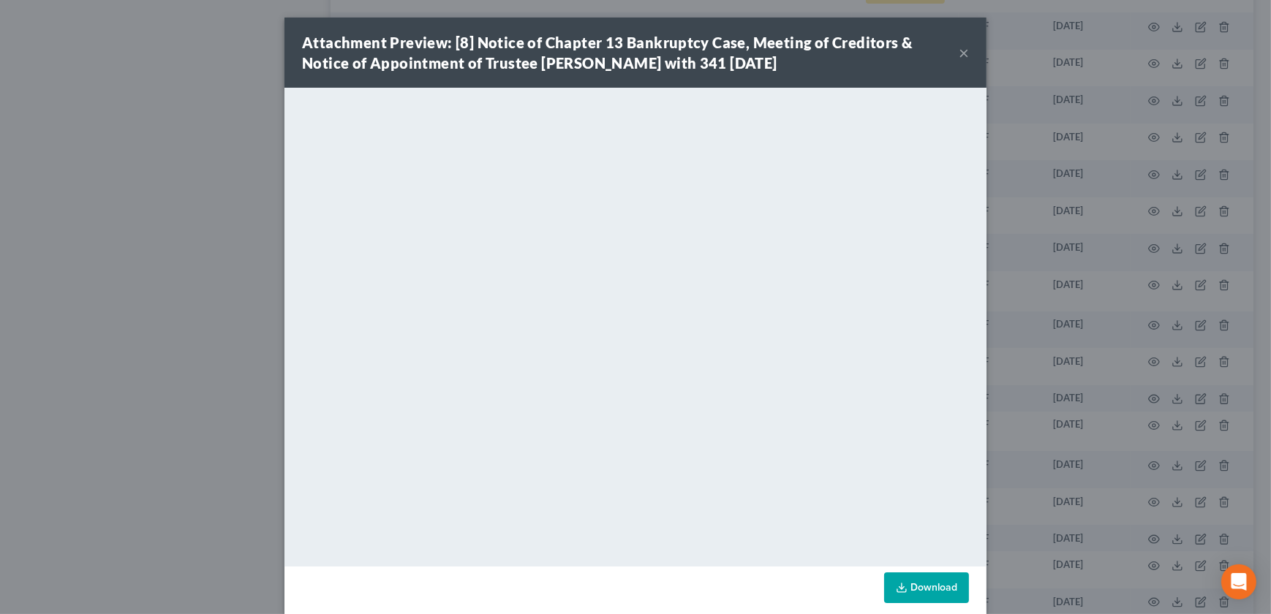
click at [959, 53] on button "×" at bounding box center [964, 53] width 10 height 18
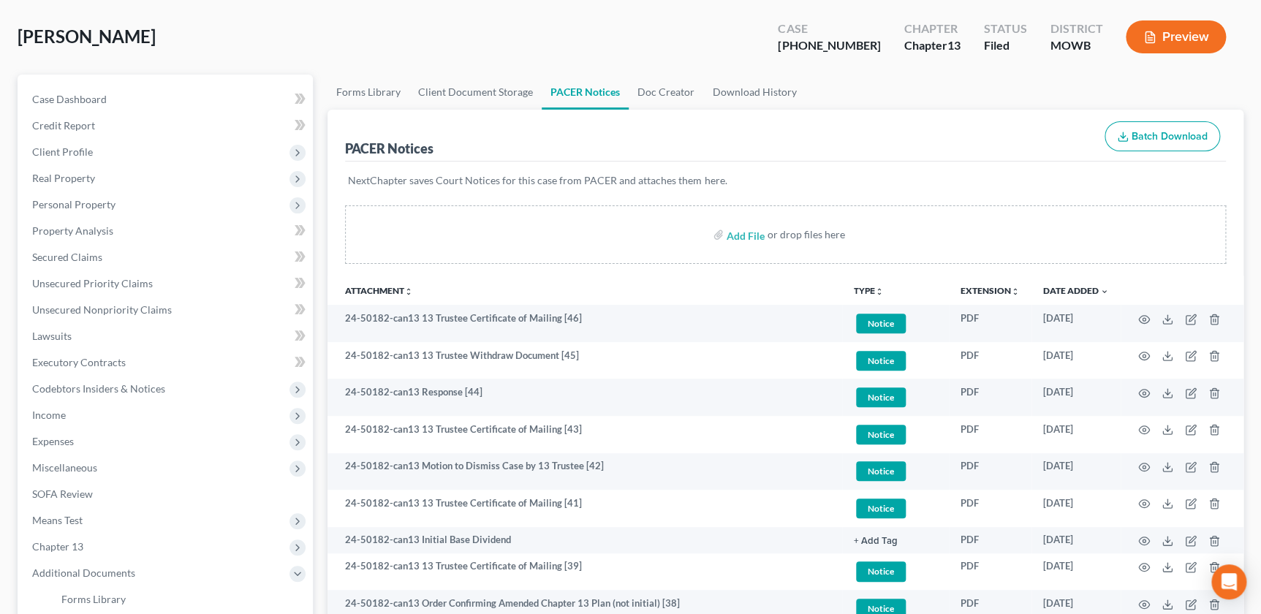
scroll to position [0, 0]
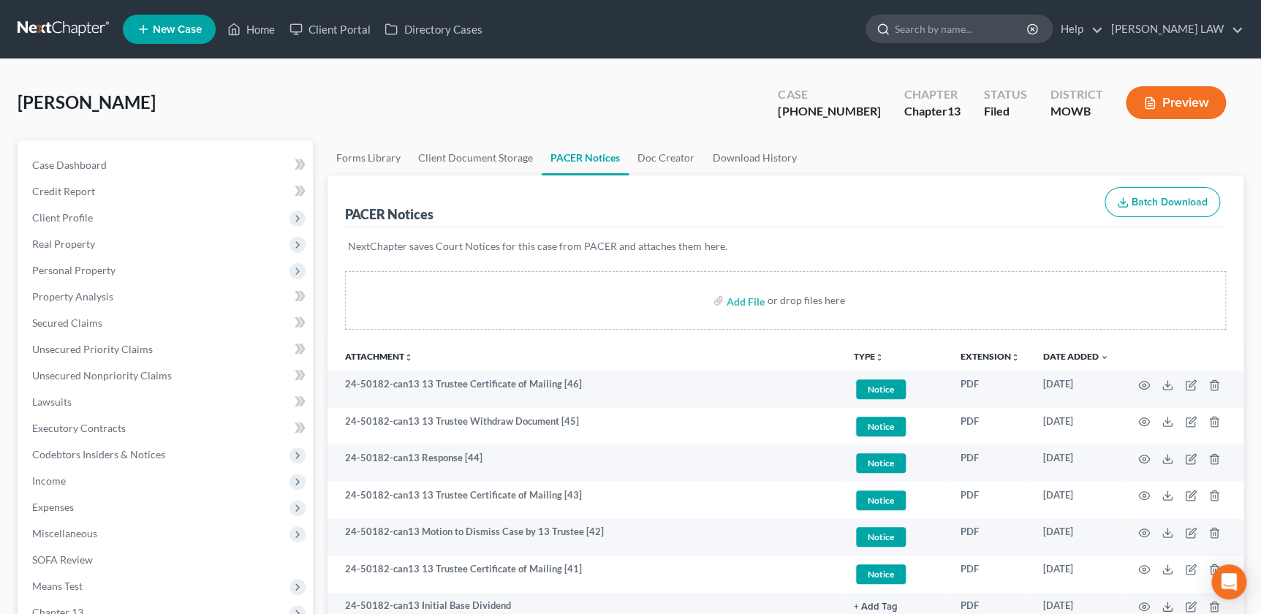
click at [980, 29] on input "search" at bounding box center [962, 28] width 134 height 27
type input "ogden"
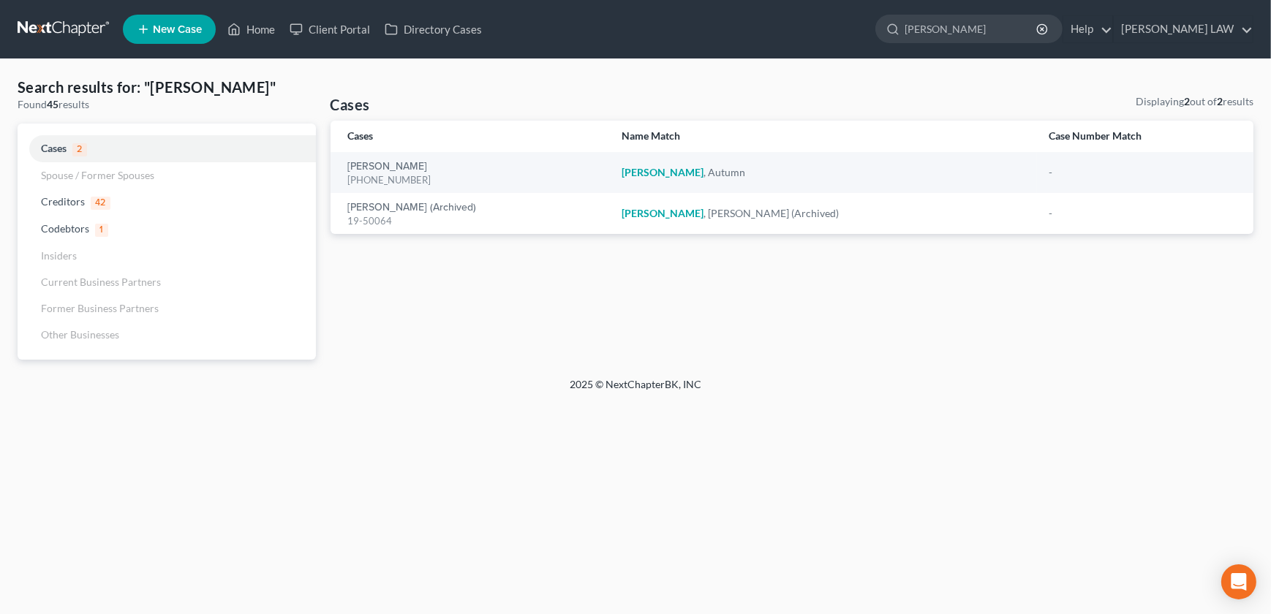
click at [771, 271] on div "Cases Displaying 2 out of 2 results Cases Name Match Case Number Match Ogden, A…" at bounding box center [792, 226] width 938 height 265
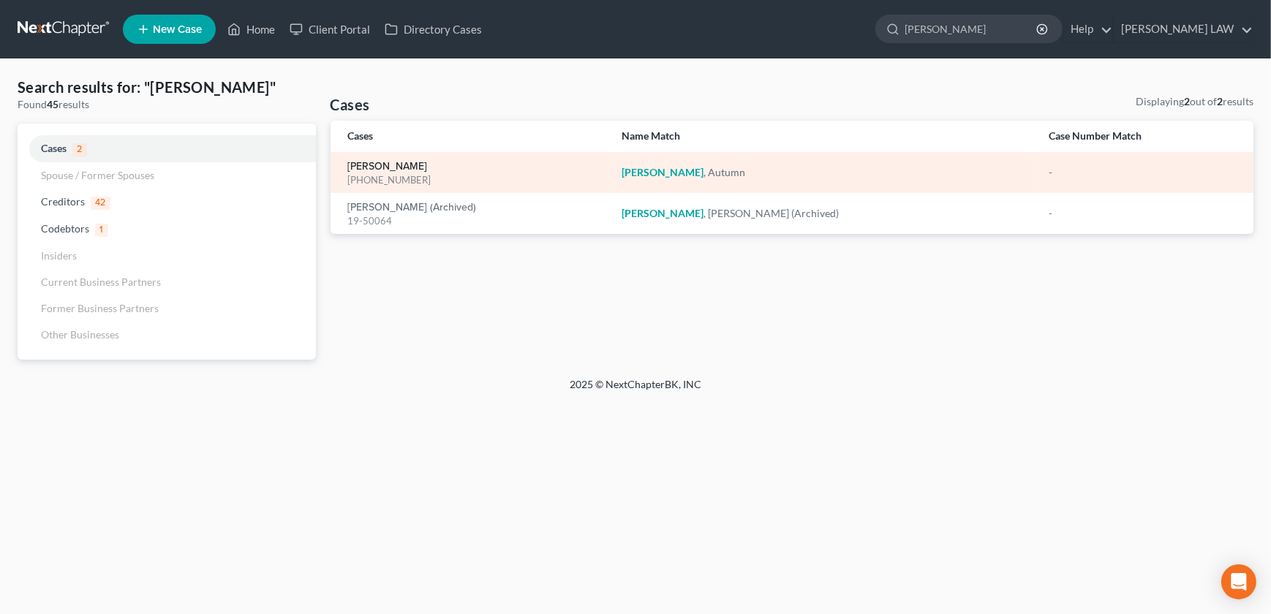
click at [395, 167] on link "Ogden, Autumn" at bounding box center [388, 167] width 80 height 10
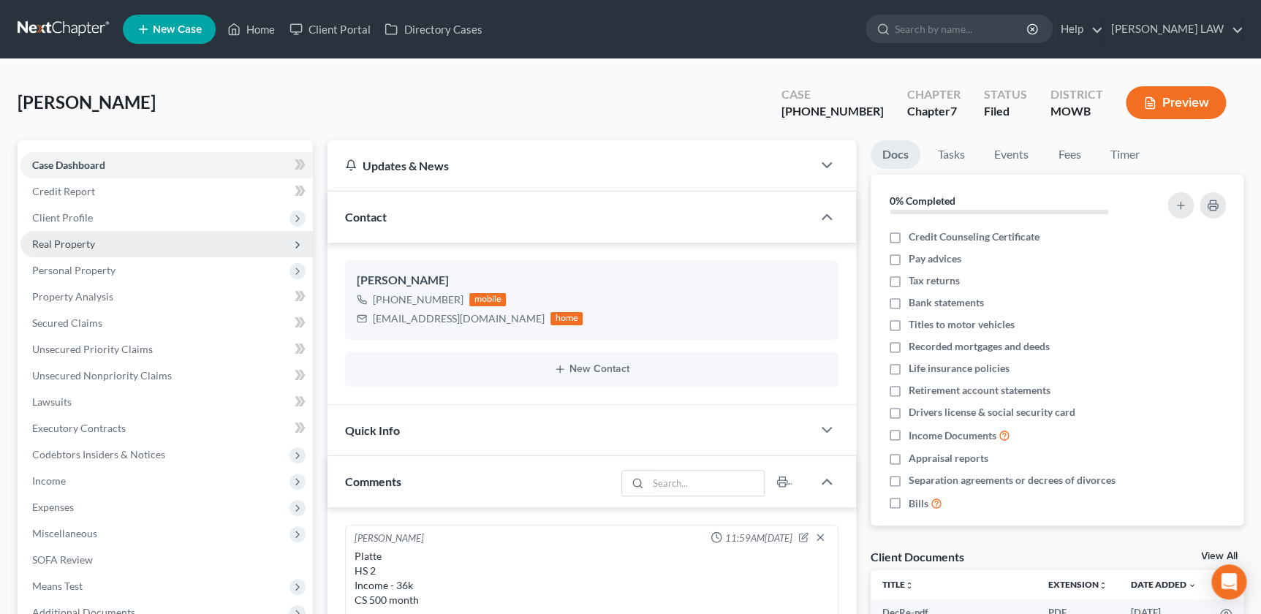
scroll to position [179, 0]
click at [80, 240] on span "Real Property" at bounding box center [63, 244] width 63 height 12
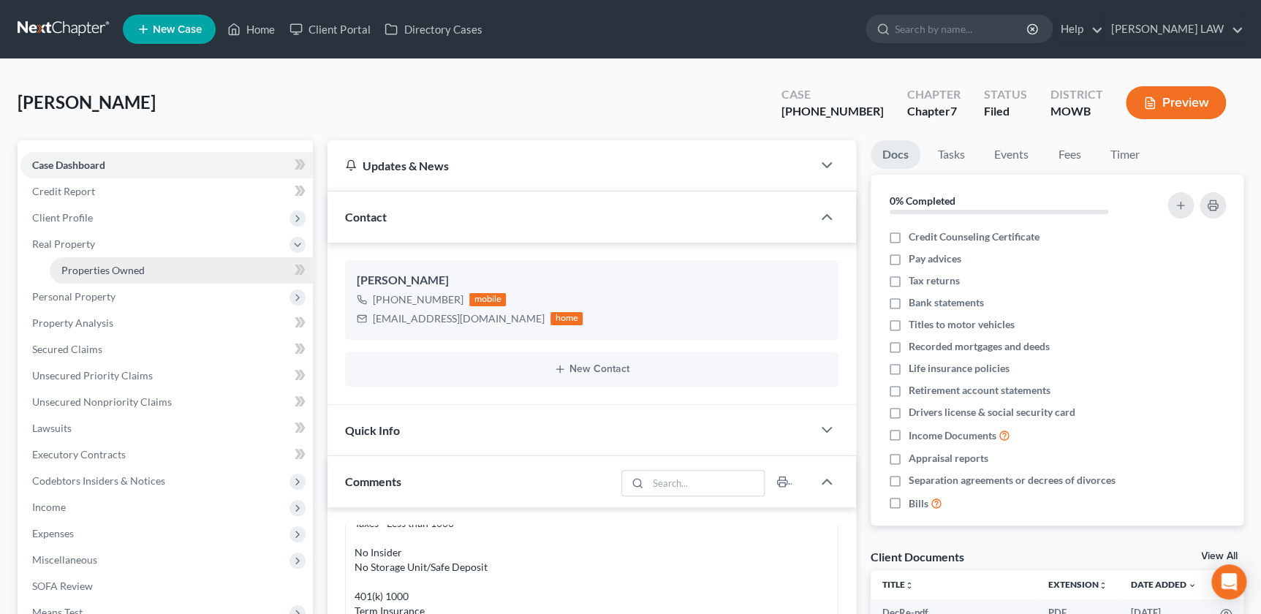
click at [90, 264] on span "Properties Owned" at bounding box center [102, 270] width 83 height 12
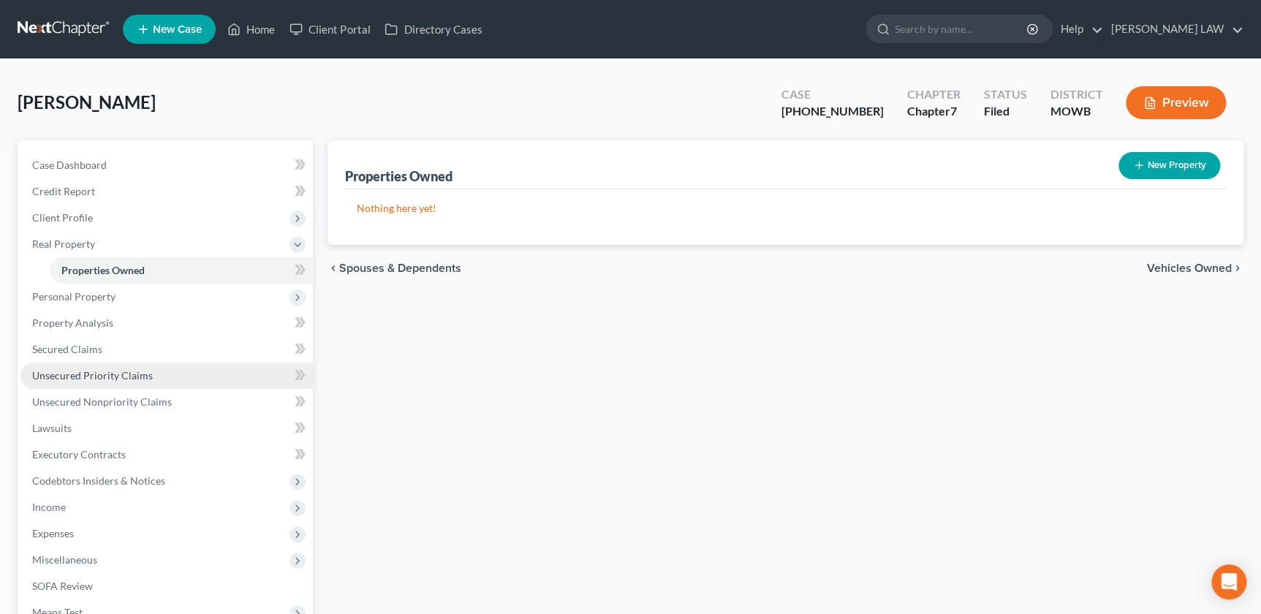
click at [139, 380] on link "Unsecured Priority Claims" at bounding box center [166, 376] width 292 height 26
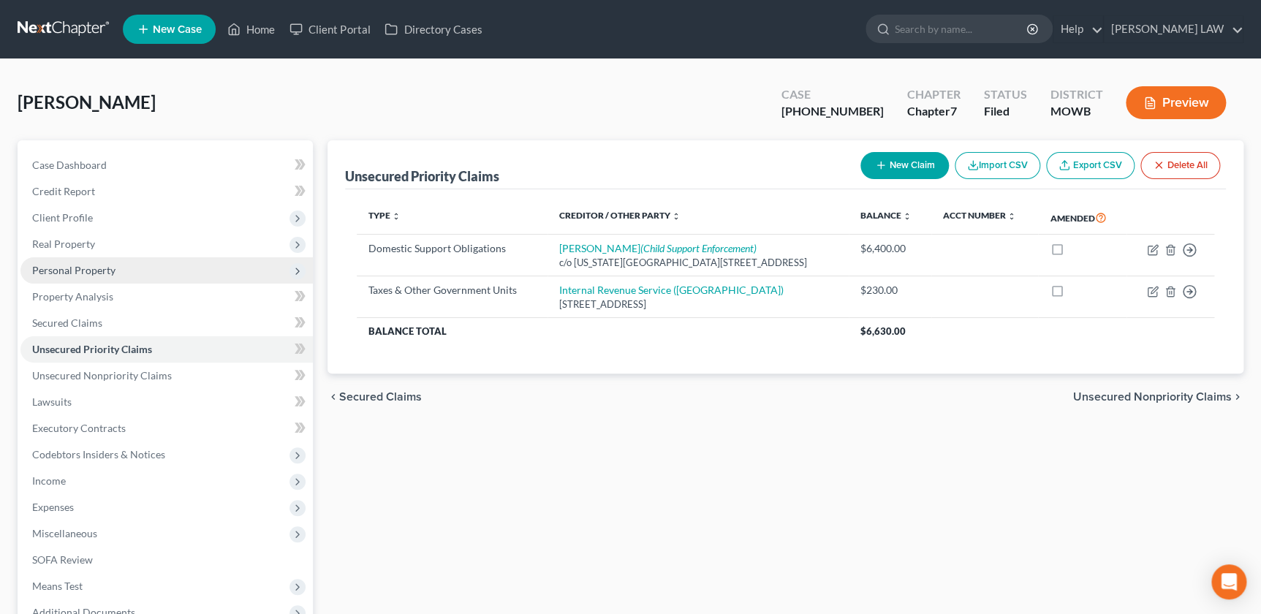
click at [88, 267] on span "Personal Property" at bounding box center [73, 270] width 83 height 12
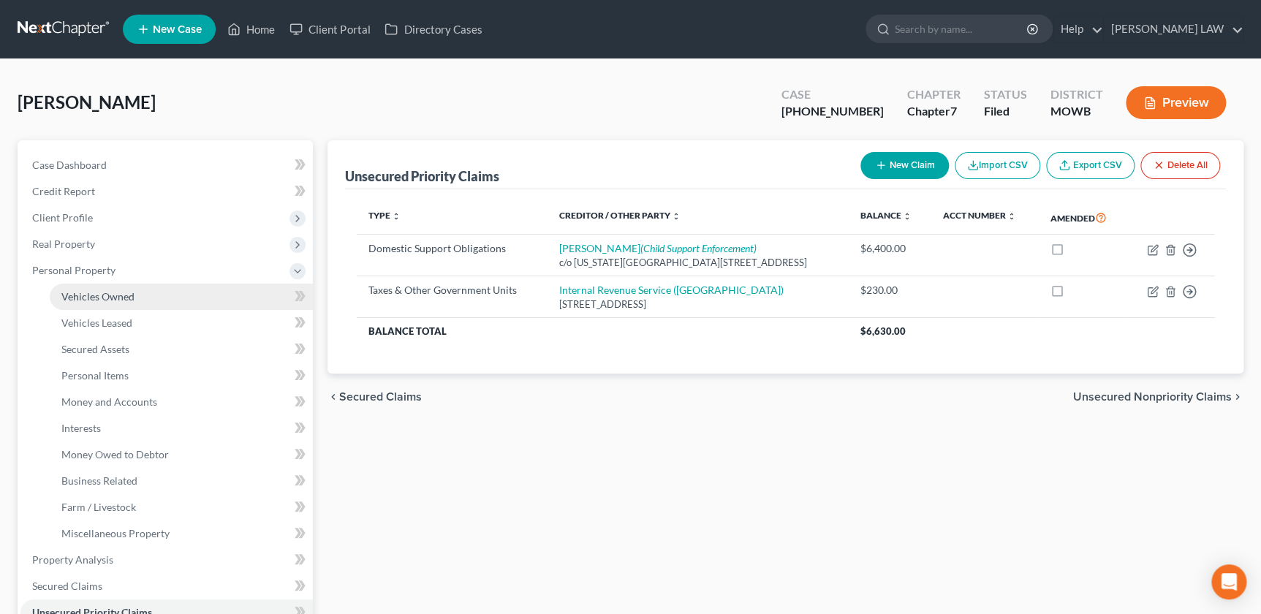
click at [99, 300] on span "Vehicles Owned" at bounding box center [97, 296] width 73 height 12
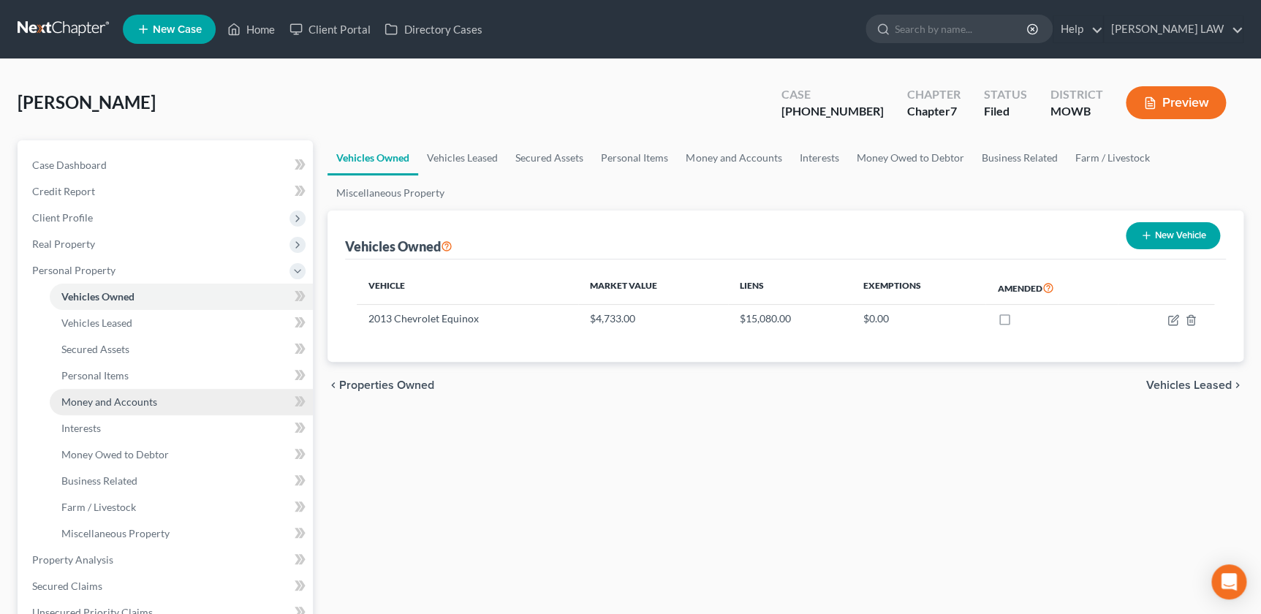
click at [121, 397] on span "Money and Accounts" at bounding box center [109, 402] width 96 height 12
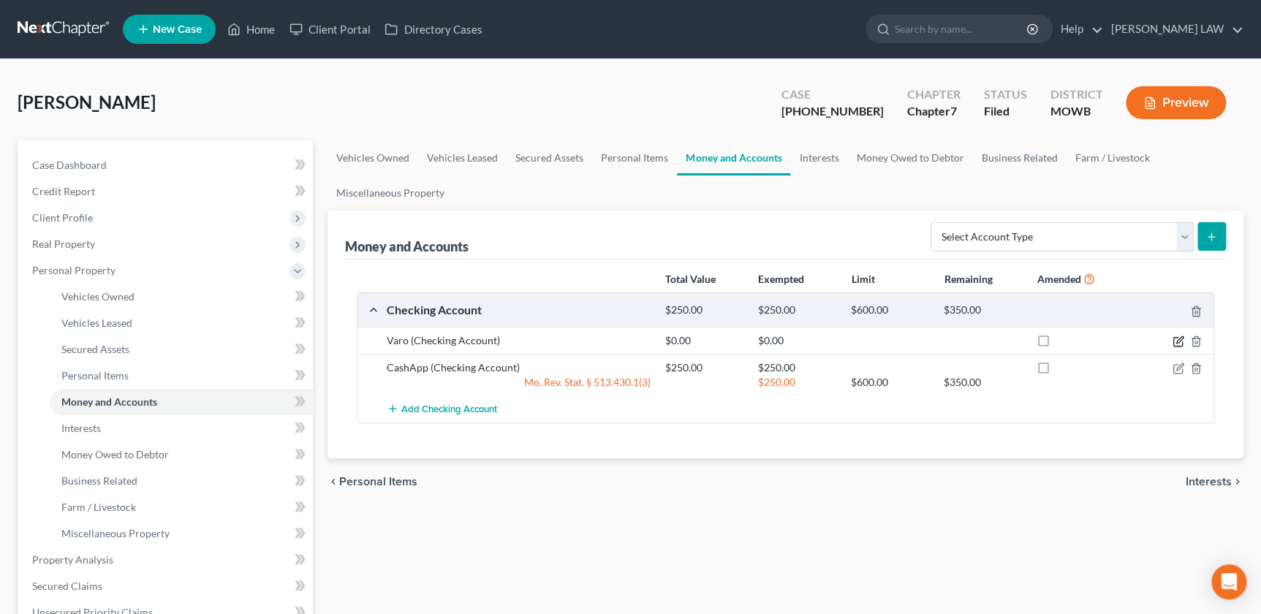
click at [1181, 343] on icon "button" at bounding box center [1179, 342] width 12 height 12
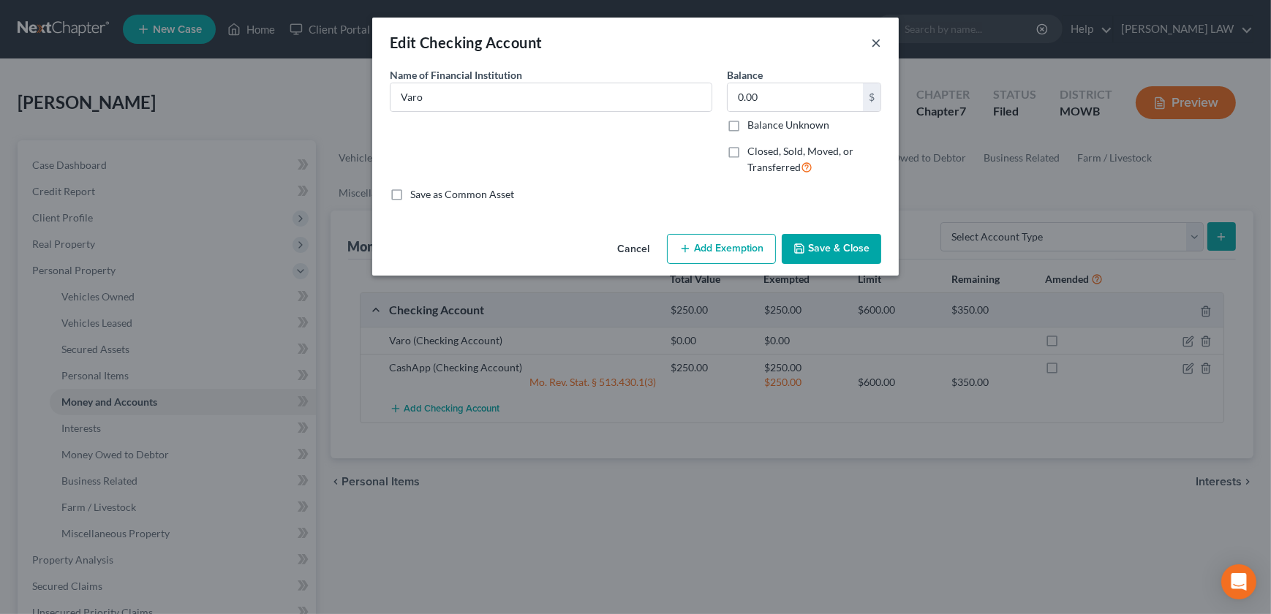
click at [875, 44] on button "×" at bounding box center [876, 43] width 10 height 18
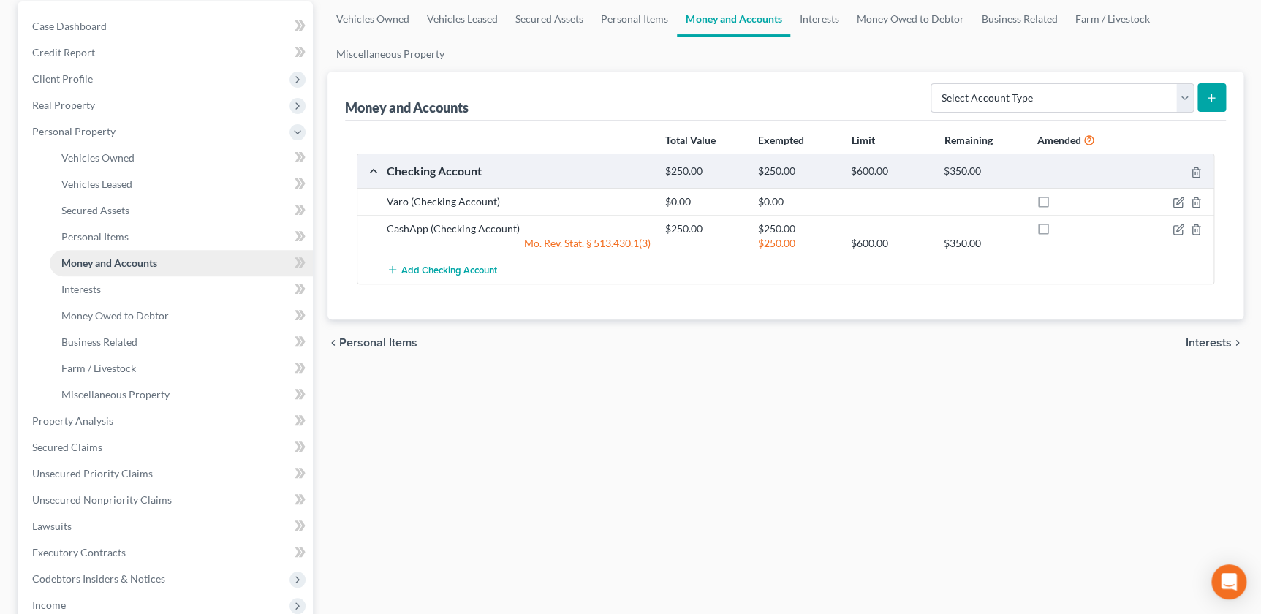
scroll to position [99, 0]
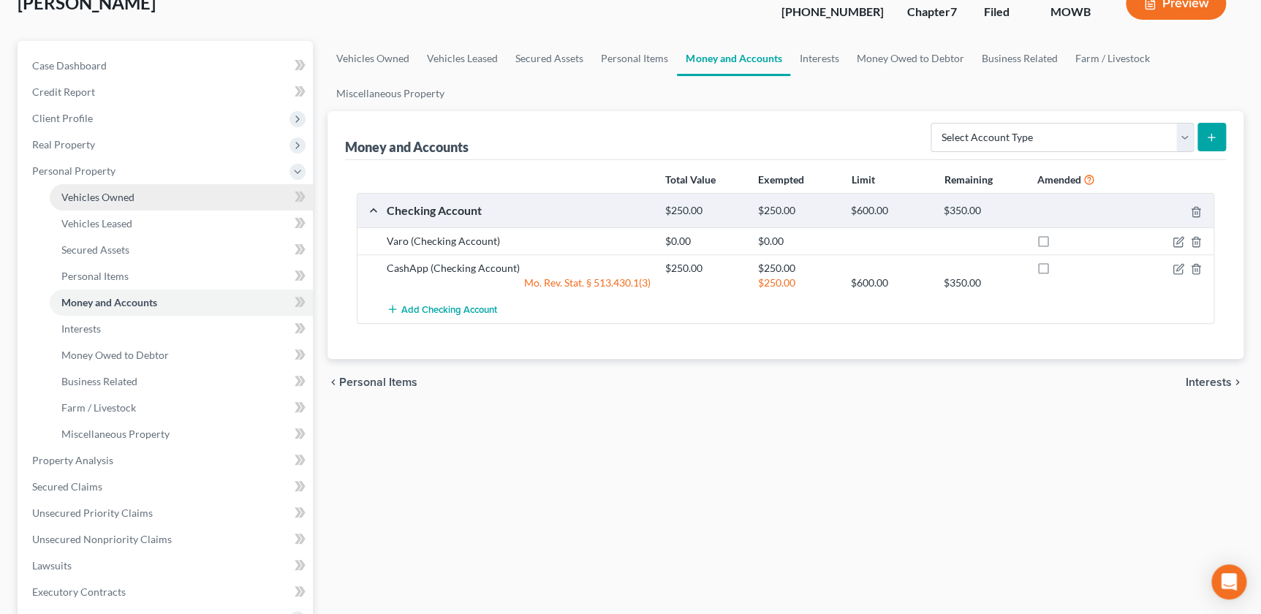
click at [92, 191] on span "Vehicles Owned" at bounding box center [97, 197] width 73 height 12
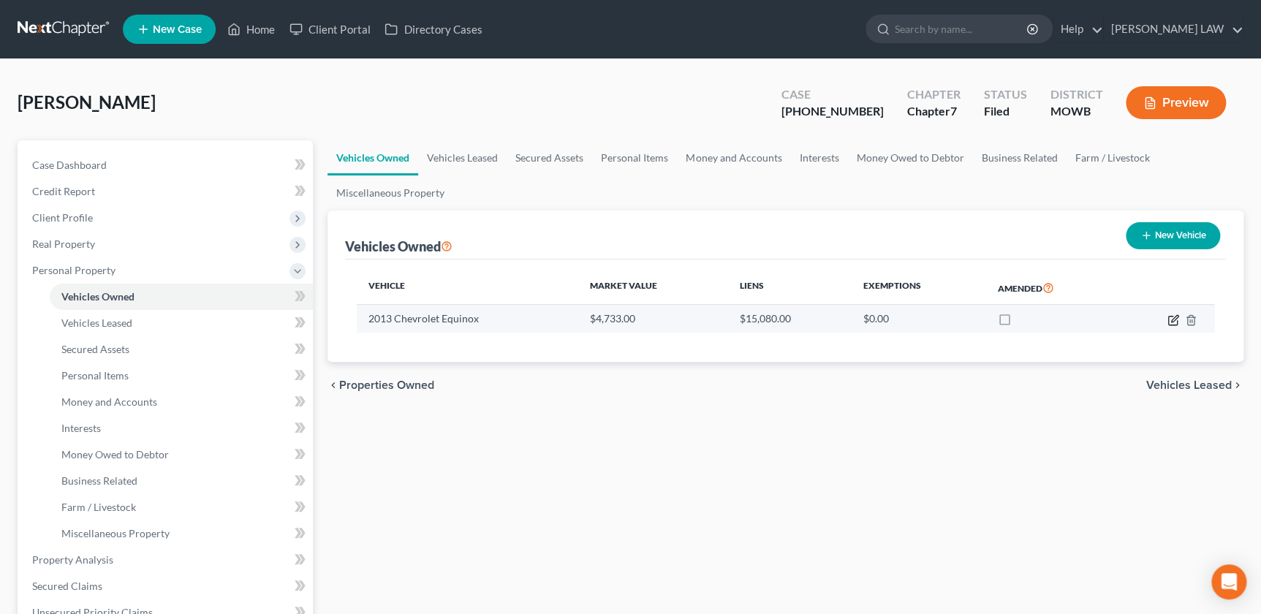
click at [1171, 315] on icon "button" at bounding box center [1174, 320] width 12 height 12
select select "0"
select select "13"
select select "3"
select select "0"
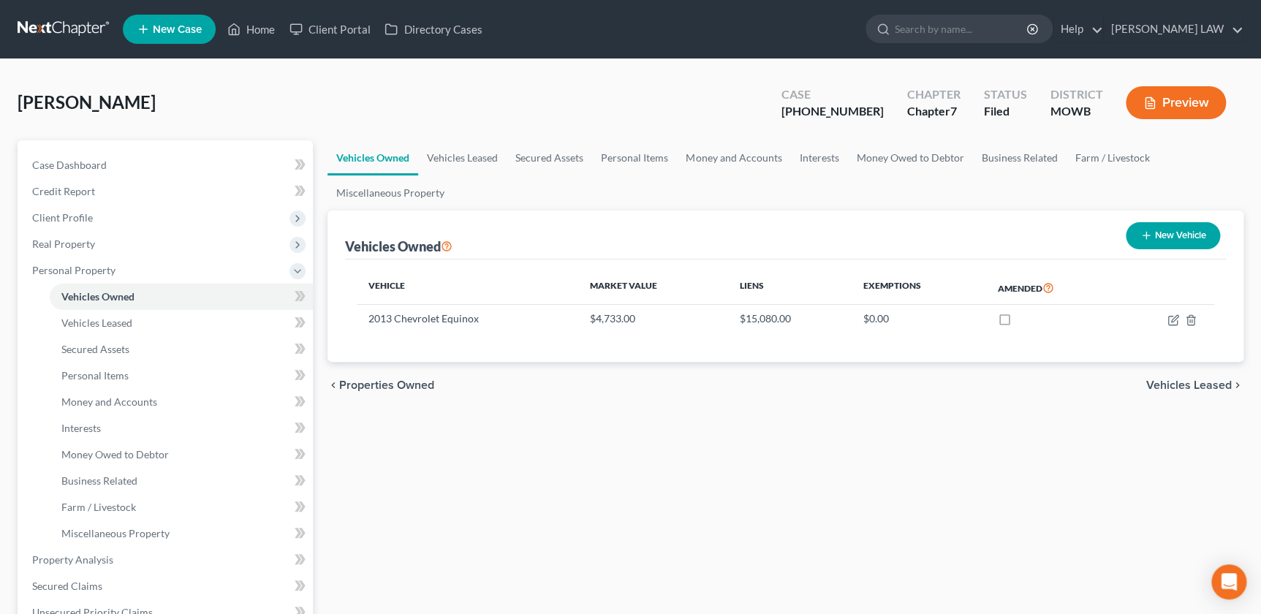
select select "26"
select select "0"
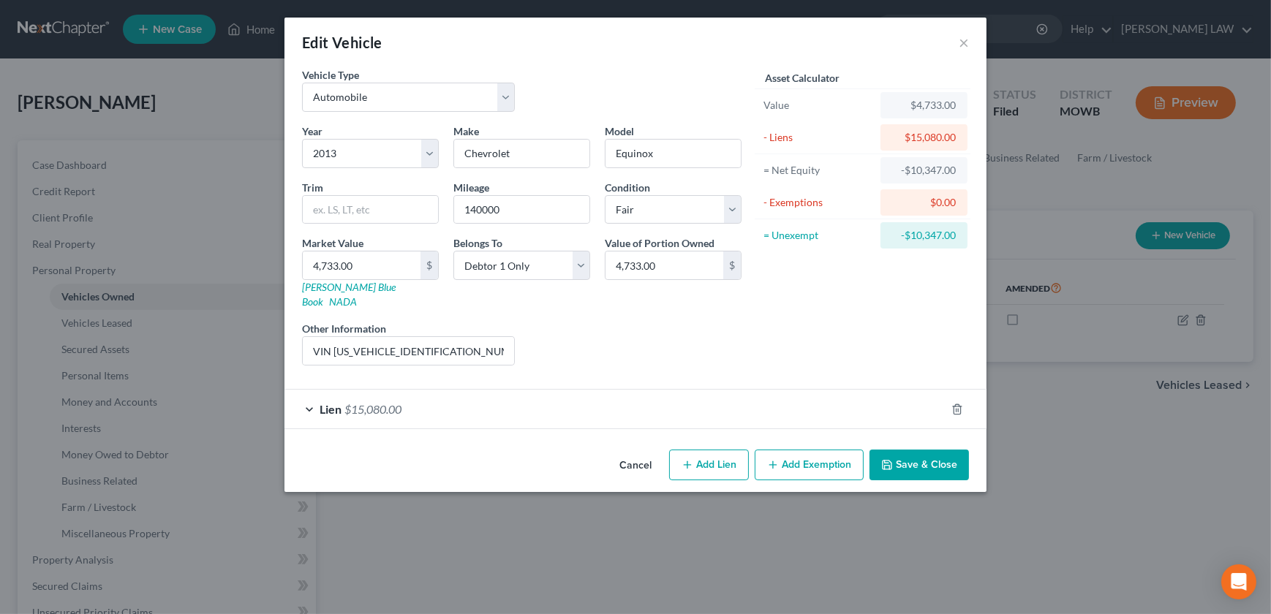
click at [636, 391] on div "Lien $15,080.00" at bounding box center [614, 409] width 661 height 39
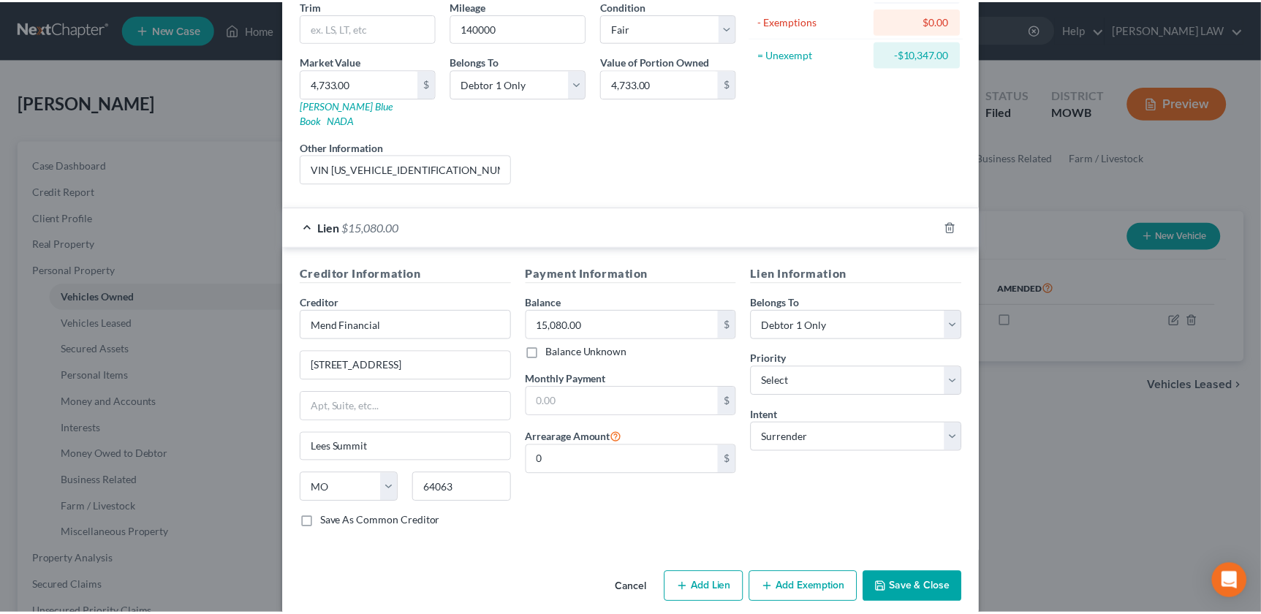
scroll to position [184, 0]
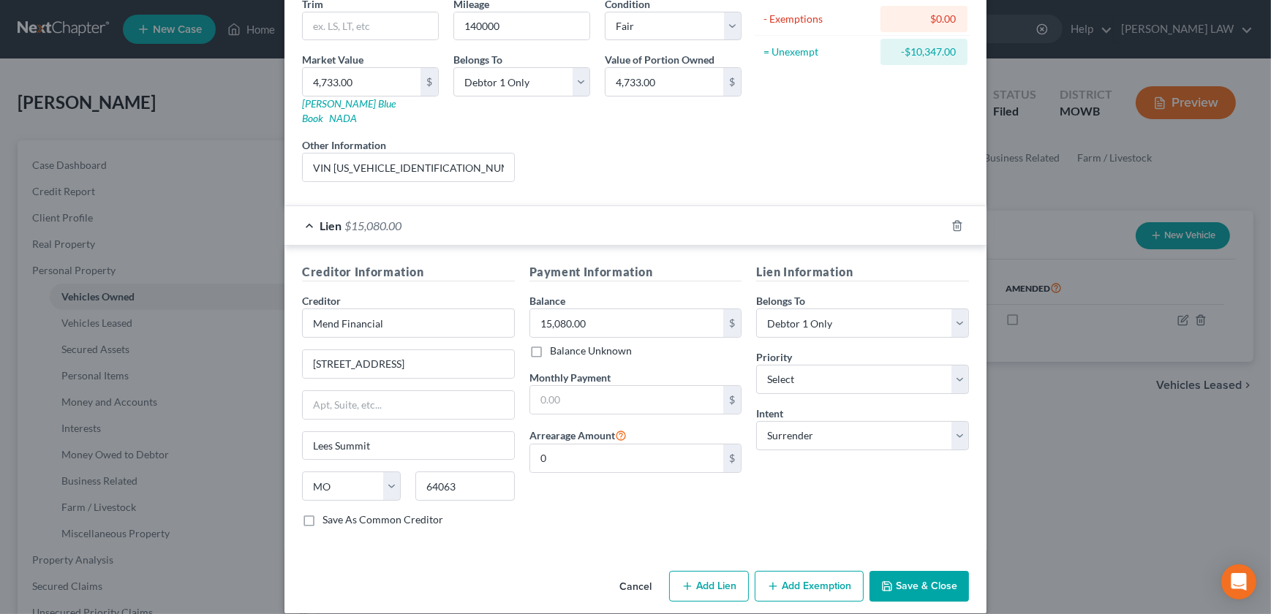
click at [889, 571] on button "Save & Close" at bounding box center [918, 586] width 99 height 31
